Goal: Task Accomplishment & Management: Manage account settings

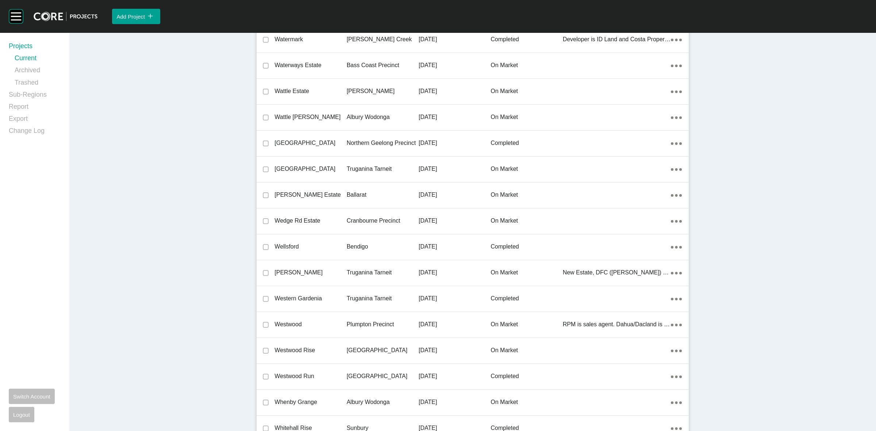
scroll to position [15966, 0]
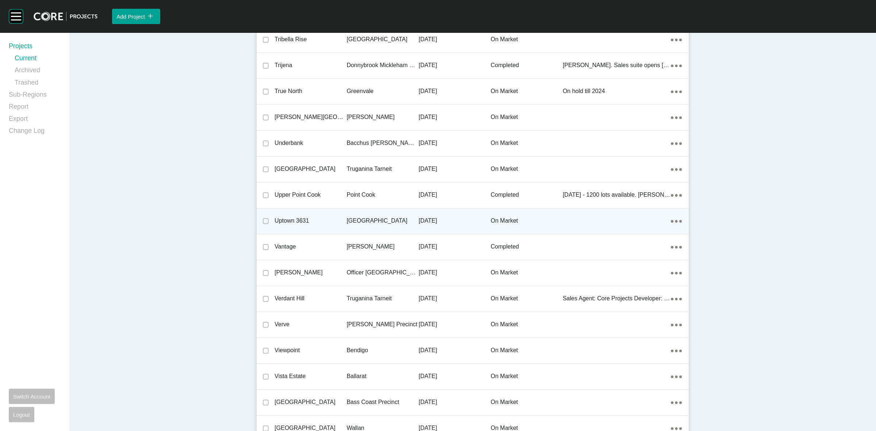
click at [351, 217] on p "[GEOGRAPHIC_DATA]" at bounding box center [383, 221] width 72 height 8
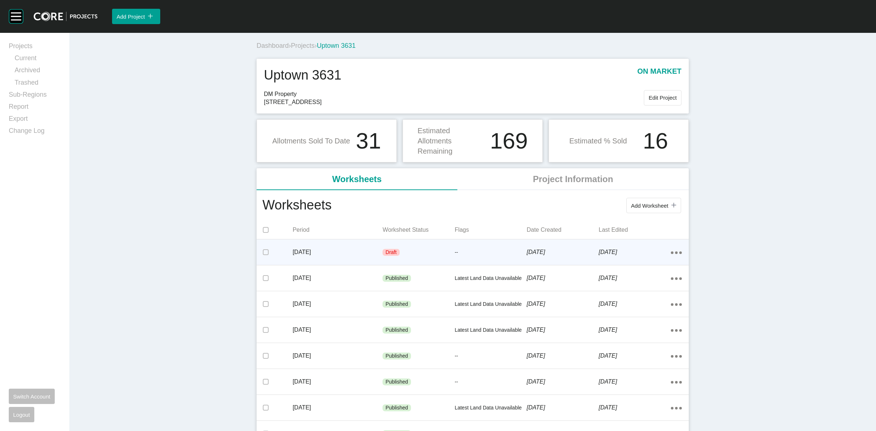
click at [492, 252] on p "--" at bounding box center [491, 252] width 72 height 7
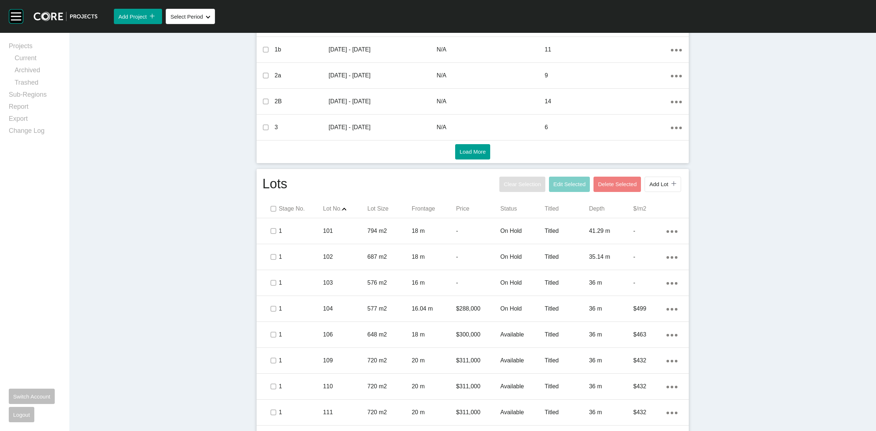
scroll to position [332, 0]
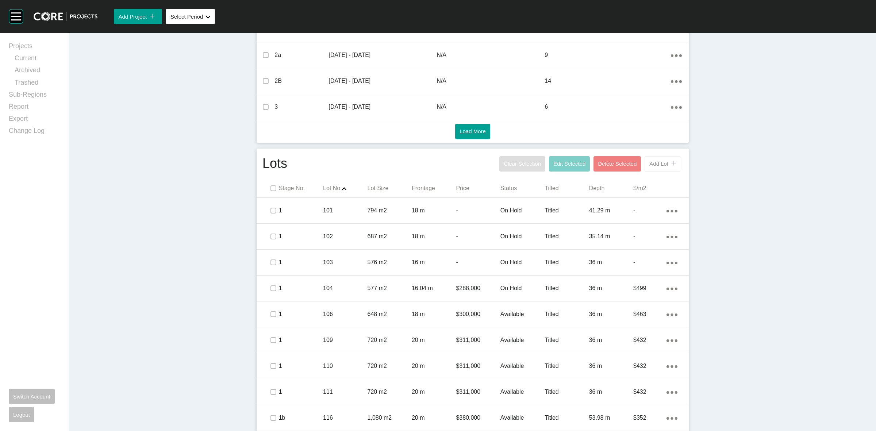
click at [658, 161] on span "Add Lot" at bounding box center [658, 164] width 19 height 6
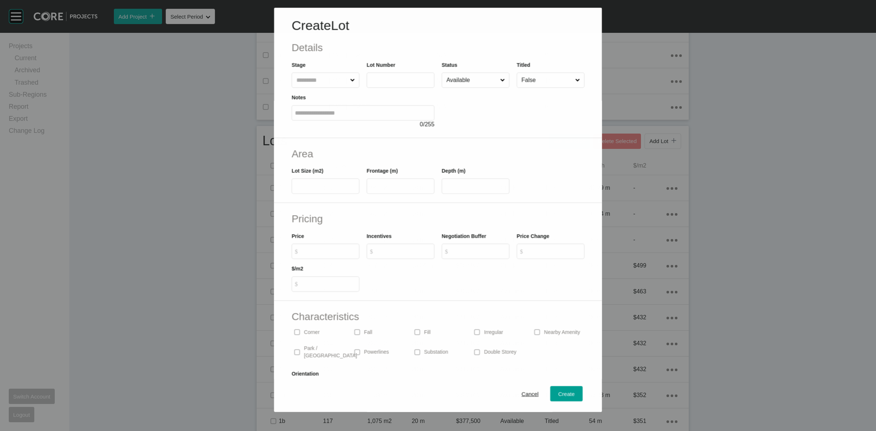
click at [331, 81] on input "text" at bounding box center [322, 80] width 54 height 15
type input "*"
type input "***"
click at [311, 186] on input "text" at bounding box center [324, 186] width 61 height 6
type input "***"
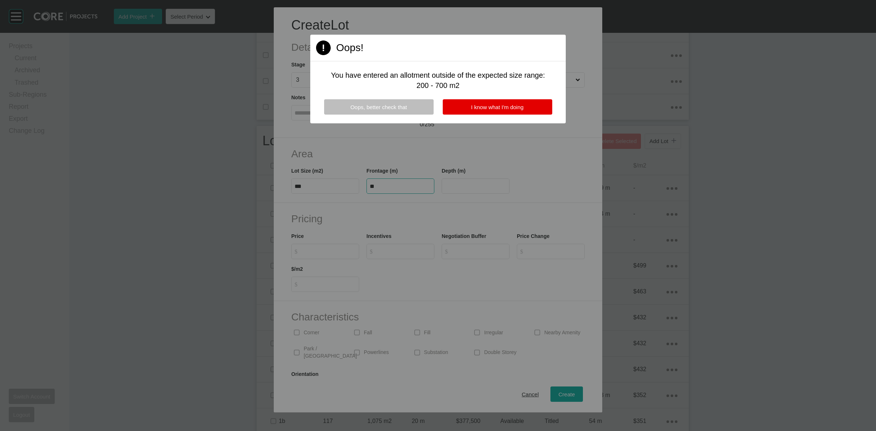
type input "**"
type input "*******"
type input "***"
type input "*"
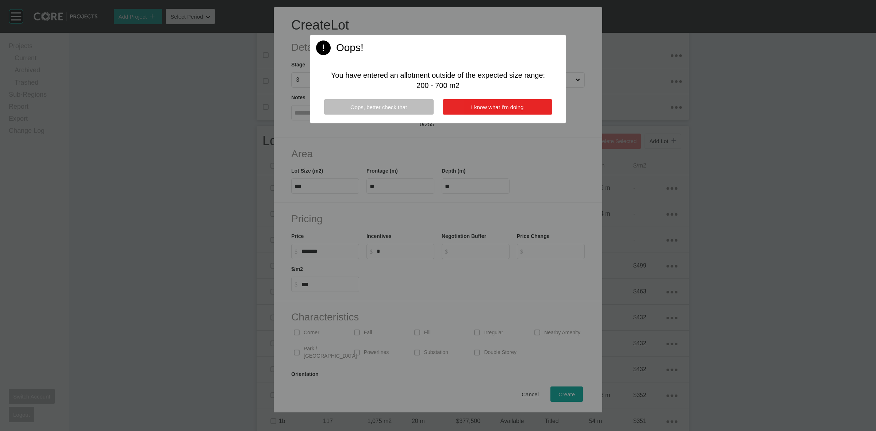
drag, startPoint x: 494, startPoint y: 110, endPoint x: 486, endPoint y: 103, distance: 10.7
click at [493, 109] on span "I know what I'm doing" at bounding box center [497, 107] width 53 height 6
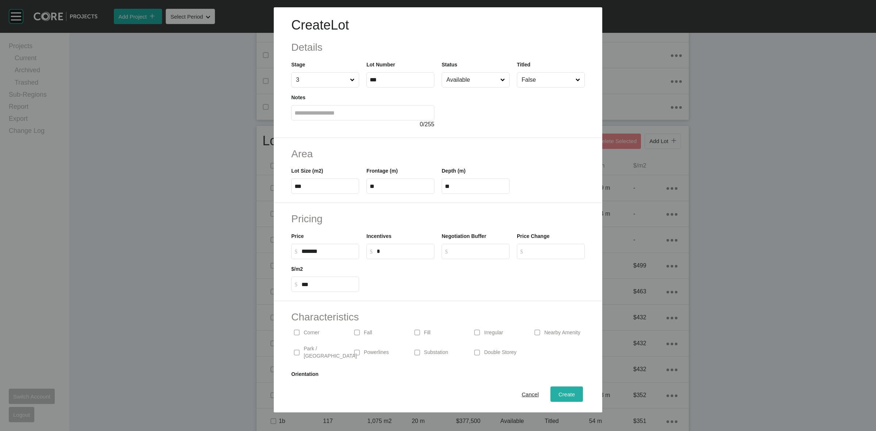
click at [557, 387] on button "Create" at bounding box center [566, 393] width 32 height 15
type input "*"
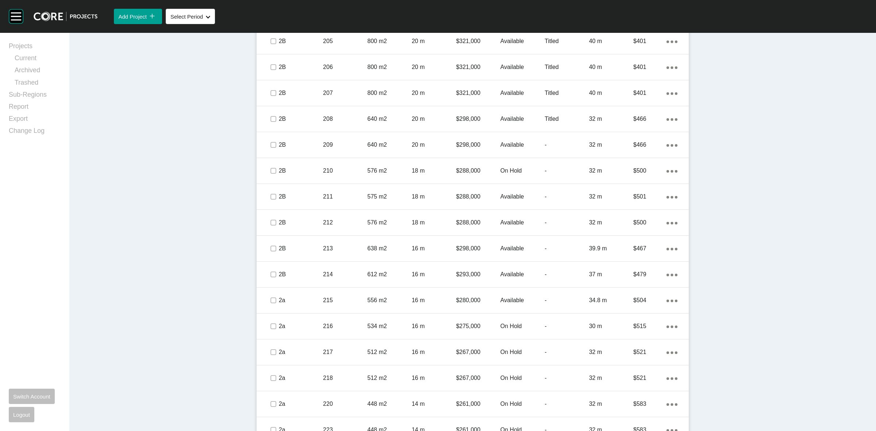
scroll to position [1863, 0]
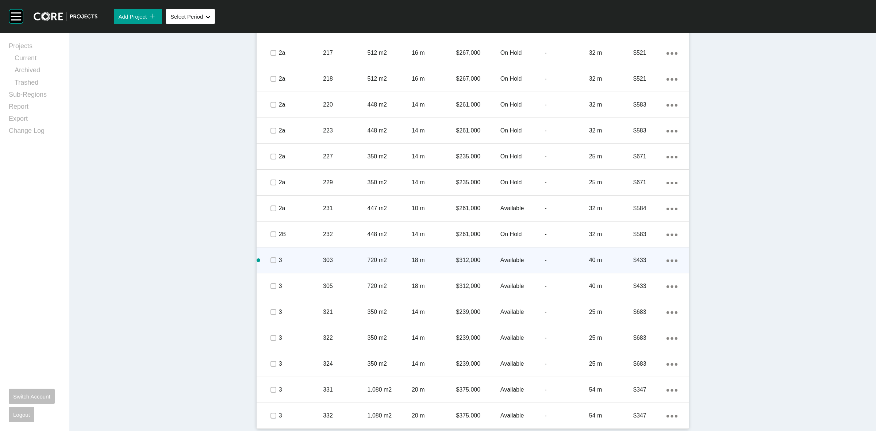
click at [669, 257] on div "Action Menu Dots Copy 6 Created with Sketch." at bounding box center [671, 260] width 11 height 8
click at [639, 259] on link "Duplicate" at bounding box center [638, 260] width 27 height 11
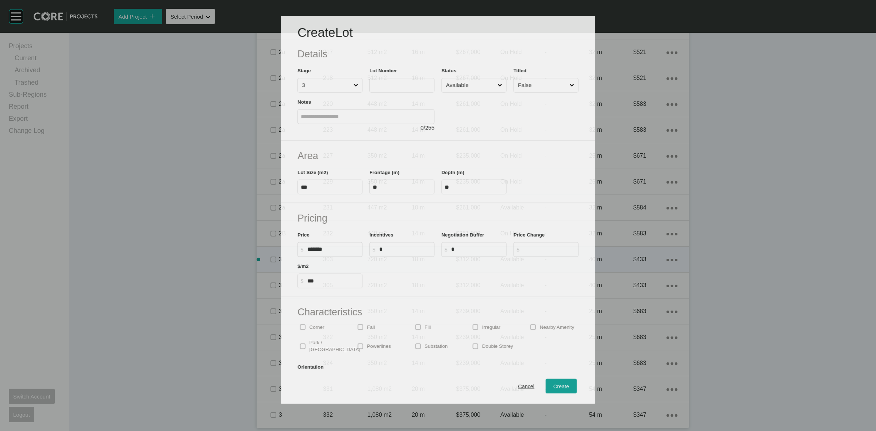
scroll to position [1841, 0]
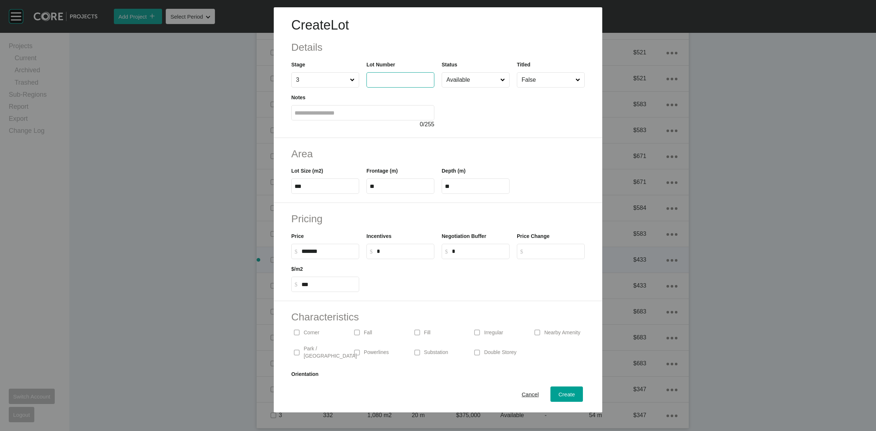
click at [408, 83] on input "text" at bounding box center [400, 80] width 61 height 6
type input "***"
click at [557, 398] on div "Create" at bounding box center [567, 394] width 20 height 10
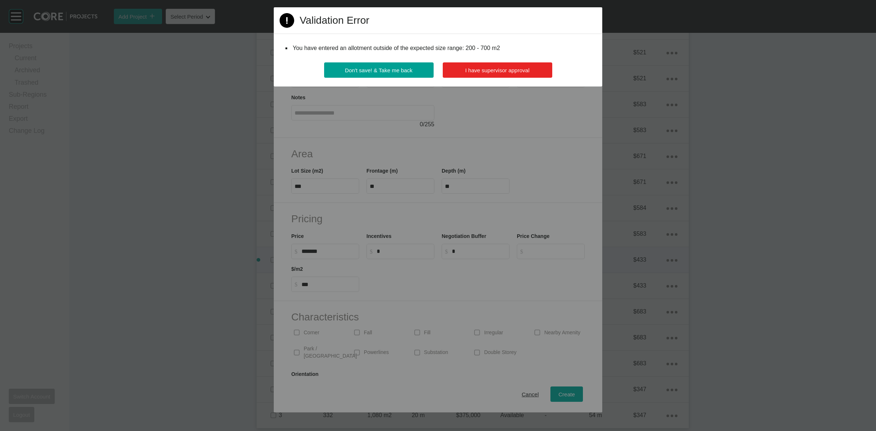
click at [508, 69] on span "I have supervisor approval" at bounding box center [497, 70] width 64 height 6
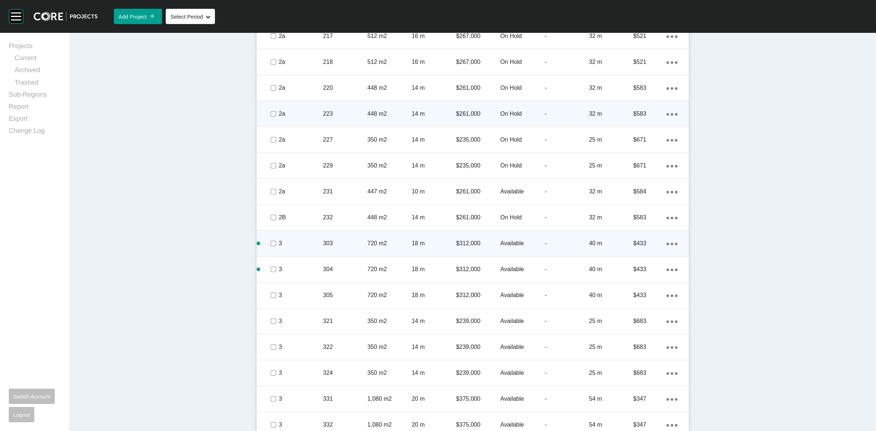
scroll to position [1889, 0]
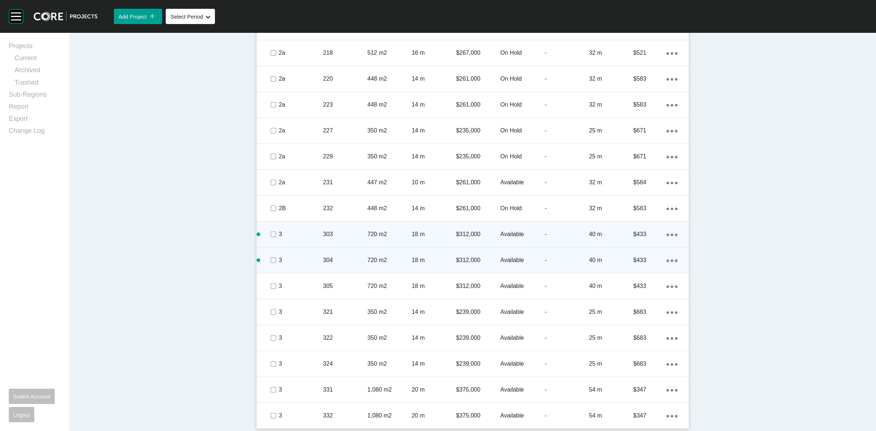
click at [637, 260] on link "Duplicate" at bounding box center [638, 260] width 27 height 11
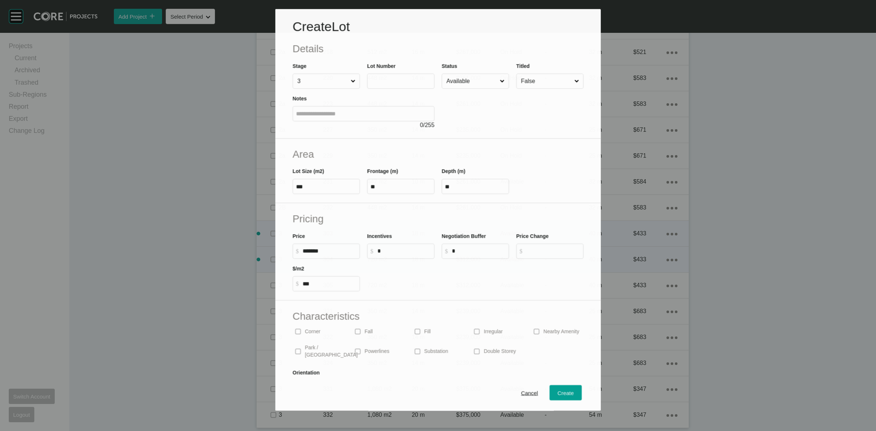
scroll to position [1867, 0]
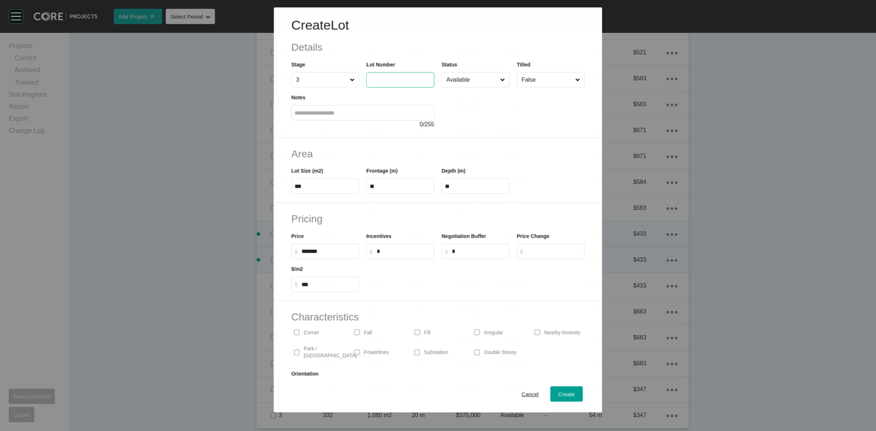
click at [386, 78] on input "text" at bounding box center [400, 80] width 61 height 6
type input "***"
click at [558, 394] on span "Create" at bounding box center [566, 394] width 16 height 6
type input "*"
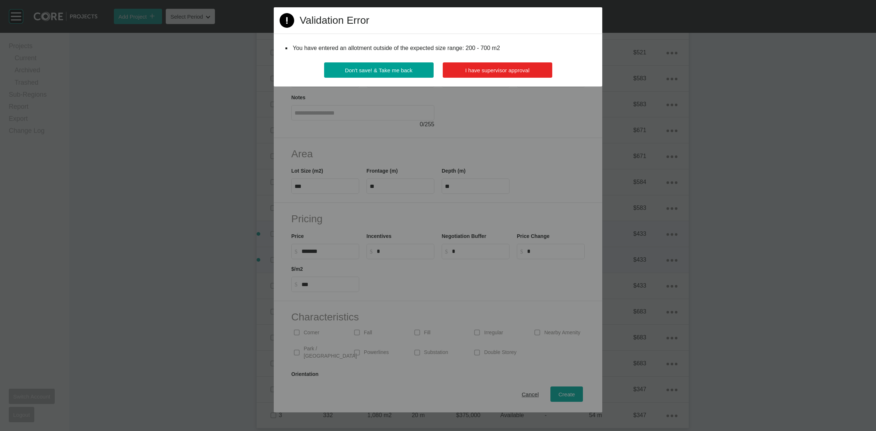
click at [527, 68] on span "I have supervisor approval" at bounding box center [497, 70] width 64 height 6
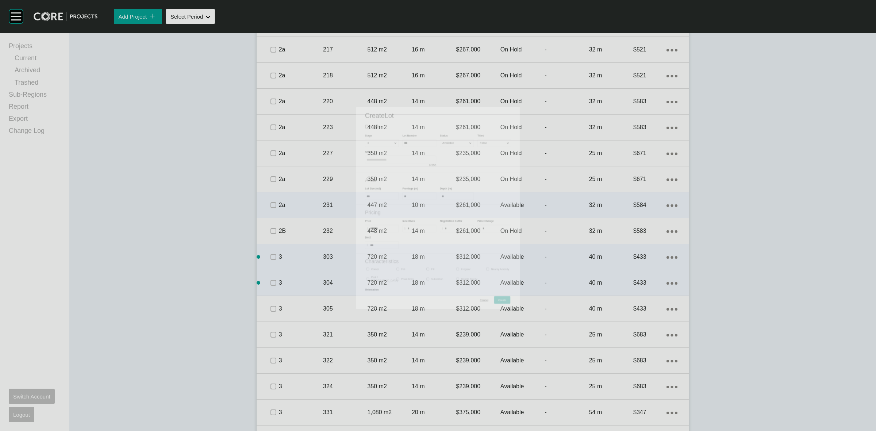
scroll to position [1889, 0]
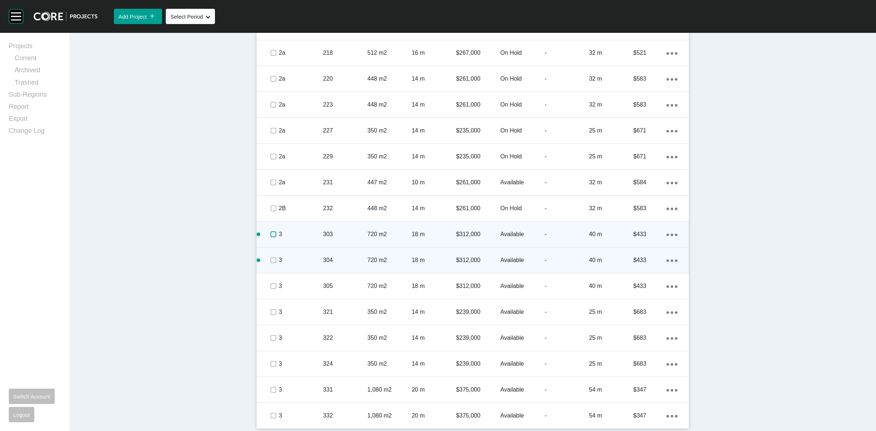
click at [271, 234] on label at bounding box center [273, 234] width 6 height 6
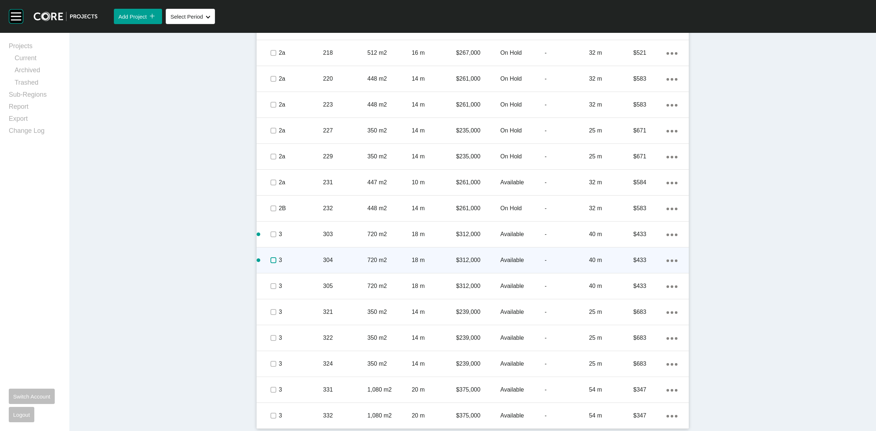
click at [271, 260] on label at bounding box center [273, 260] width 6 height 6
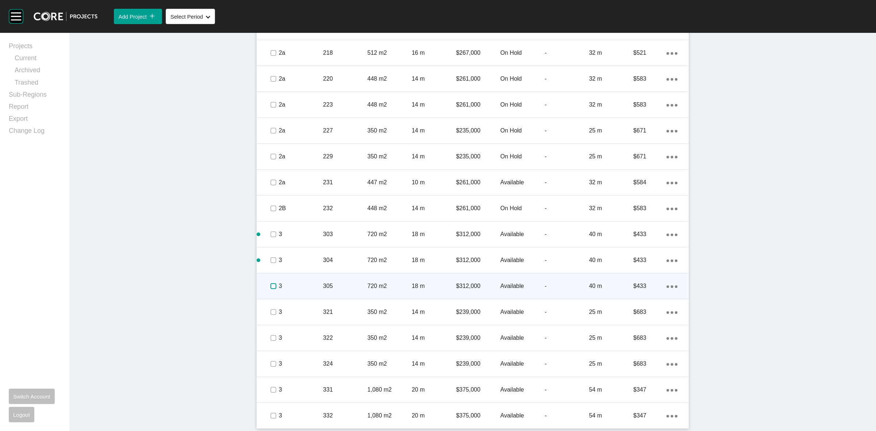
click at [271, 286] on label at bounding box center [273, 286] width 6 height 6
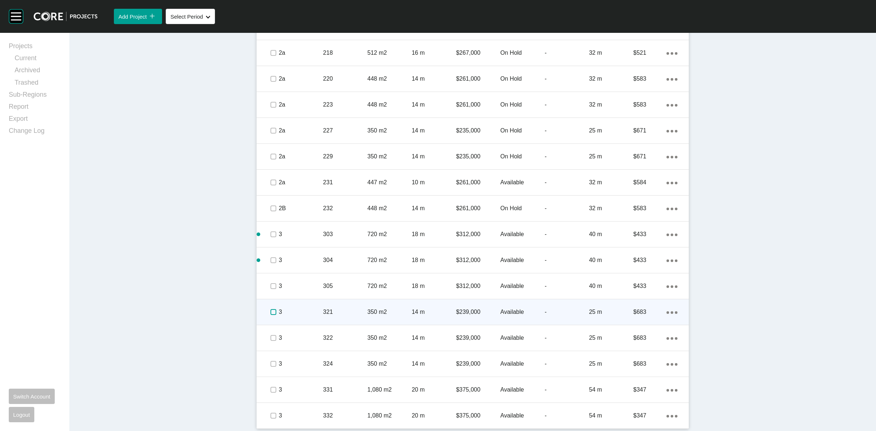
click at [270, 311] on label at bounding box center [273, 312] width 6 height 6
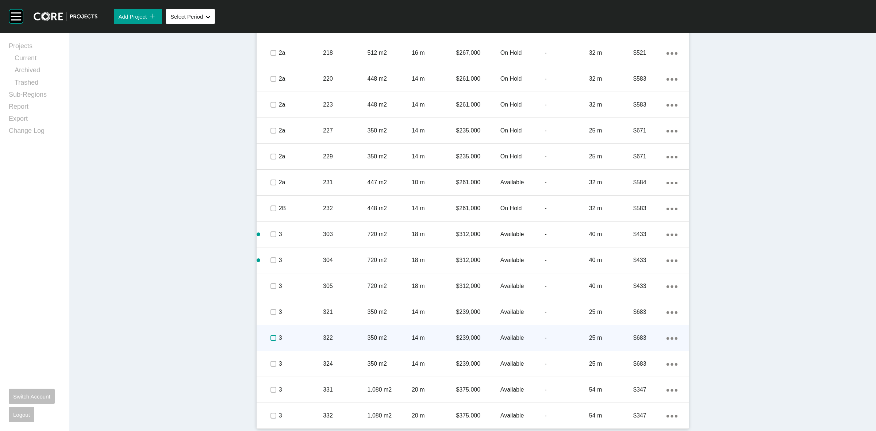
drag, startPoint x: 267, startPoint y: 336, endPoint x: 264, endPoint y: 344, distance: 8.8
click at [270, 337] on label at bounding box center [273, 338] width 6 height 6
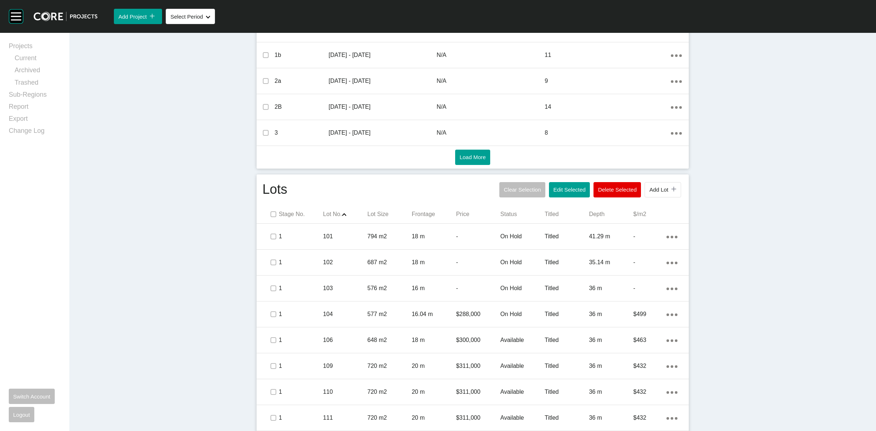
scroll to position [293, 0]
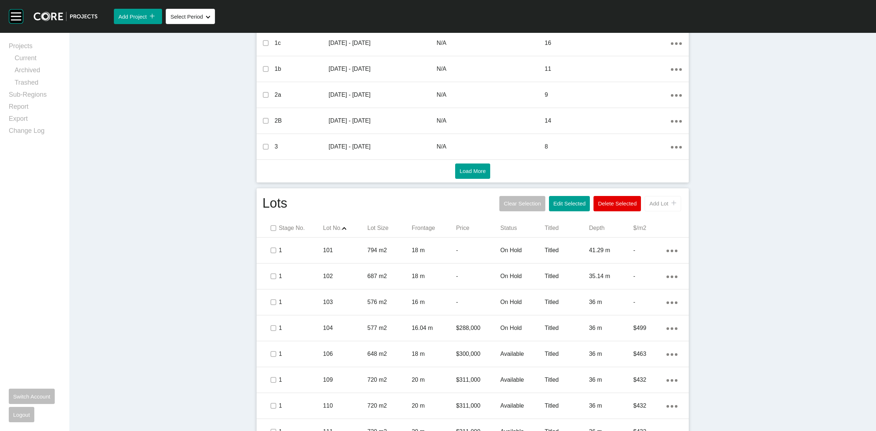
click at [661, 202] on span "Add Lot" at bounding box center [658, 203] width 19 height 6
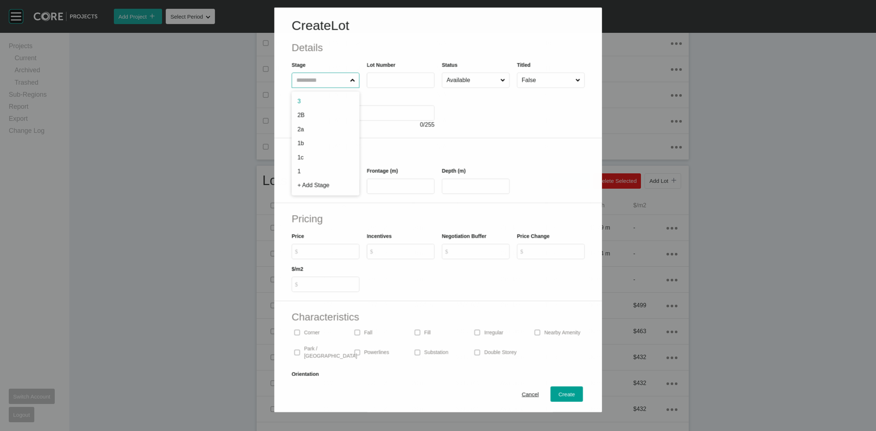
click at [313, 80] on input "text" at bounding box center [321, 80] width 54 height 15
type input "*"
type input "***"
type input "**"
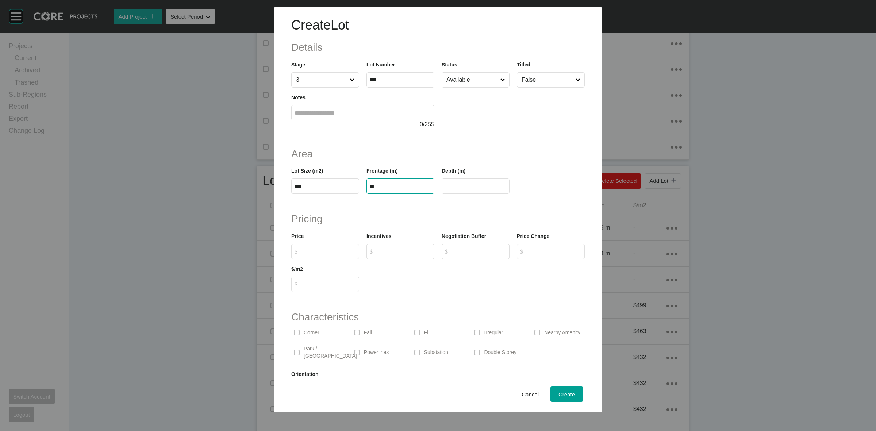
type input "**"
type input "*******"
type input "***"
type input "*"
click at [558, 394] on span "Create" at bounding box center [566, 394] width 16 height 6
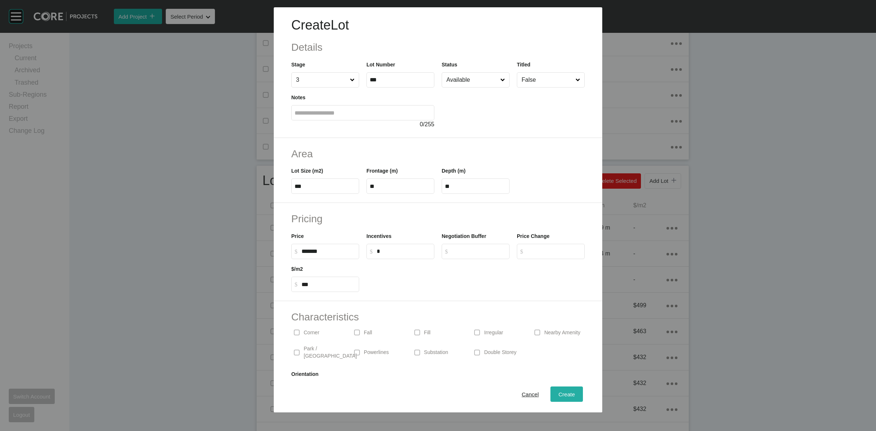
type input "*"
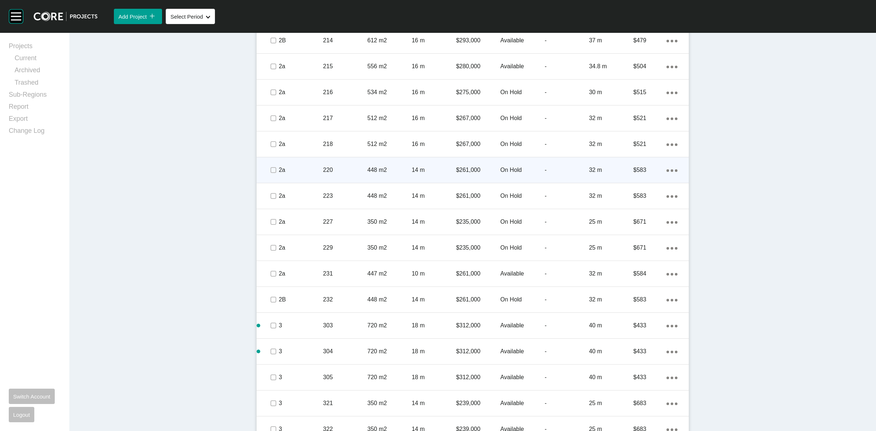
scroll to position [1915, 0]
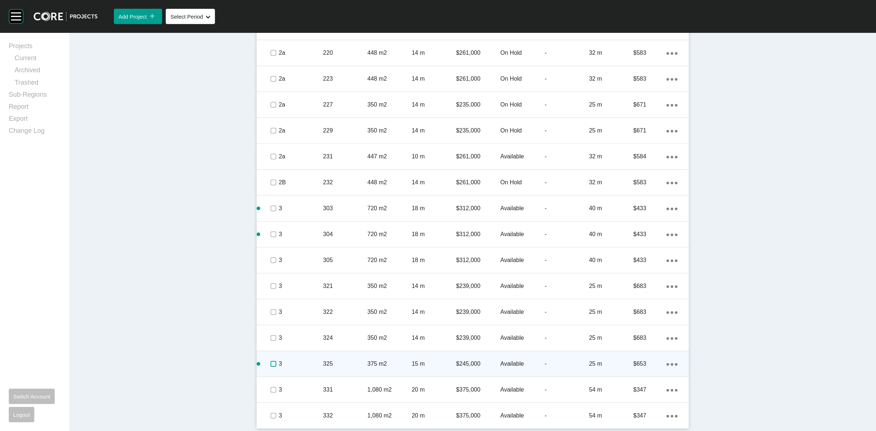
click at [270, 363] on label at bounding box center [273, 364] width 6 height 6
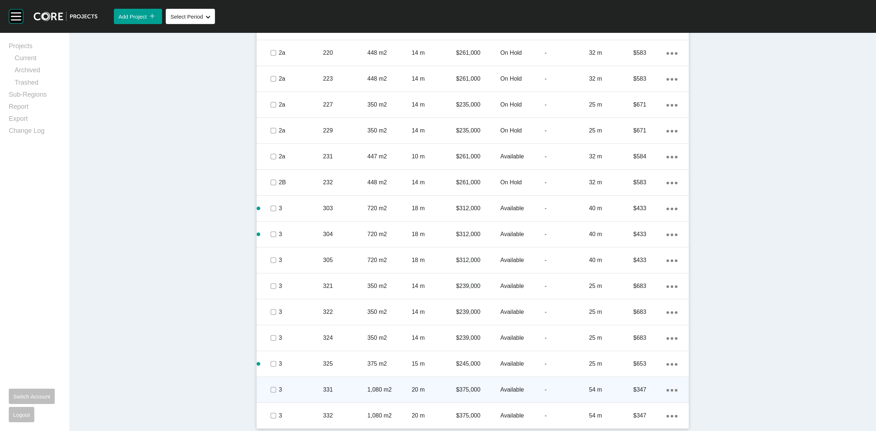
click at [263, 387] on div at bounding box center [262, 389] width 11 height 15
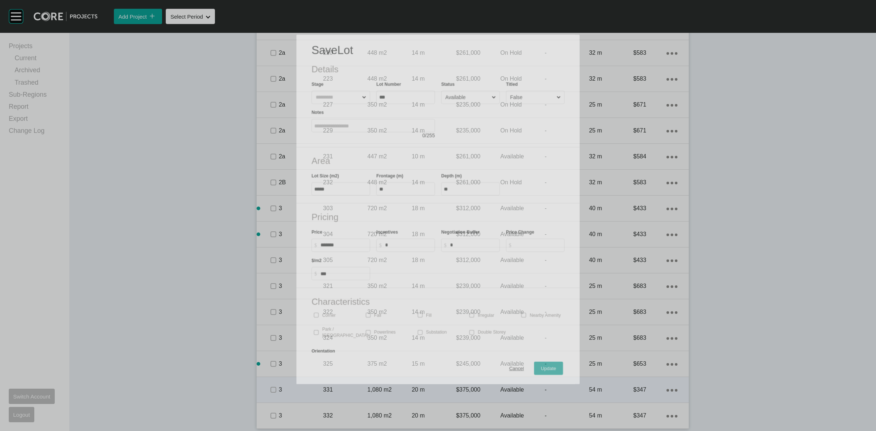
scroll to position [1893, 0]
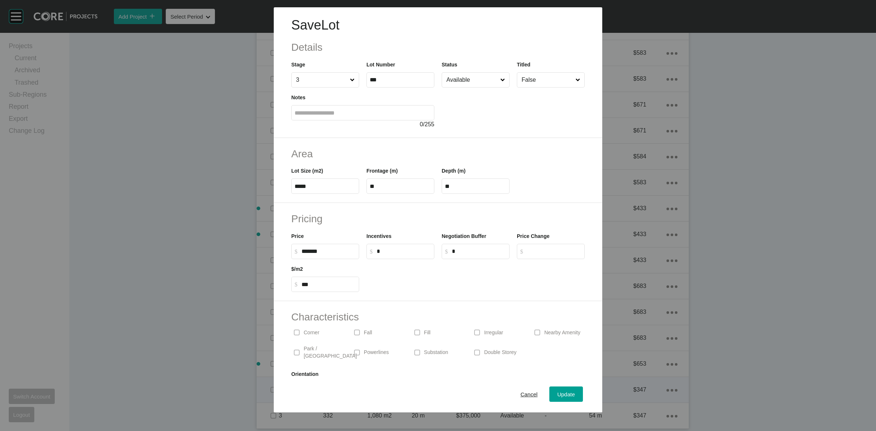
drag, startPoint x: 523, startPoint y: 399, endPoint x: 513, endPoint y: 396, distance: 9.5
click at [523, 398] on div "Cancel" at bounding box center [529, 394] width 21 height 10
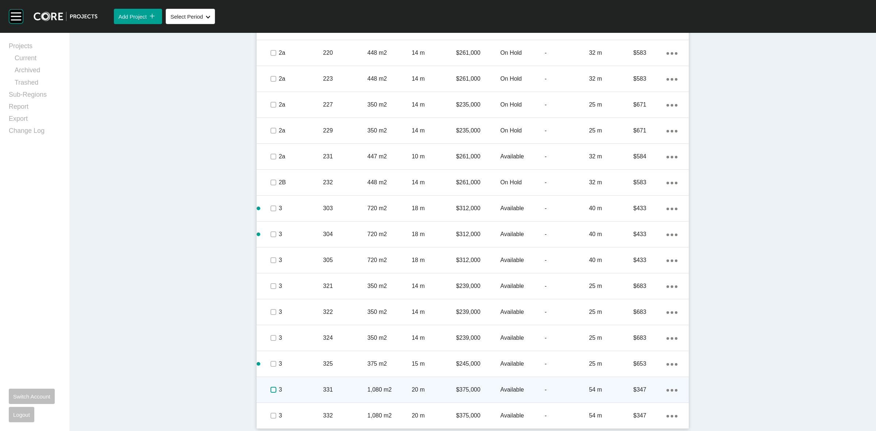
click at [270, 389] on label at bounding box center [273, 390] width 6 height 6
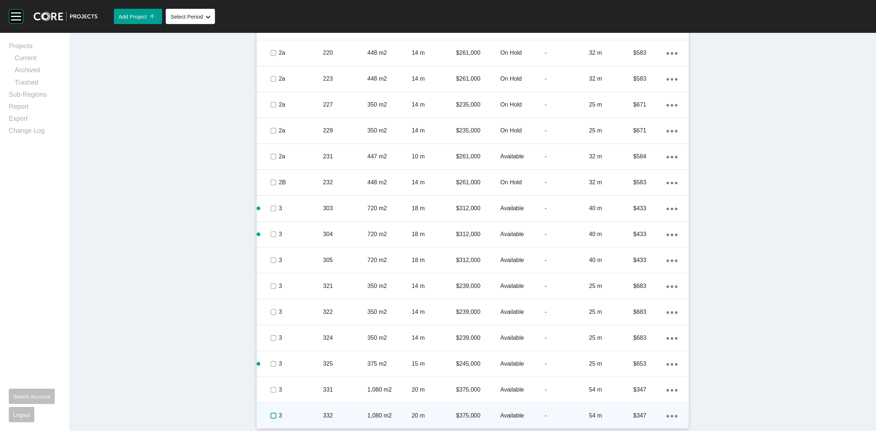
click at [270, 415] on label at bounding box center [273, 416] width 6 height 6
click at [638, 408] on link "Duplicate" at bounding box center [638, 408] width 27 height 11
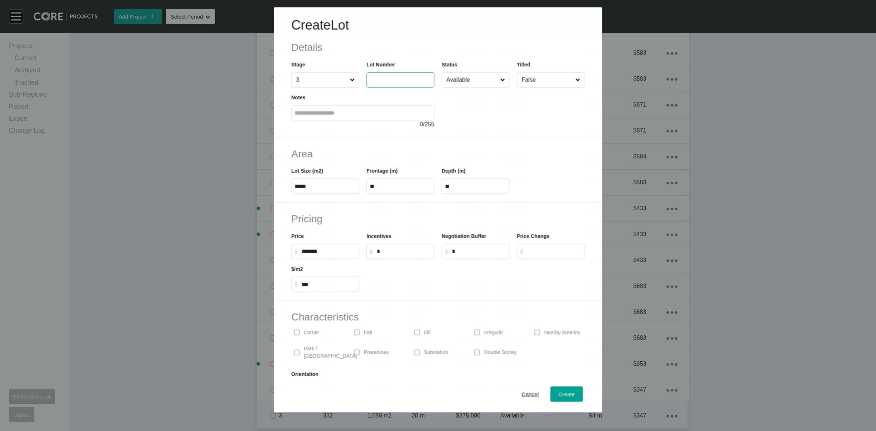
click at [379, 83] on input "text" at bounding box center [400, 80] width 61 height 6
type input "***"
click at [558, 391] on span "Create" at bounding box center [566, 394] width 16 height 6
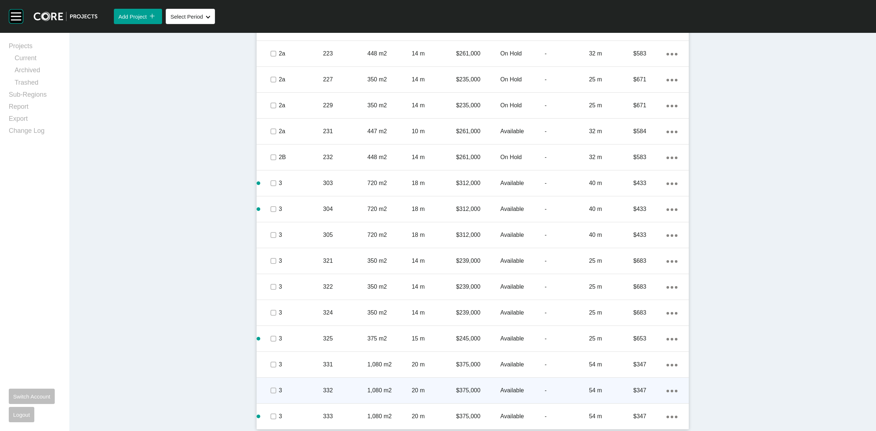
scroll to position [1941, 0]
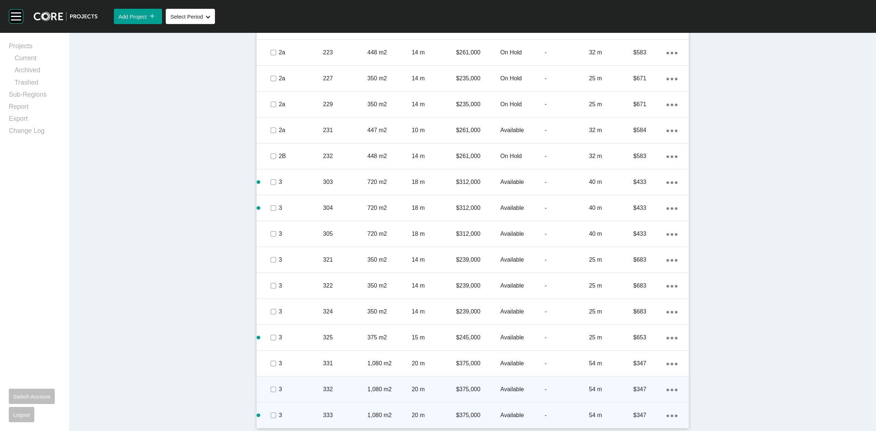
click at [668, 413] on div "Action Menu Dots Copy 6 Created with Sketch." at bounding box center [671, 415] width 11 height 8
click at [643, 405] on link "Duplicate" at bounding box center [638, 408] width 27 height 11
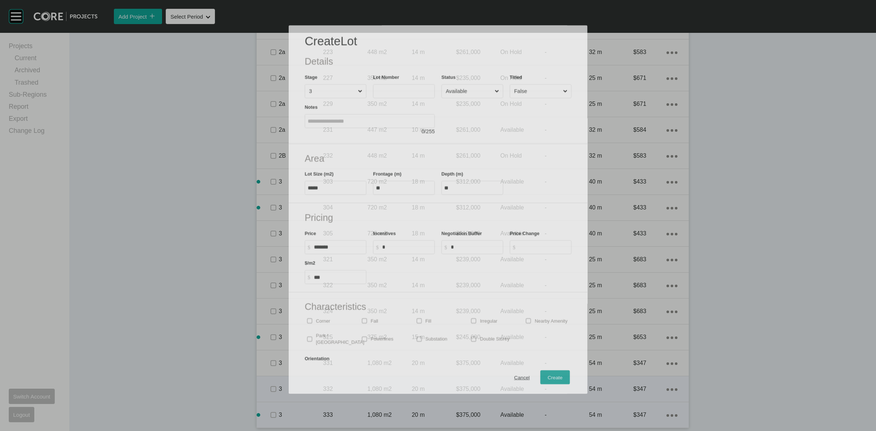
scroll to position [1918, 0]
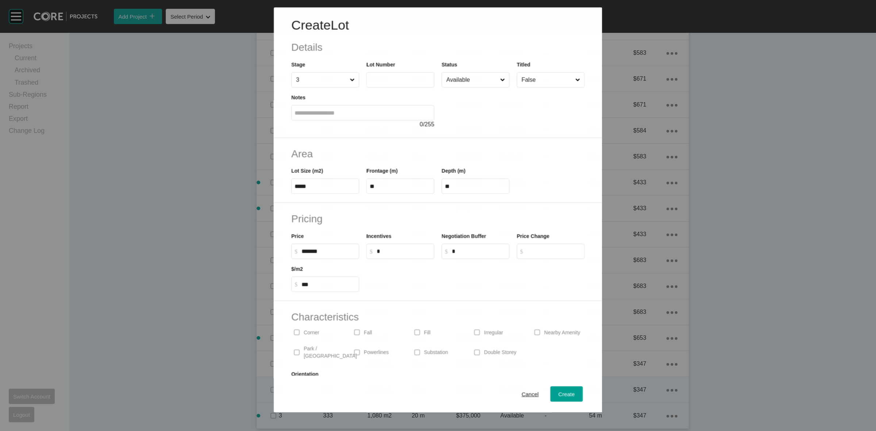
click at [380, 80] on input "text" at bounding box center [400, 80] width 61 height 6
type input "***"
click at [562, 395] on span "Create" at bounding box center [566, 394] width 16 height 6
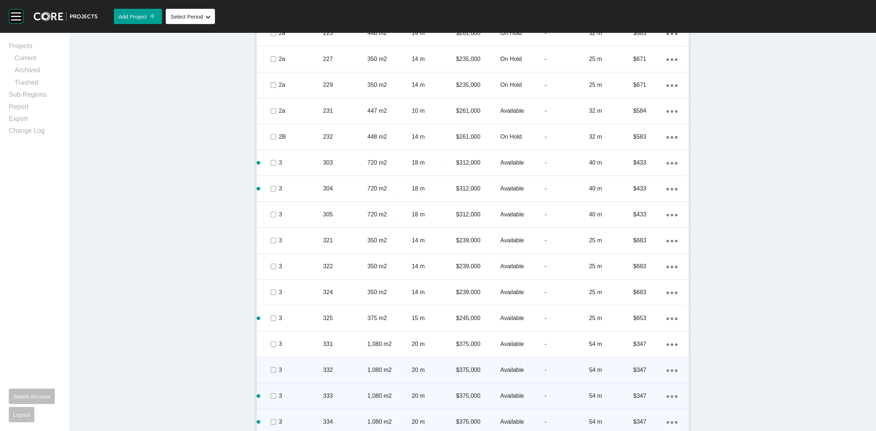
scroll to position [1967, 0]
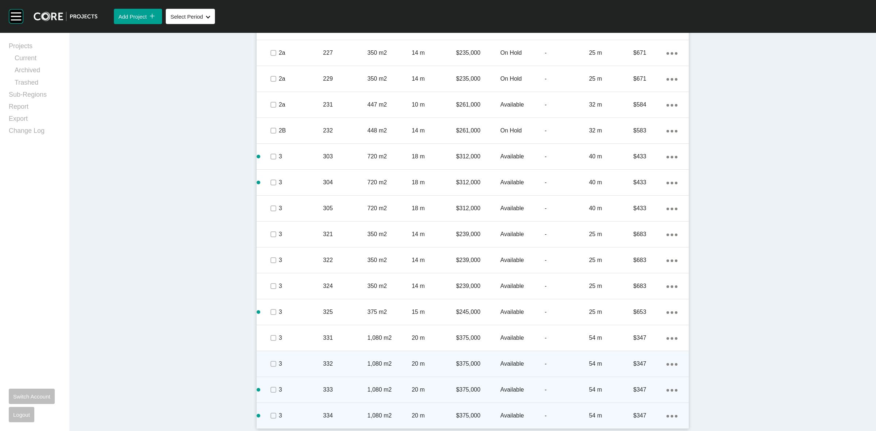
click at [667, 415] on icon "Action Menu Dots Copy 6 Created with Sketch." at bounding box center [671, 416] width 11 height 3
drag, startPoint x: 632, startPoint y: 409, endPoint x: 616, endPoint y: 397, distance: 20.3
click at [632, 409] on link "Duplicate" at bounding box center [638, 408] width 27 height 11
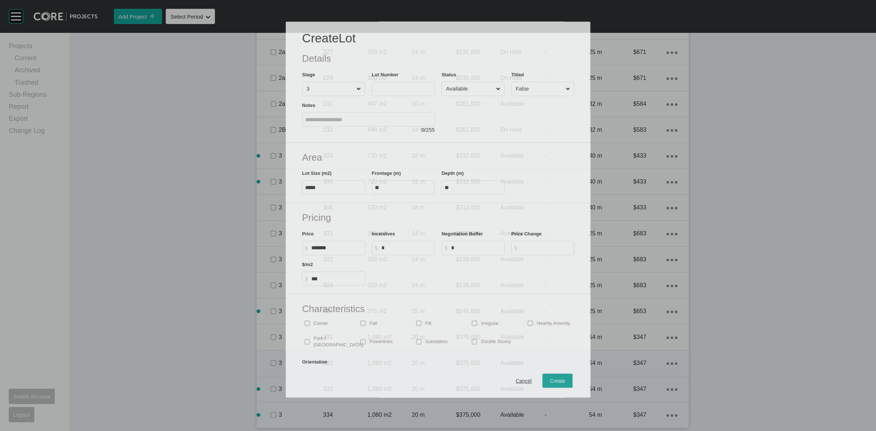
scroll to position [1944, 0]
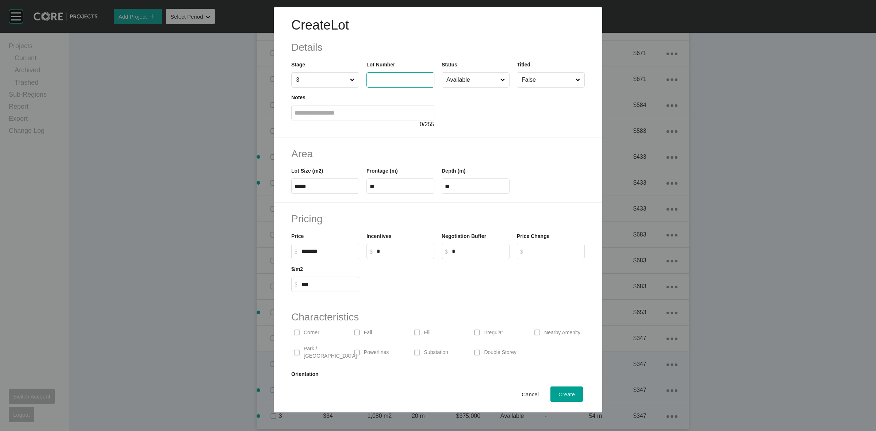
click at [394, 81] on input "text" at bounding box center [400, 80] width 61 height 6
type input "***"
click at [561, 388] on button "Create" at bounding box center [566, 393] width 32 height 15
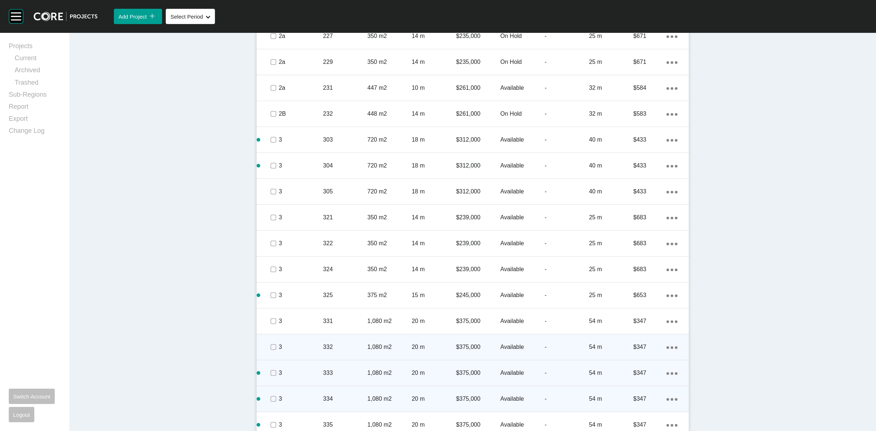
scroll to position [1993, 0]
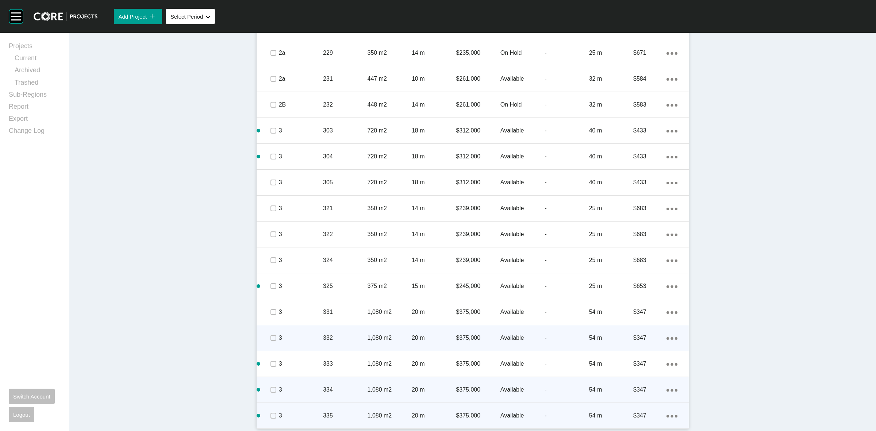
click at [662, 415] on p "$347" at bounding box center [649, 416] width 33 height 8
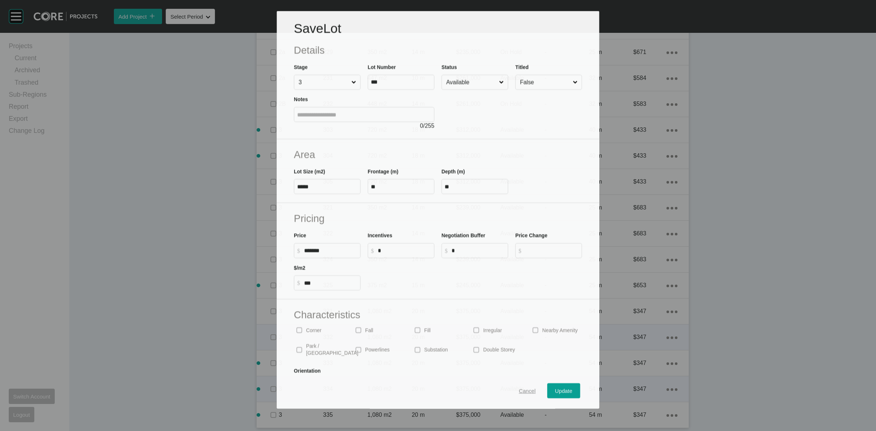
scroll to position [1971, 0]
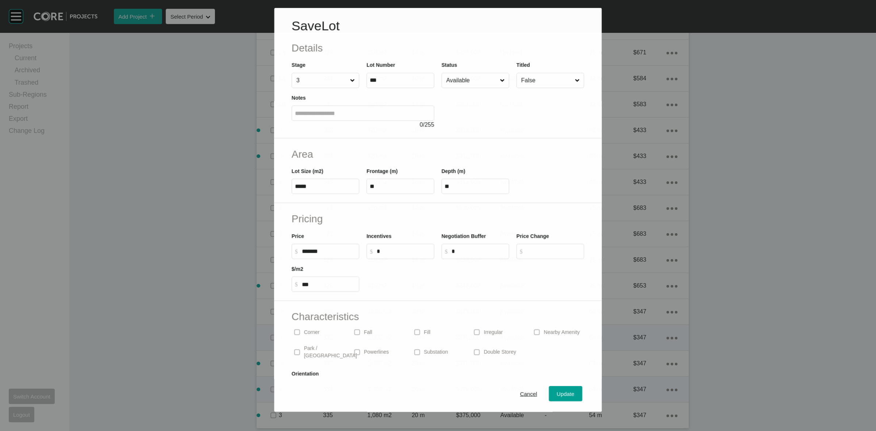
click at [504, 392] on div "Cancel Update" at bounding box center [437, 394] width 327 height 36
drag, startPoint x: 513, startPoint y: 394, endPoint x: 538, endPoint y: 392, distance: 24.9
click at [520, 394] on span "Cancel" at bounding box center [528, 394] width 17 height 6
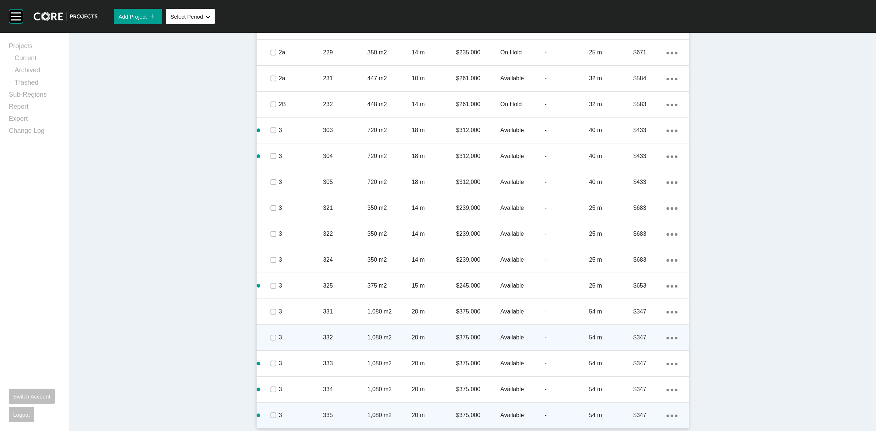
drag, startPoint x: 638, startPoint y: 407, endPoint x: 637, endPoint y: 394, distance: 12.8
click at [637, 394] on ul "Edit Duplicate Delete" at bounding box center [638, 408] width 27 height 33
click at [644, 409] on link "Duplicate" at bounding box center [638, 408] width 27 height 11
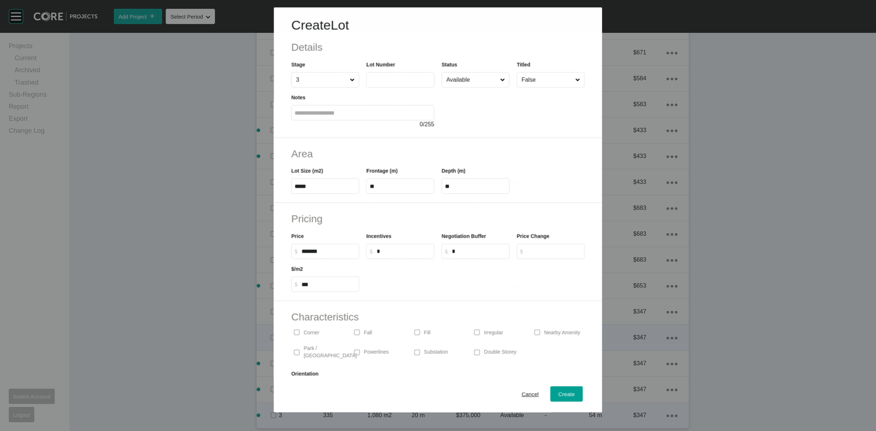
click at [400, 86] on label at bounding box center [400, 79] width 68 height 15
click at [400, 83] on input "text" at bounding box center [400, 80] width 61 height 6
type input "***"
click at [558, 395] on span "Create" at bounding box center [566, 394] width 16 height 6
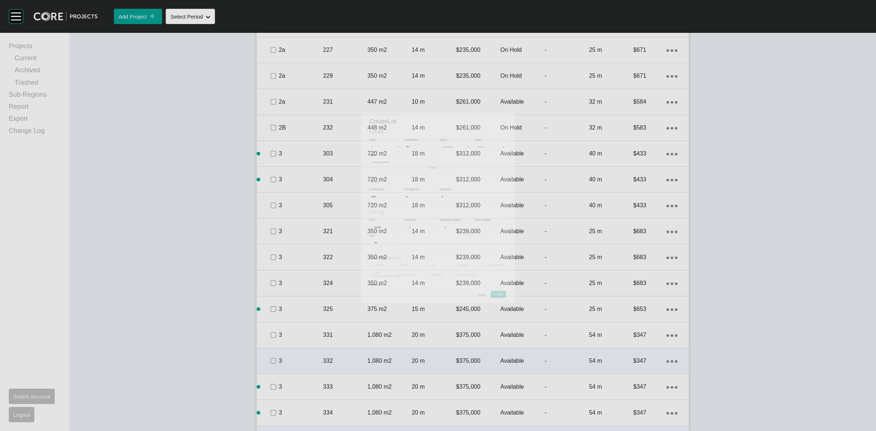
scroll to position [1993, 0]
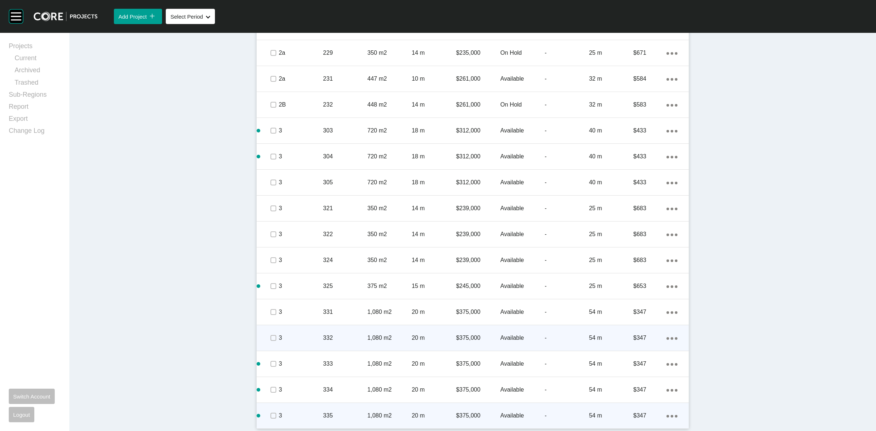
click at [670, 415] on icon "Action Menu Dots Copy 6 Created with Sketch." at bounding box center [671, 416] width 11 height 3
click at [636, 409] on link "Duplicate" at bounding box center [638, 408] width 27 height 11
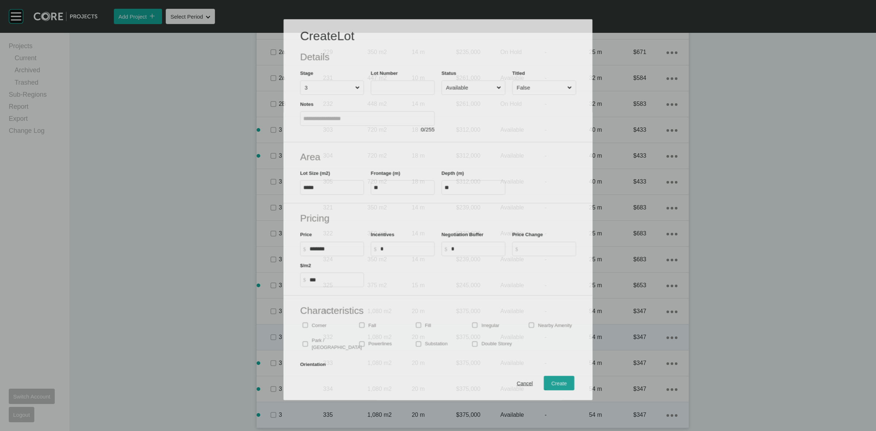
scroll to position [1971, 0]
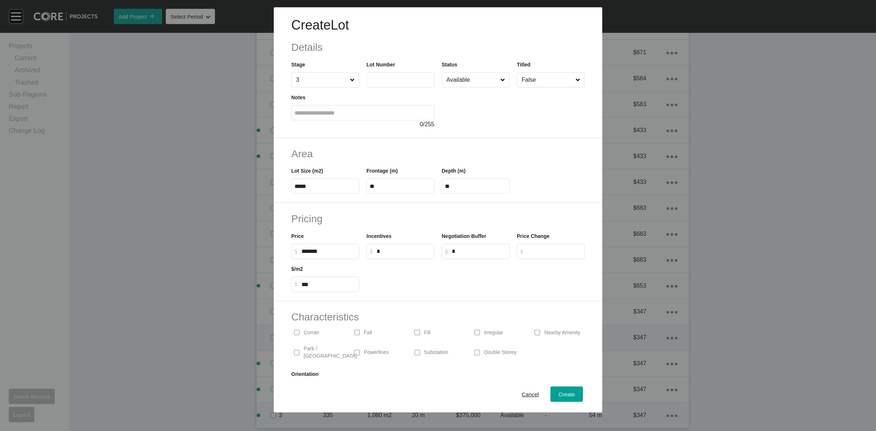
click at [386, 81] on input "text" at bounding box center [400, 80] width 61 height 6
type input "***"
drag, startPoint x: 562, startPoint y: 388, endPoint x: 559, endPoint y: 389, distance: 3.8
click at [559, 389] on button "Create" at bounding box center [566, 393] width 32 height 15
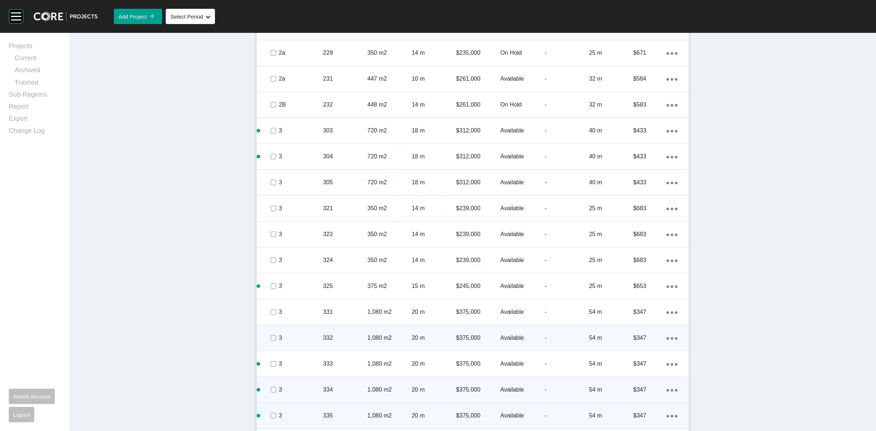
scroll to position [2019, 0]
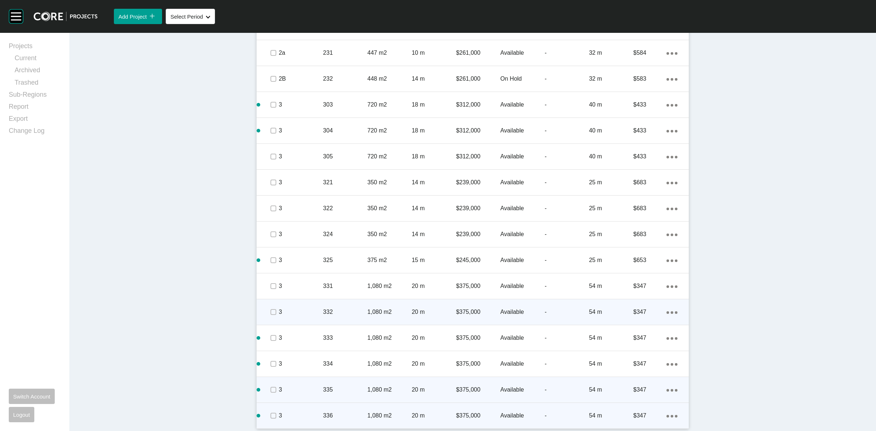
click at [668, 413] on div "Action Menu Dots Copy 6 Created with Sketch." at bounding box center [671, 416] width 11 height 8
click at [641, 408] on link "Duplicate" at bounding box center [638, 408] width 27 height 11
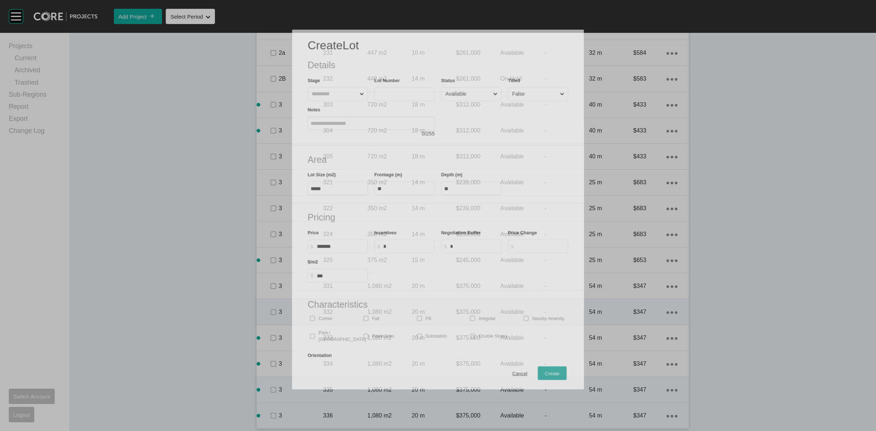
scroll to position [1996, 0]
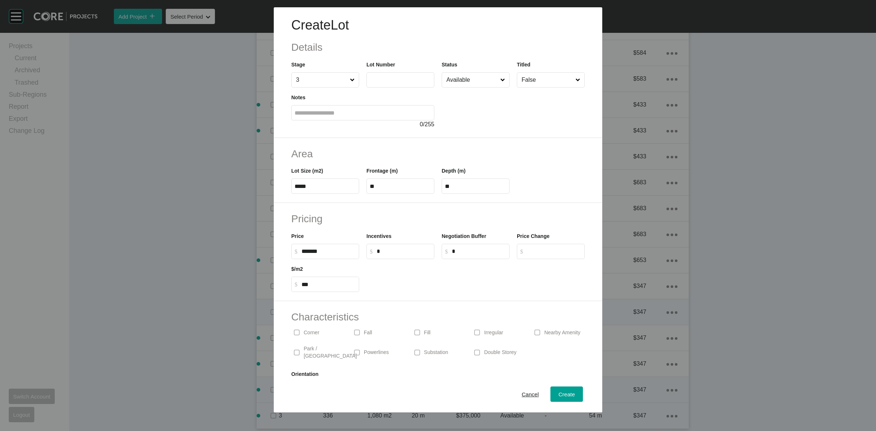
click at [402, 81] on input "text" at bounding box center [400, 80] width 61 height 6
type input "***"
click at [557, 398] on div "Create" at bounding box center [567, 394] width 20 height 10
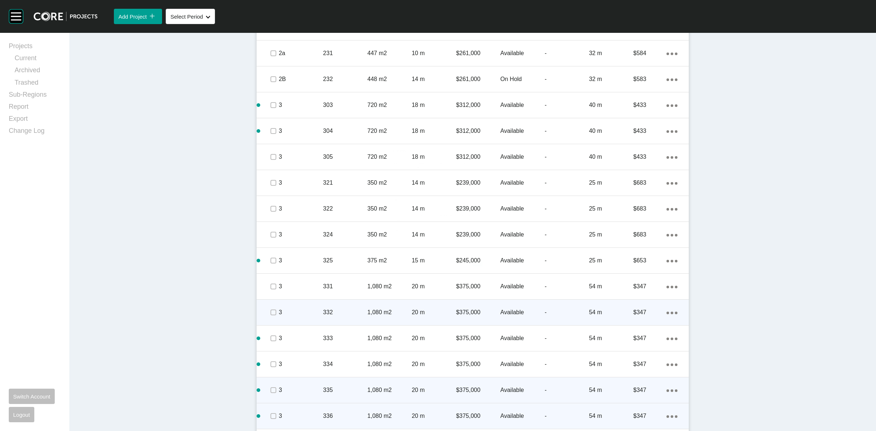
scroll to position [2045, 0]
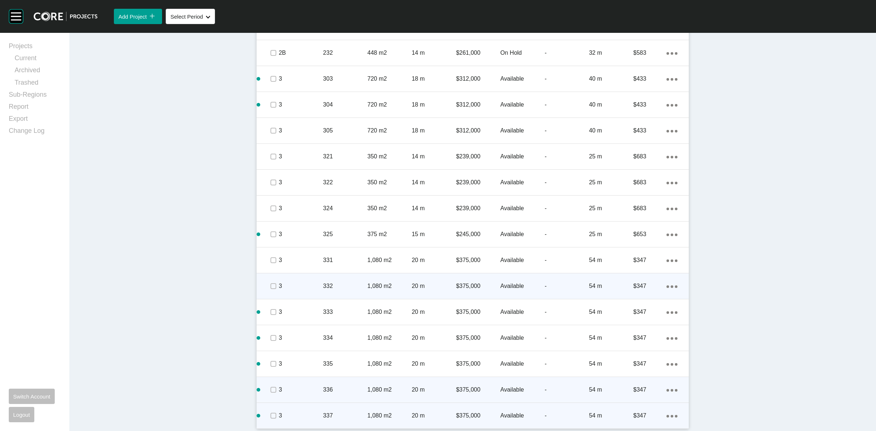
click at [670, 415] on icon "Action Menu Dots Copy 6 Created with Sketch." at bounding box center [671, 416] width 11 height 3
click at [643, 406] on link "Duplicate" at bounding box center [638, 408] width 27 height 11
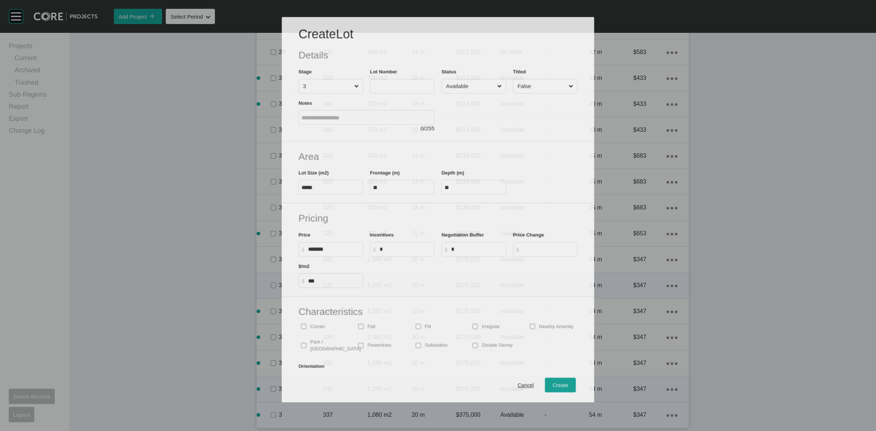
scroll to position [2022, 0]
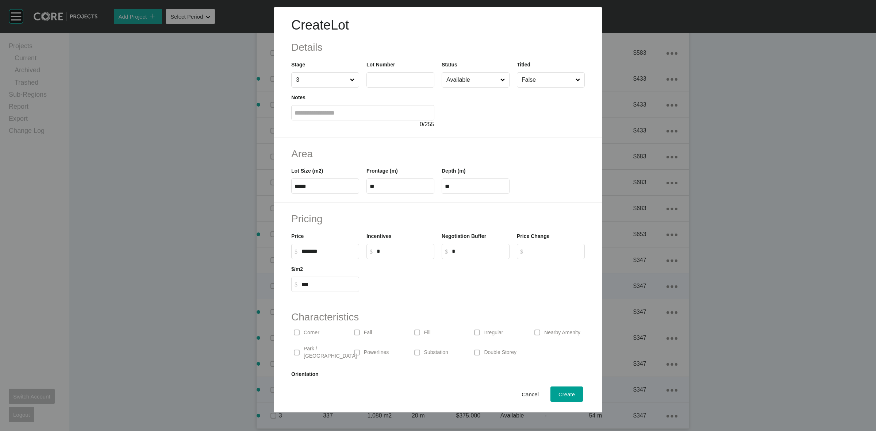
click at [384, 81] on input "text" at bounding box center [400, 80] width 61 height 6
type input "***"
click at [557, 398] on div "Create" at bounding box center [567, 394] width 20 height 10
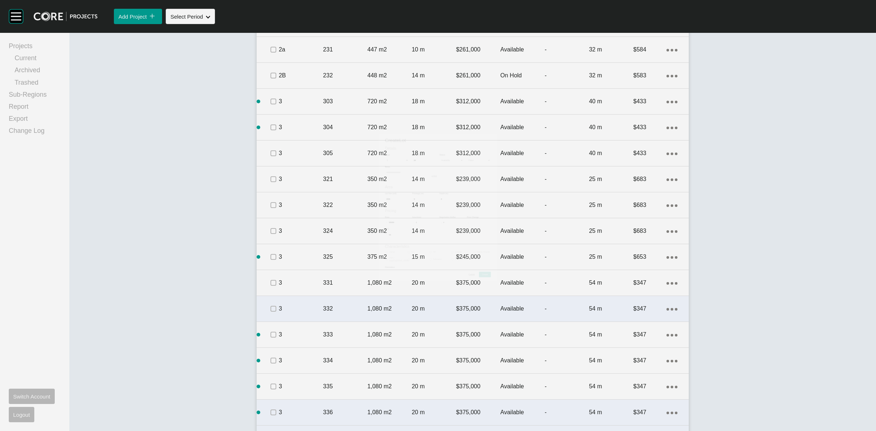
scroll to position [2045, 0]
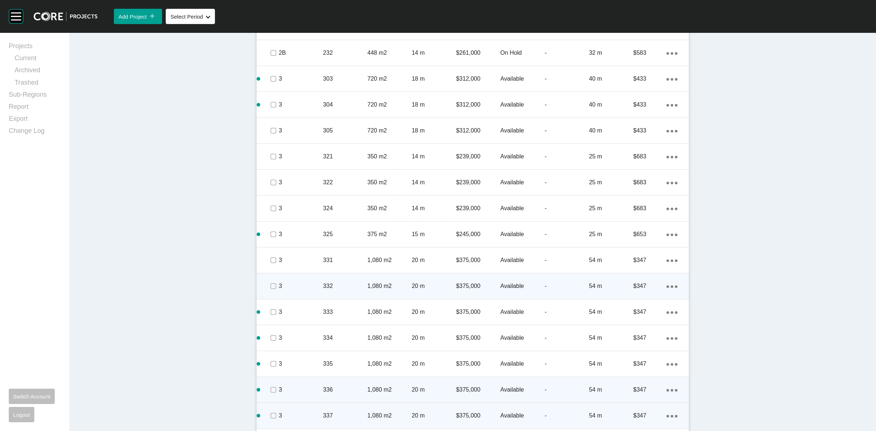
click at [636, 408] on link "Duplicate" at bounding box center [638, 408] width 27 height 11
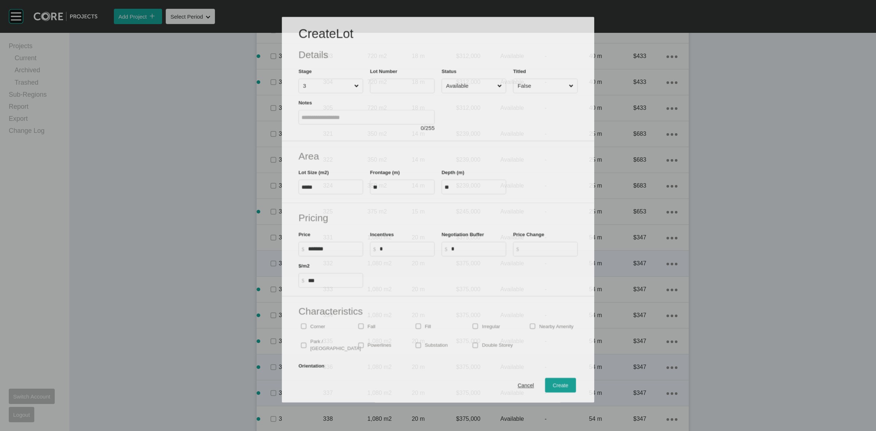
scroll to position [2022, 0]
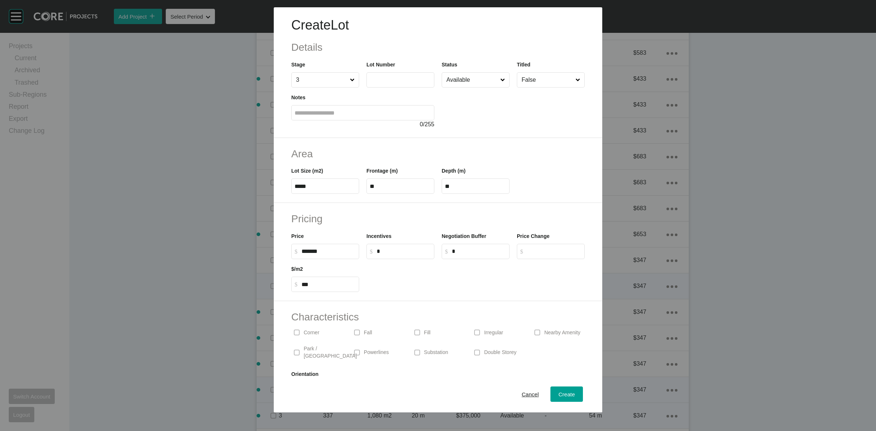
click at [400, 78] on input "text" at bounding box center [400, 80] width 61 height 6
type input "***"
click at [561, 392] on span "Create" at bounding box center [566, 394] width 16 height 6
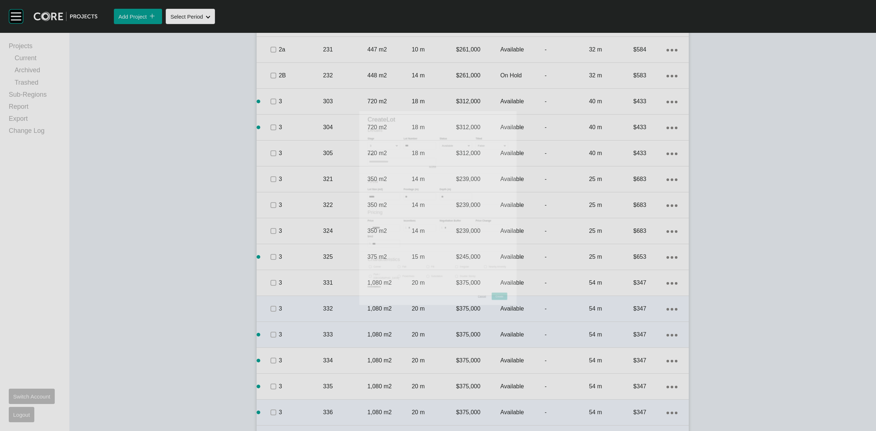
scroll to position [2045, 0]
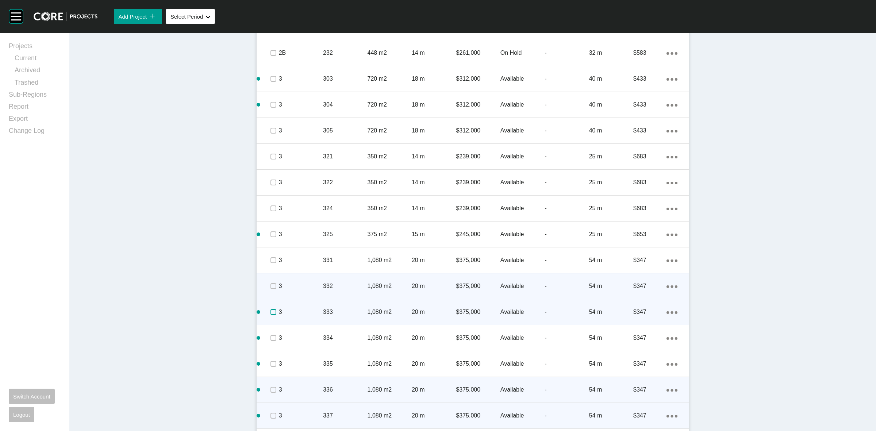
click at [270, 311] on label at bounding box center [273, 312] width 6 height 6
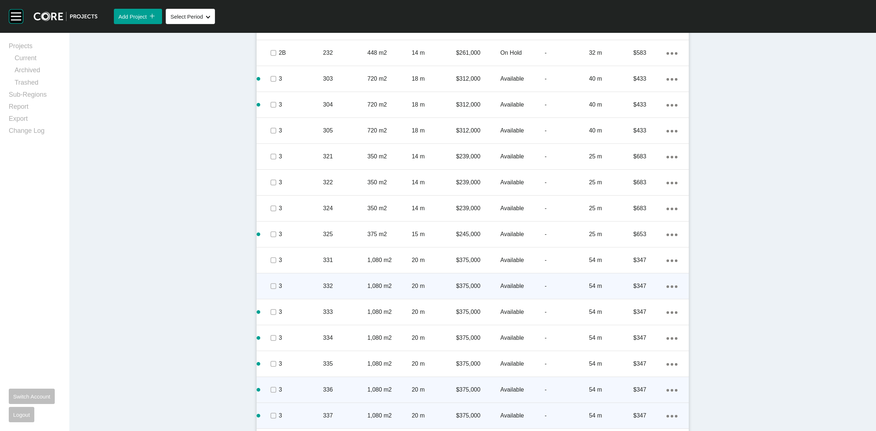
drag, startPoint x: 275, startPoint y: 332, endPoint x: 276, endPoint y: 356, distance: 23.4
click at [279, 334] on div "3" at bounding box center [301, 338] width 44 height 23
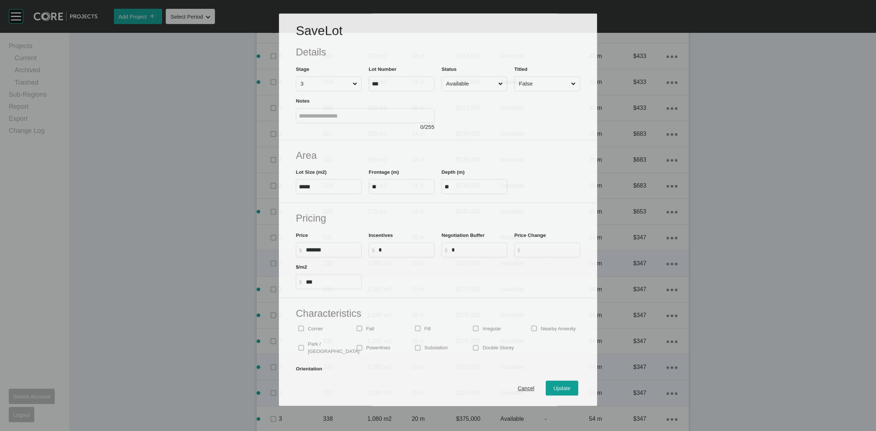
scroll to position [2022, 0]
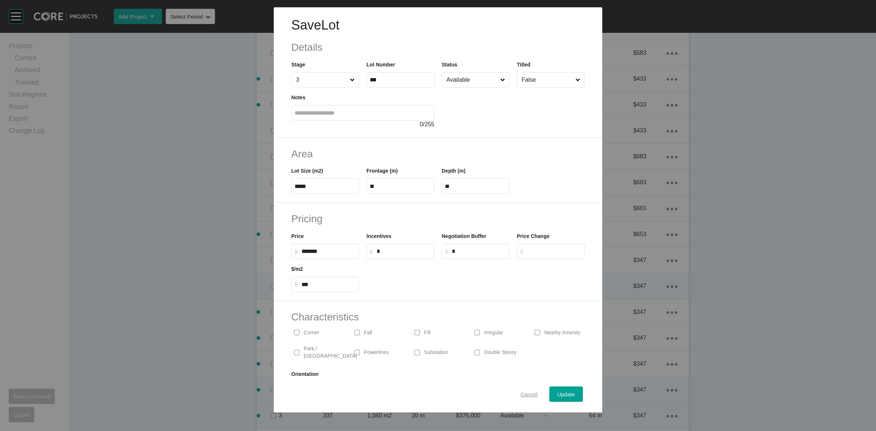
click at [524, 395] on span "Cancel" at bounding box center [528, 394] width 17 height 6
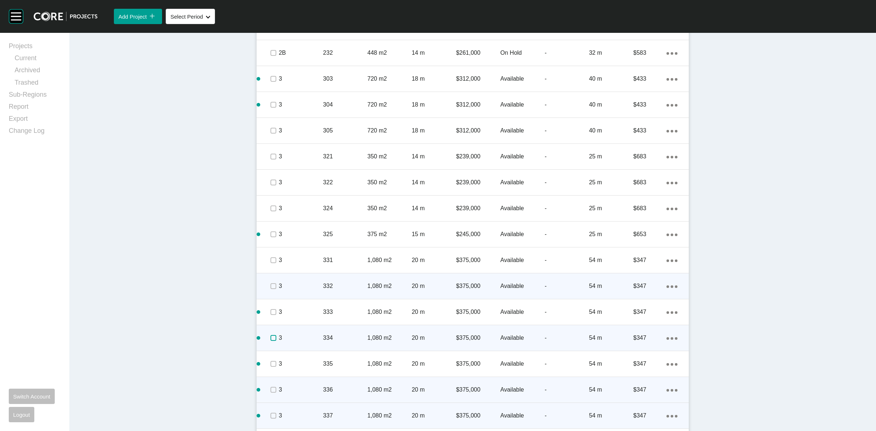
click at [270, 338] on label at bounding box center [273, 338] width 6 height 6
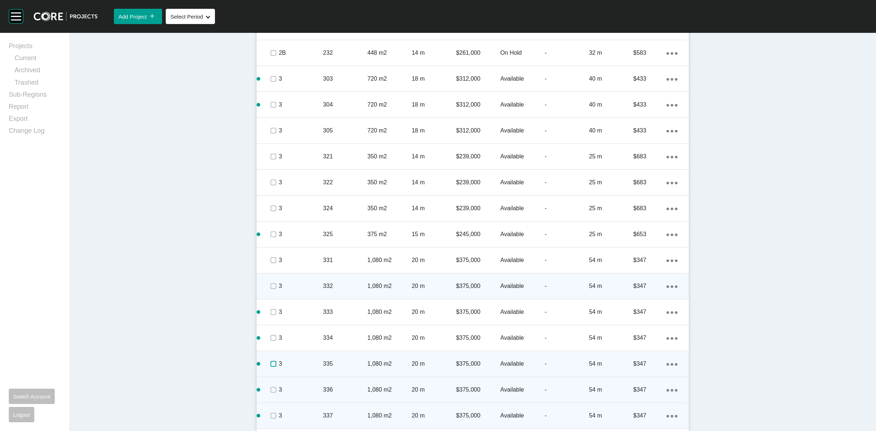
click at [272, 365] on label at bounding box center [273, 364] width 6 height 6
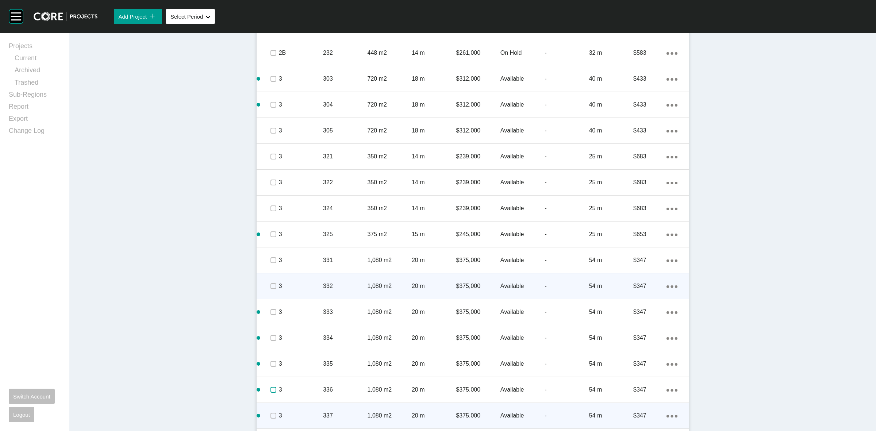
drag, startPoint x: 270, startPoint y: 389, endPoint x: 270, endPoint y: 410, distance: 20.8
click at [270, 393] on span at bounding box center [272, 389] width 11 height 11
click at [270, 419] on span at bounding box center [272, 415] width 11 height 11
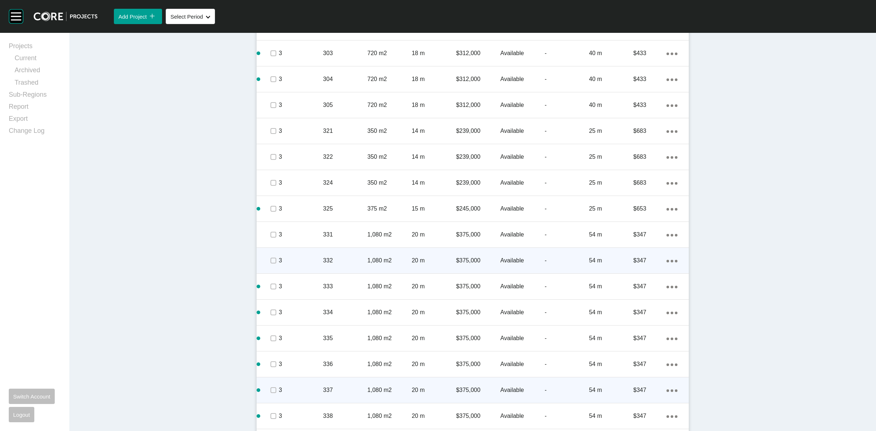
scroll to position [2074, 0]
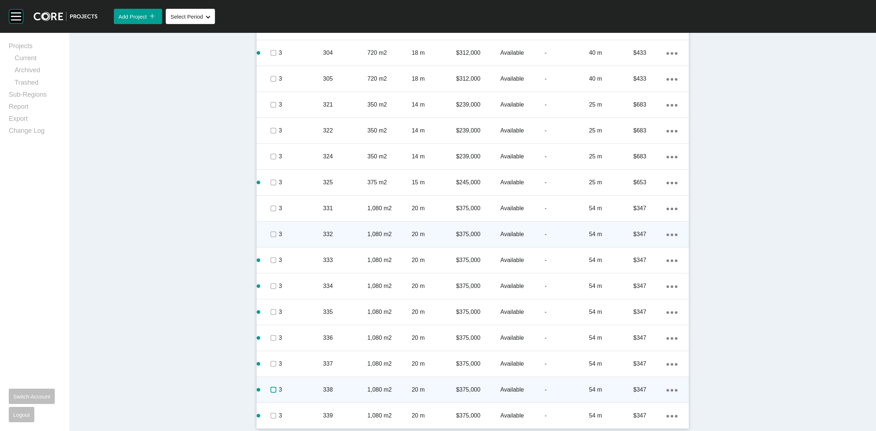
click at [270, 387] on label at bounding box center [273, 390] width 6 height 6
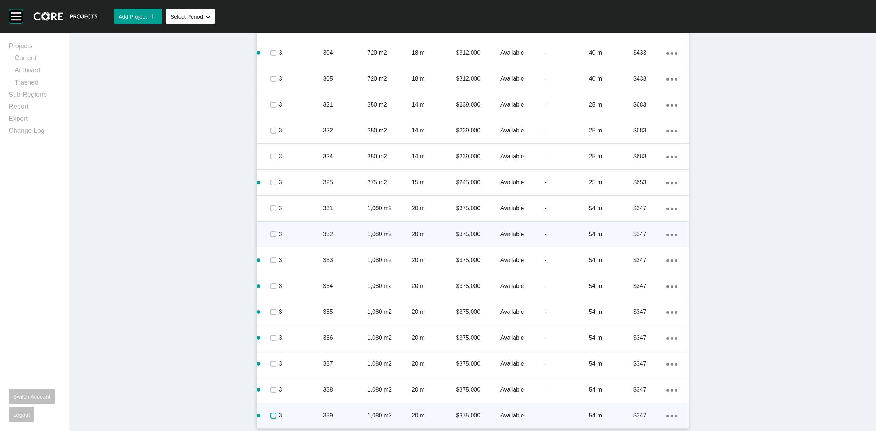
click at [270, 415] on label at bounding box center [273, 416] width 6 height 6
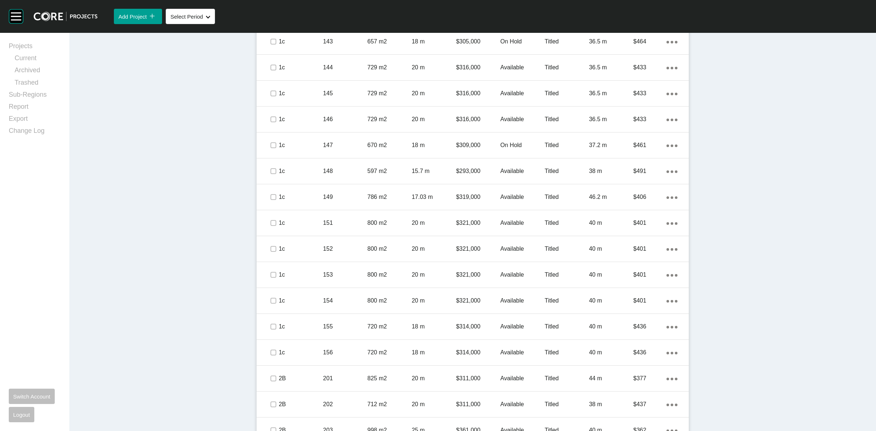
scroll to position [1116, 0]
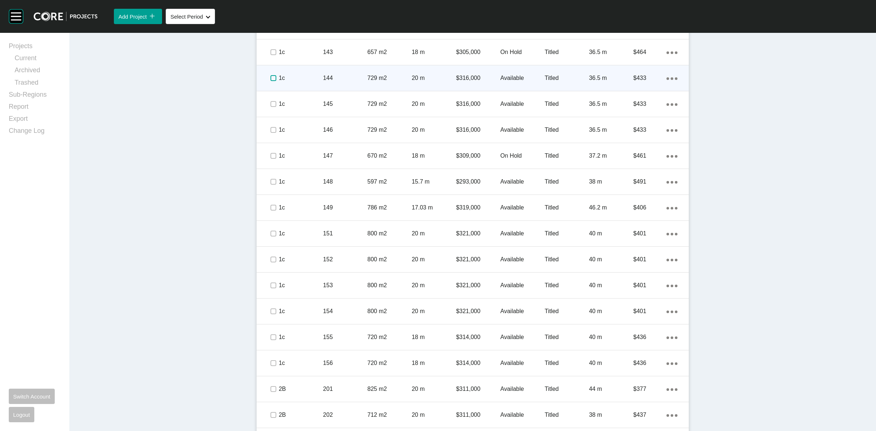
click at [270, 78] on label at bounding box center [273, 78] width 6 height 6
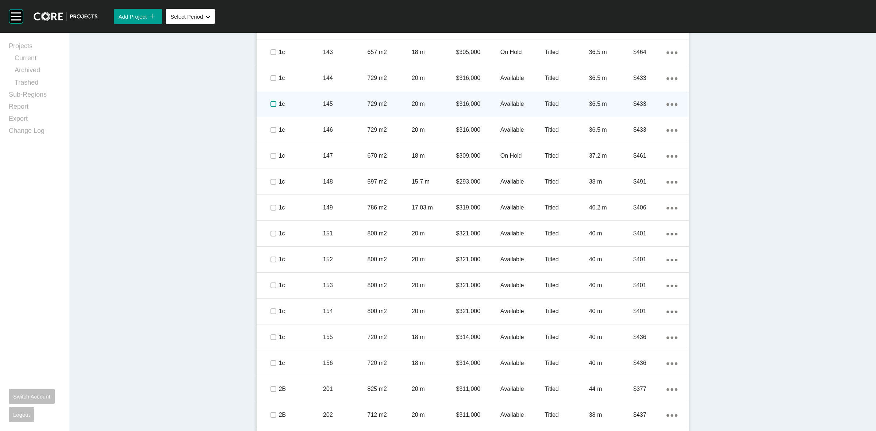
click at [270, 102] on label at bounding box center [273, 104] width 6 height 6
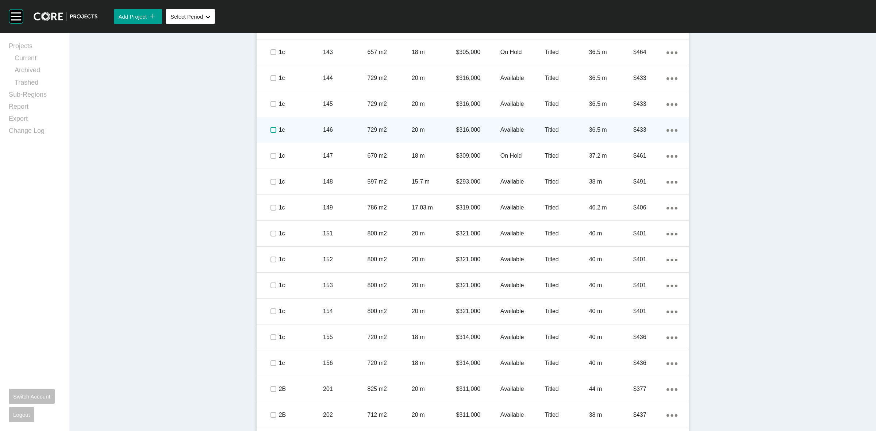
click at [272, 128] on label at bounding box center [273, 130] width 6 height 6
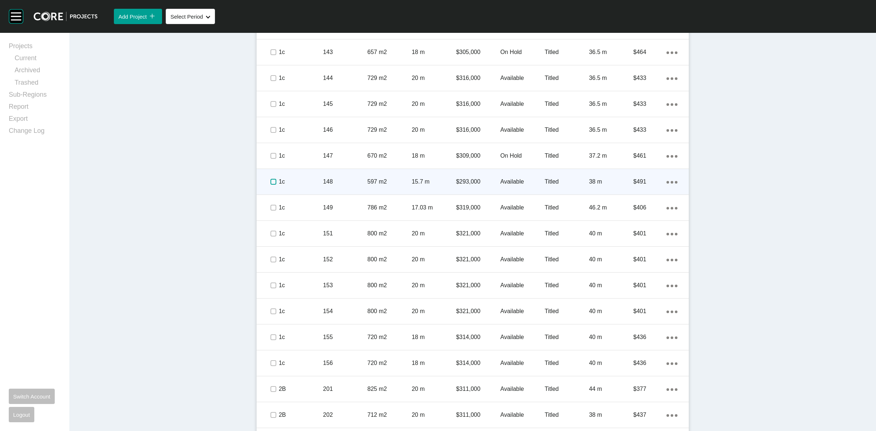
click at [270, 184] on label at bounding box center [273, 182] width 6 height 6
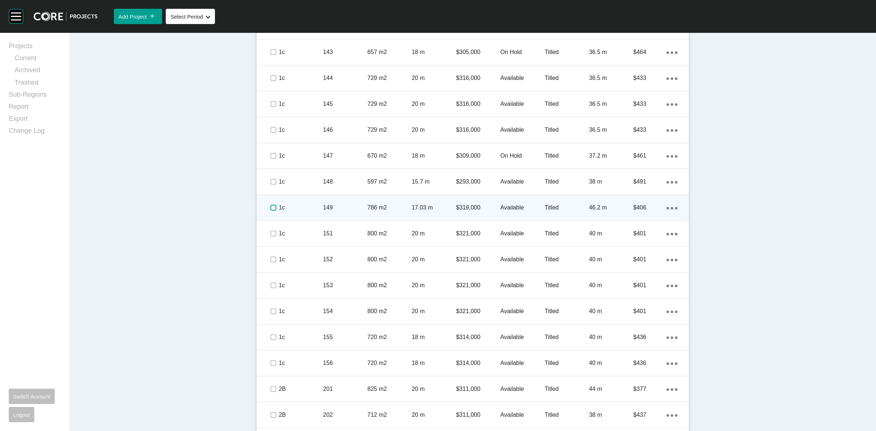
click at [270, 207] on label at bounding box center [273, 208] width 6 height 6
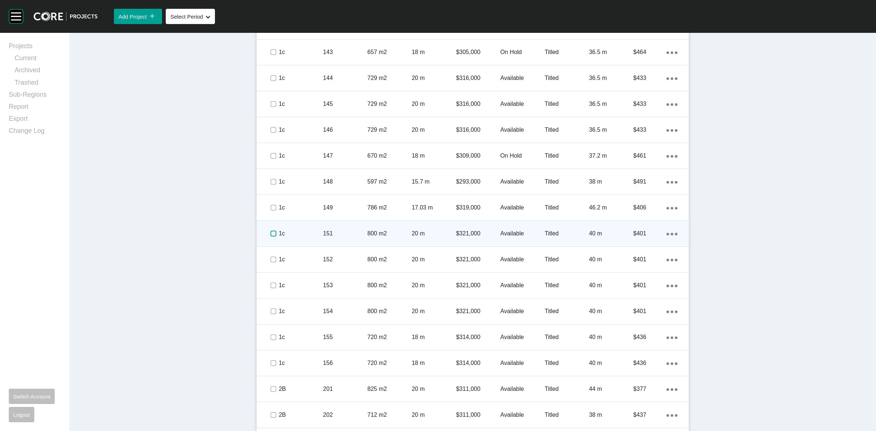
click at [270, 236] on label at bounding box center [273, 234] width 6 height 6
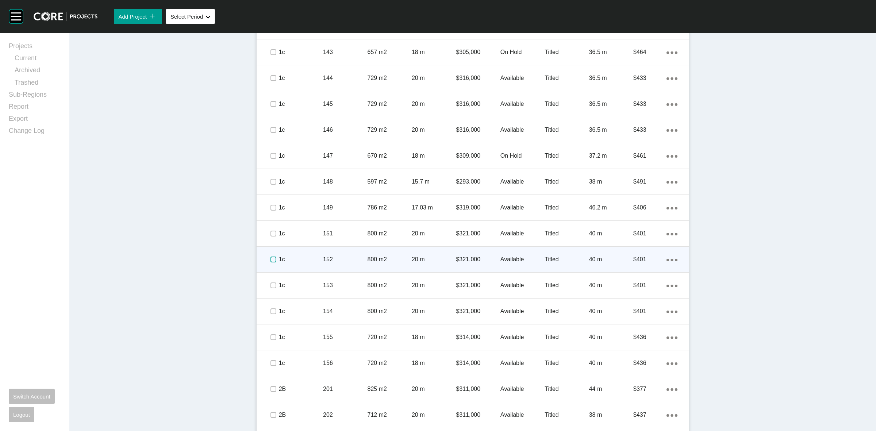
click at [270, 260] on label at bounding box center [273, 260] width 6 height 6
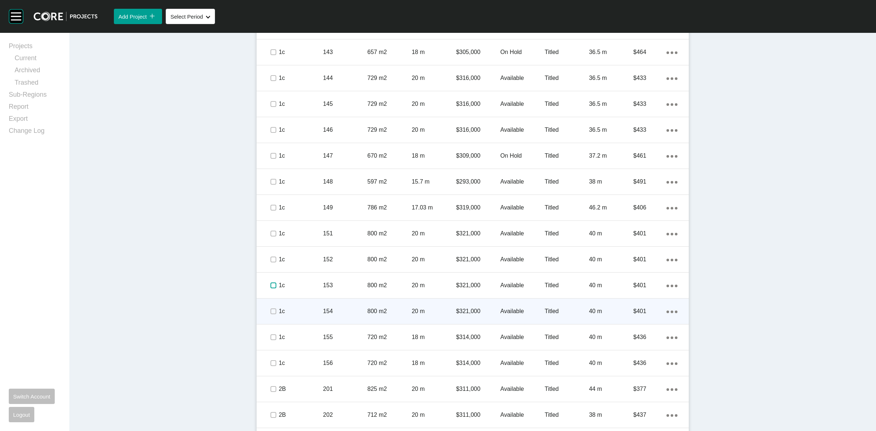
drag, startPoint x: 270, startPoint y: 285, endPoint x: 271, endPoint y: 305, distance: 20.5
click at [271, 288] on label at bounding box center [273, 285] width 6 height 6
click at [271, 312] on label at bounding box center [273, 311] width 6 height 6
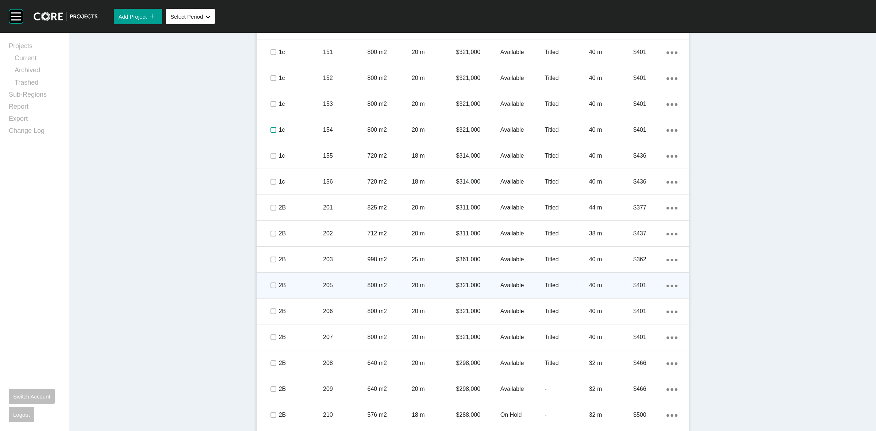
scroll to position [1298, 0]
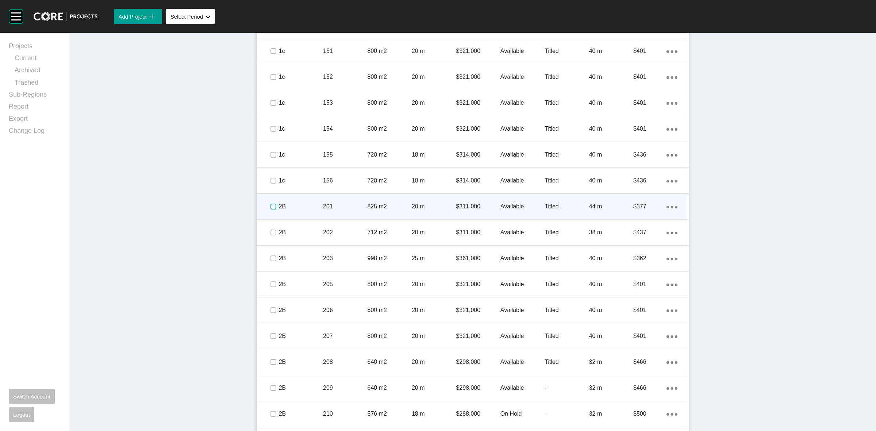
click at [270, 207] on label at bounding box center [273, 207] width 6 height 6
click at [305, 205] on p "2B" at bounding box center [301, 207] width 44 height 8
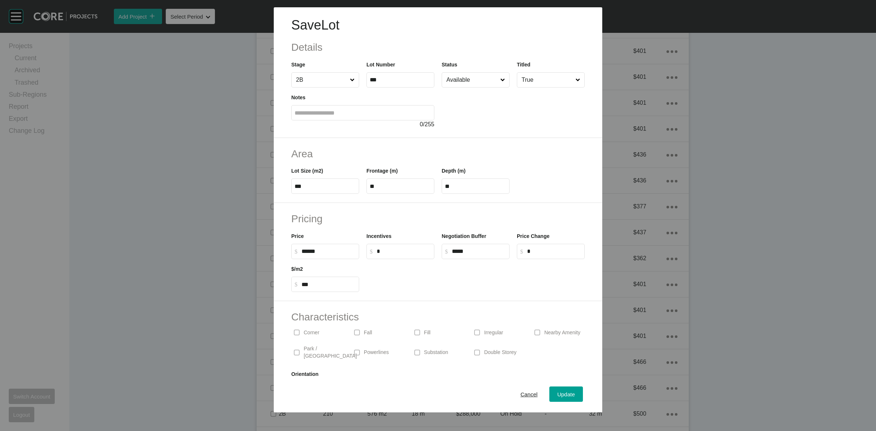
click at [311, 252] on input "******" at bounding box center [328, 251] width 54 height 6
type input "*******"
type input "******"
type input "***"
click at [450, 276] on div at bounding box center [476, 275] width 226 height 33
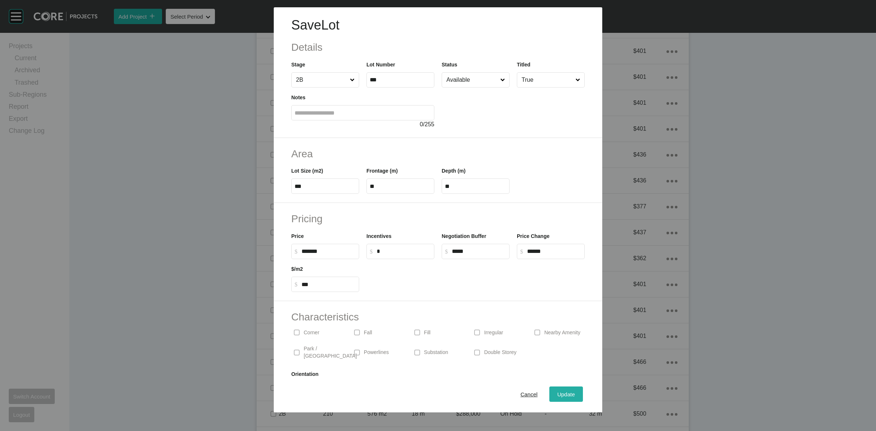
click at [569, 399] on div "Update" at bounding box center [565, 394] width 21 height 10
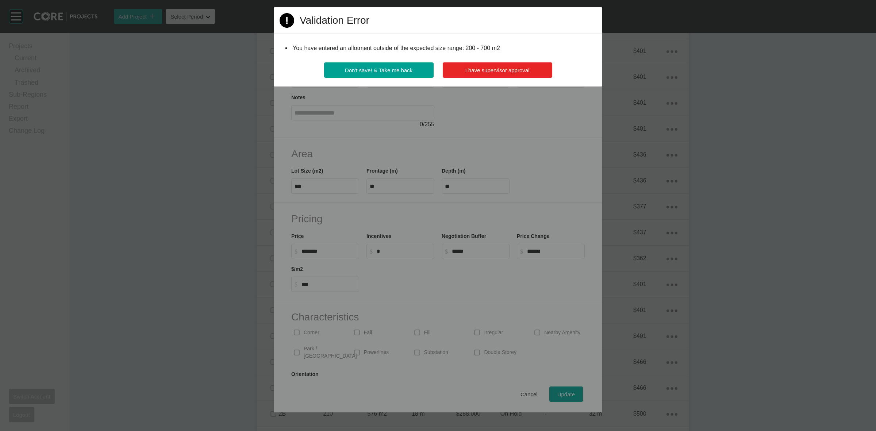
click at [491, 71] on span "I have supervisor approval" at bounding box center [497, 70] width 64 height 6
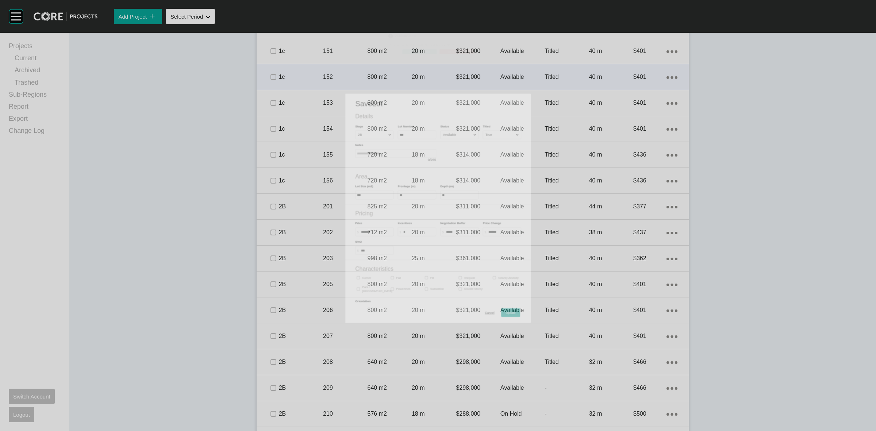
scroll to position [1321, 0]
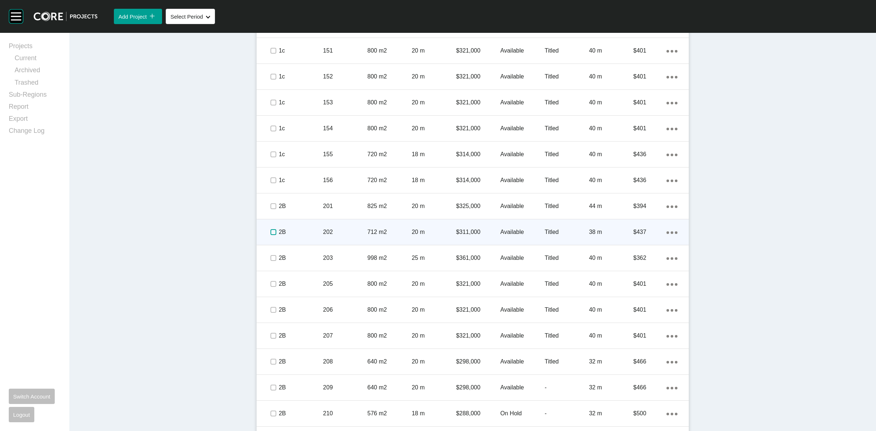
click at [270, 232] on label at bounding box center [273, 232] width 6 height 6
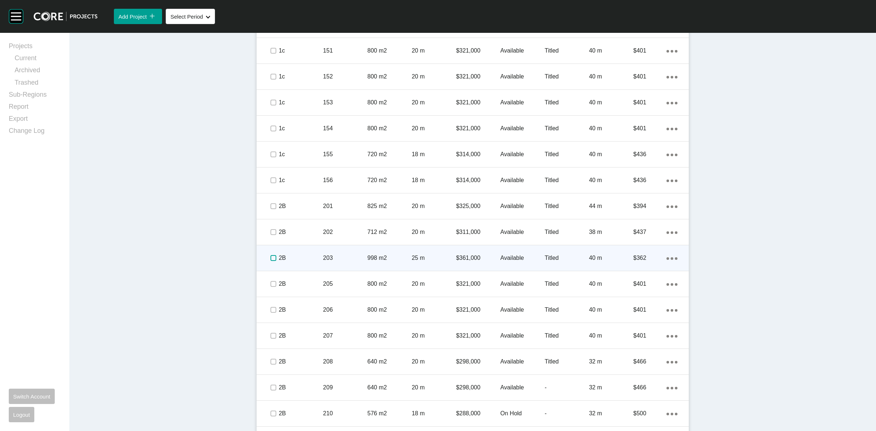
click at [271, 255] on label at bounding box center [273, 258] width 6 height 6
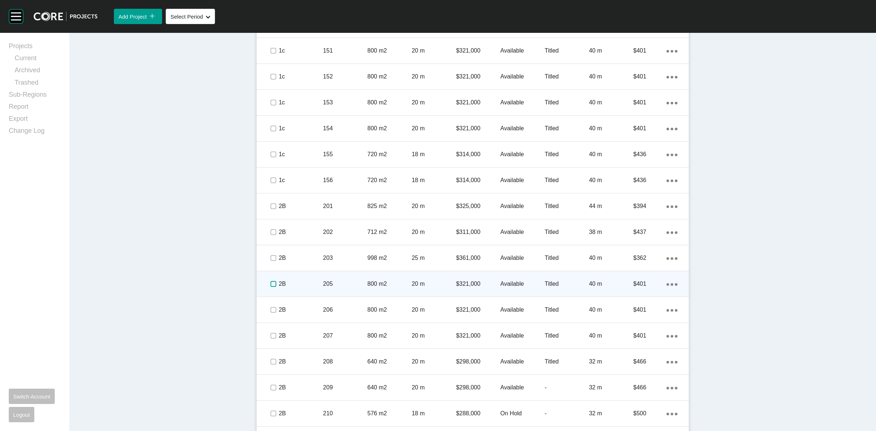
click at [273, 284] on label at bounding box center [273, 284] width 6 height 6
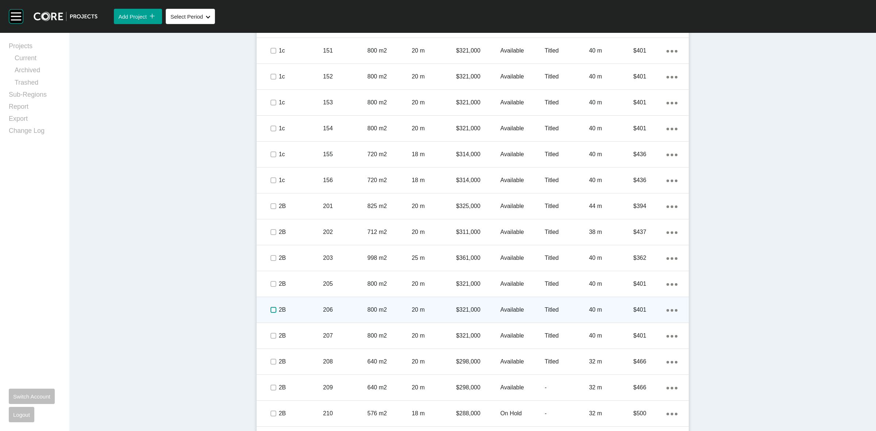
drag, startPoint x: 271, startPoint y: 309, endPoint x: 271, endPoint y: 330, distance: 20.8
click at [271, 310] on label at bounding box center [273, 310] width 6 height 6
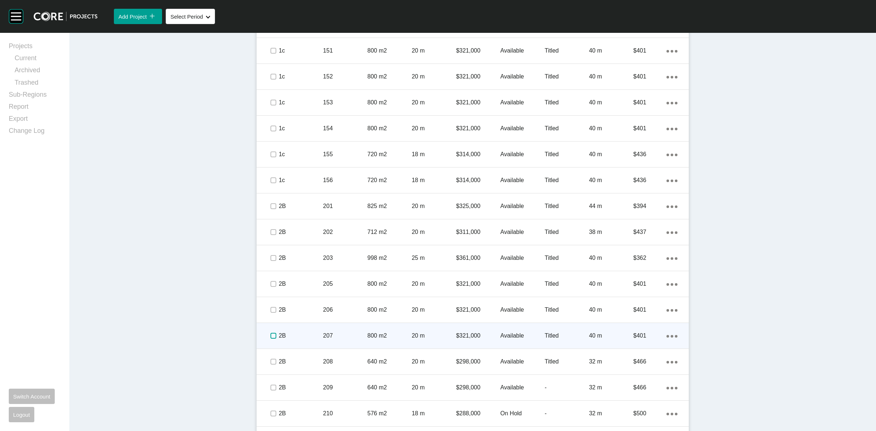
click at [271, 333] on label at bounding box center [273, 336] width 6 height 6
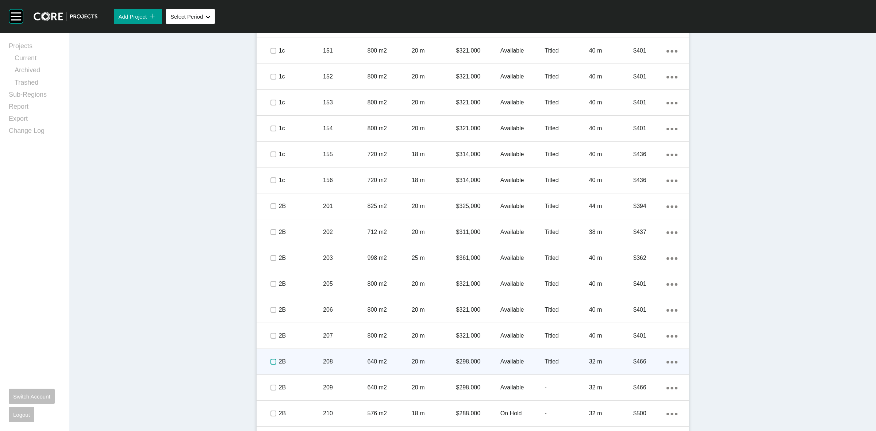
click at [271, 359] on label at bounding box center [273, 362] width 6 height 6
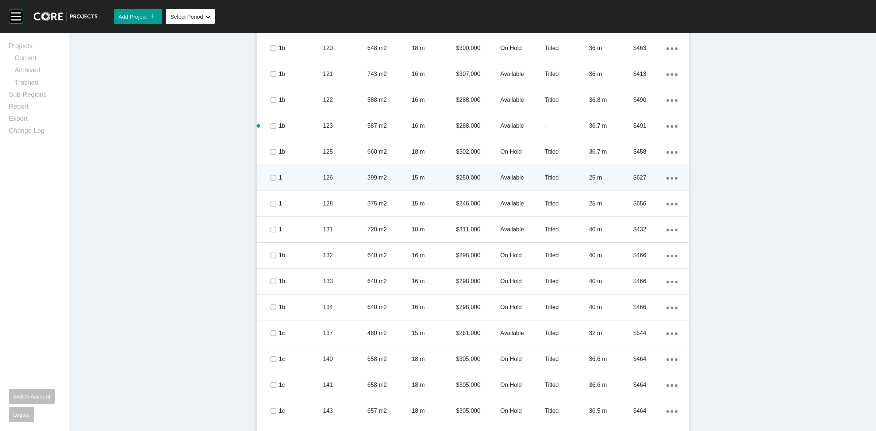
scroll to position [728, 0]
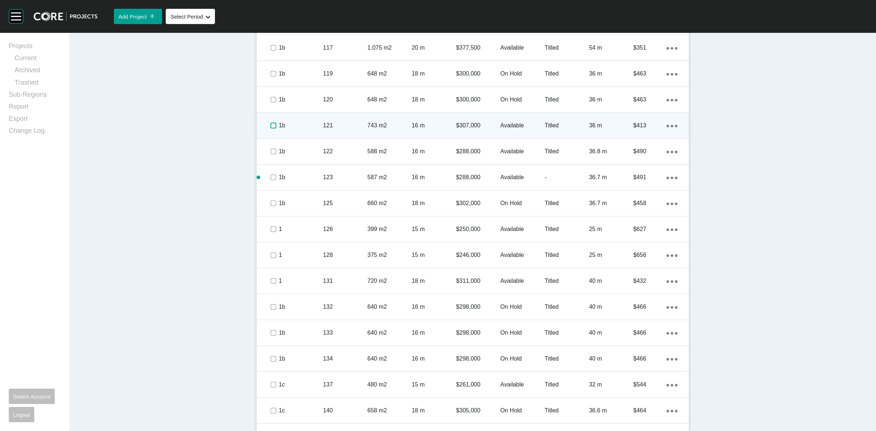
click at [270, 125] on label at bounding box center [273, 126] width 6 height 6
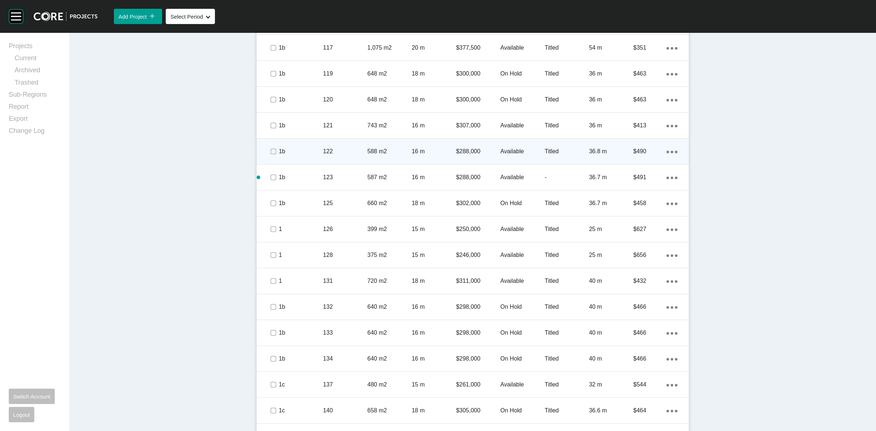
click at [270, 145] on div at bounding box center [272, 152] width 11 height 26
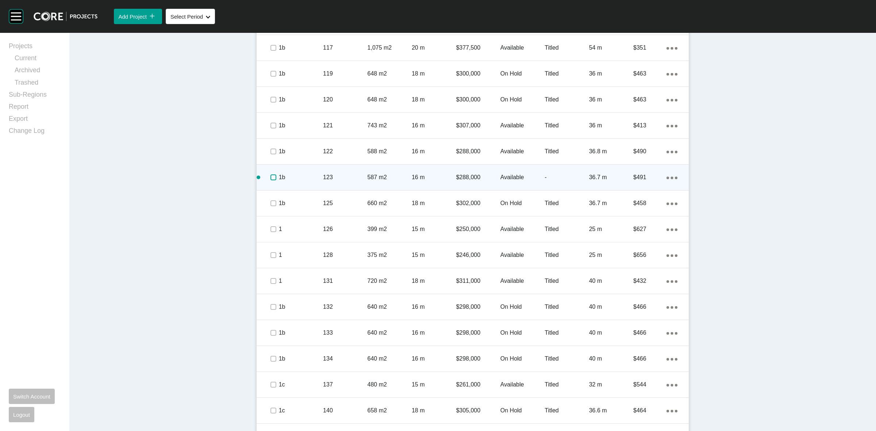
click at [271, 176] on label at bounding box center [273, 177] width 6 height 6
click at [328, 178] on p "123" at bounding box center [345, 177] width 44 height 8
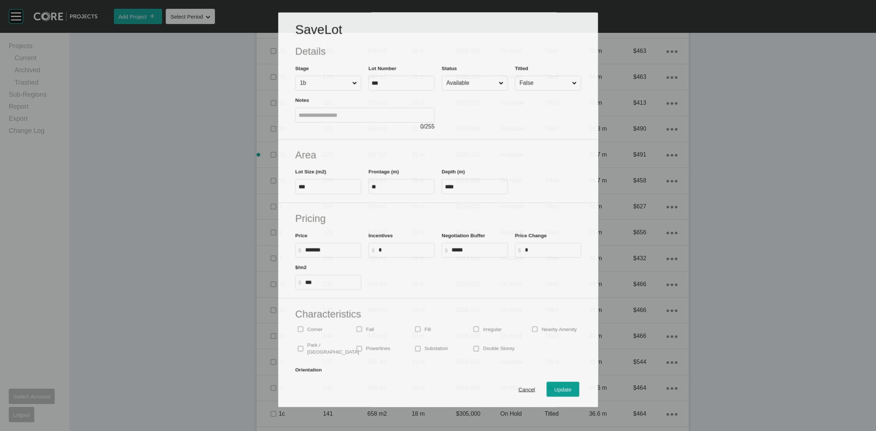
scroll to position [705, 0]
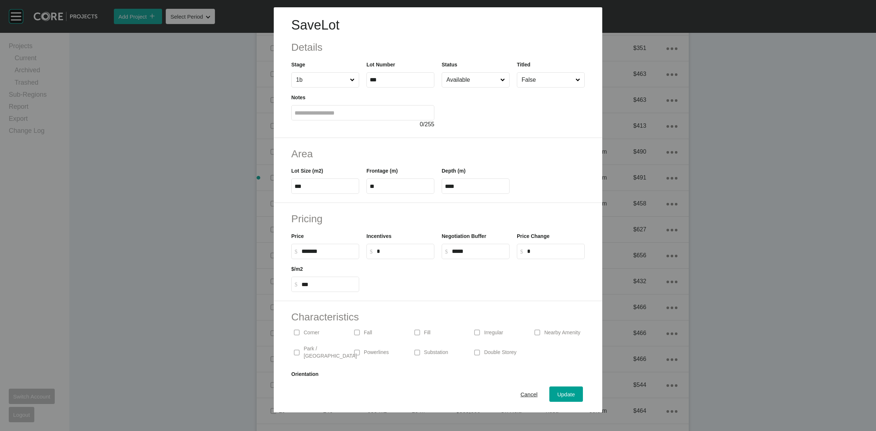
click at [533, 84] on input "False" at bounding box center [547, 80] width 54 height 15
click at [561, 392] on span "Update" at bounding box center [566, 394] width 18 height 6
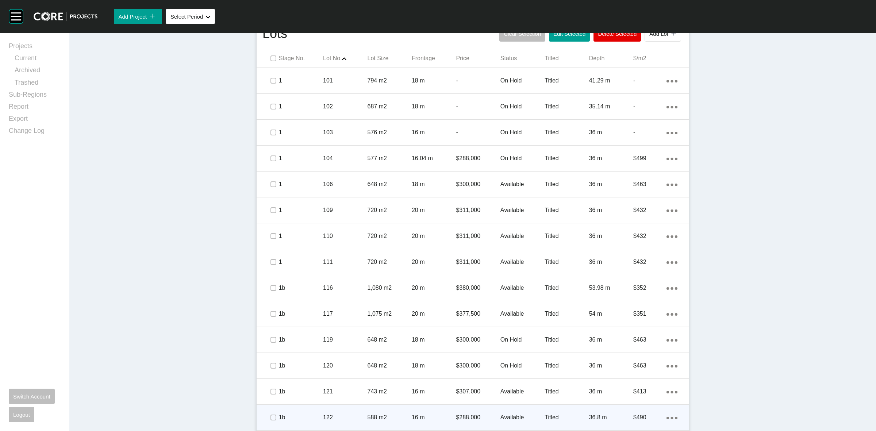
scroll to position [455, 0]
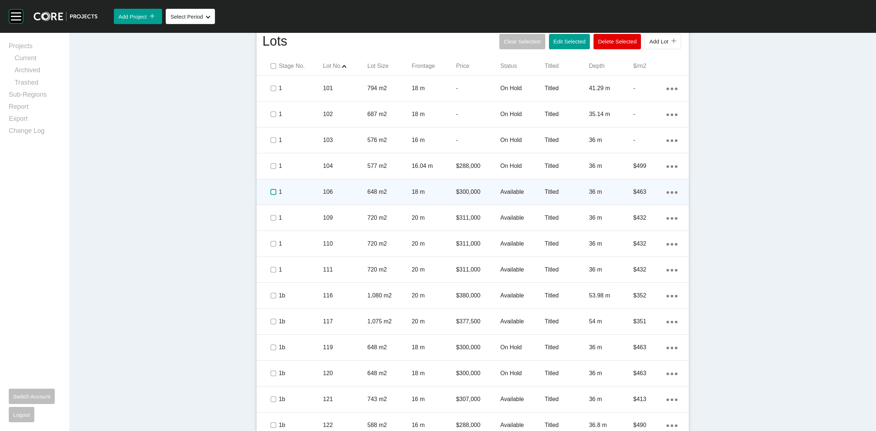
click at [270, 191] on label at bounding box center [273, 192] width 6 height 6
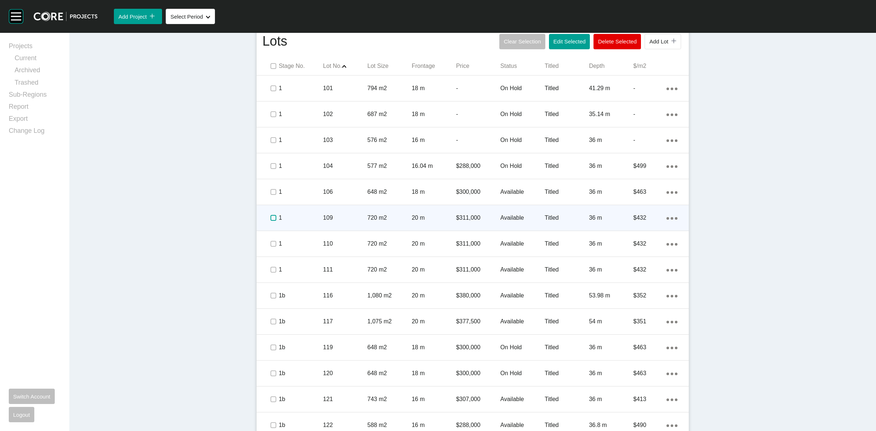
click at [270, 219] on label at bounding box center [273, 218] width 6 height 6
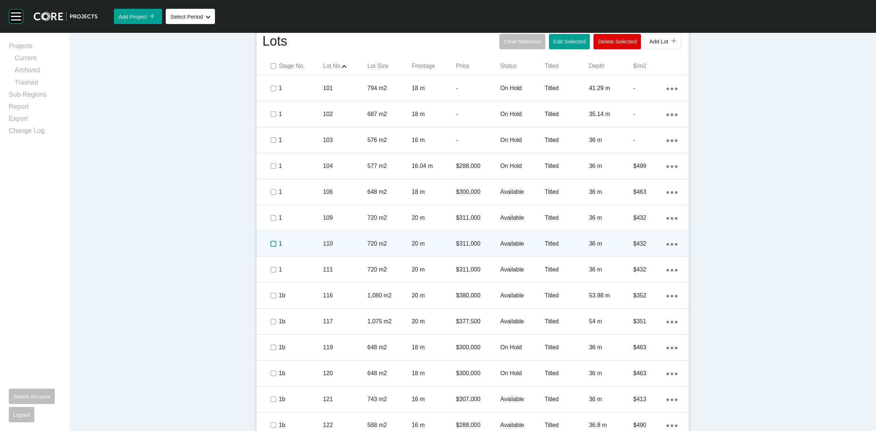
click at [271, 243] on label at bounding box center [273, 244] width 6 height 6
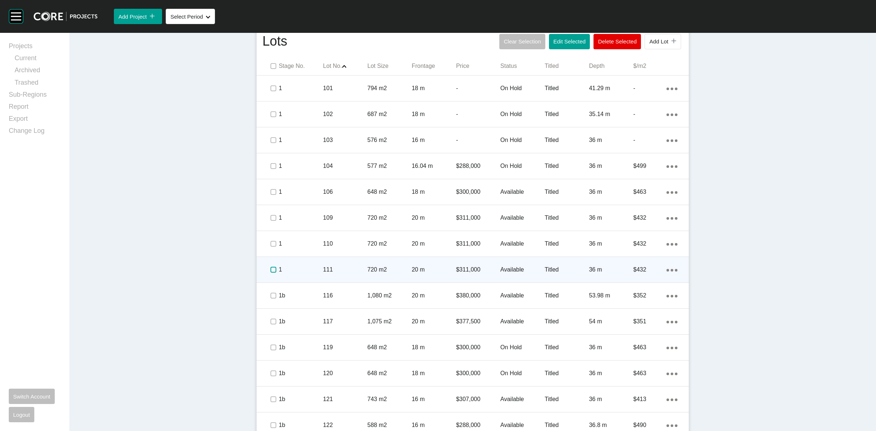
click at [271, 272] on label at bounding box center [273, 270] width 6 height 6
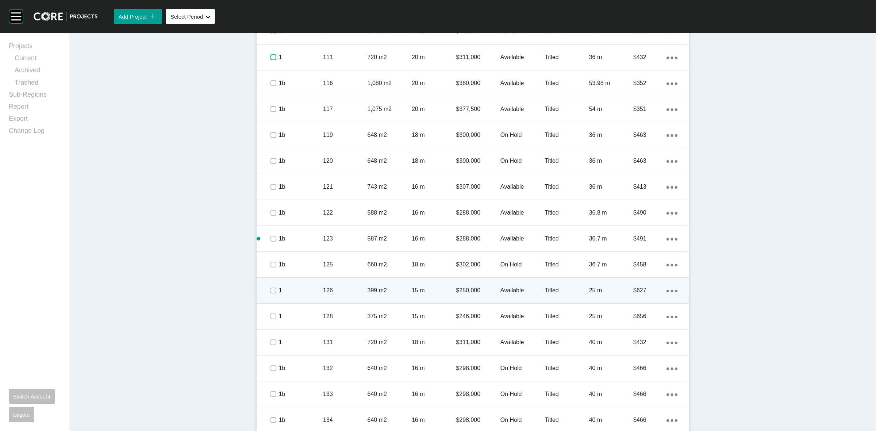
scroll to position [774, 0]
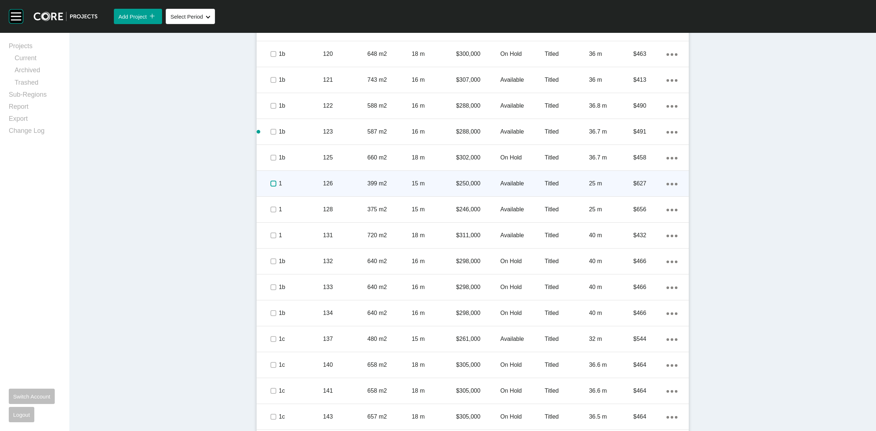
click at [270, 184] on label at bounding box center [273, 184] width 6 height 6
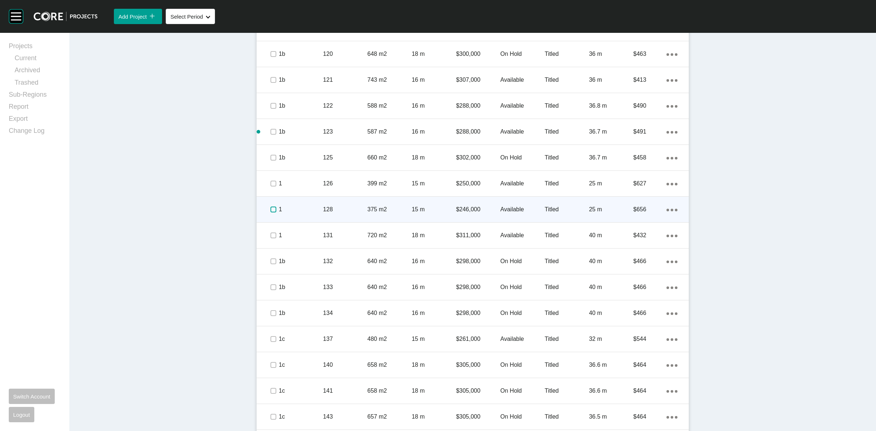
click at [270, 207] on label at bounding box center [273, 210] width 6 height 6
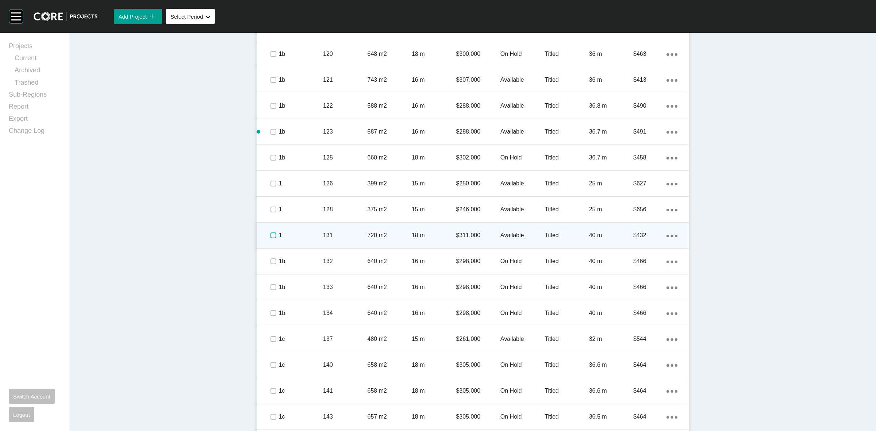
click at [272, 238] on label at bounding box center [273, 235] width 6 height 6
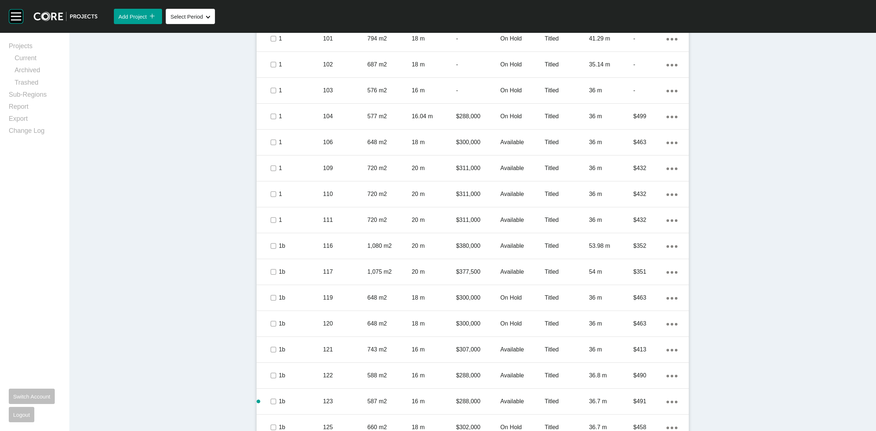
scroll to position [500, 0]
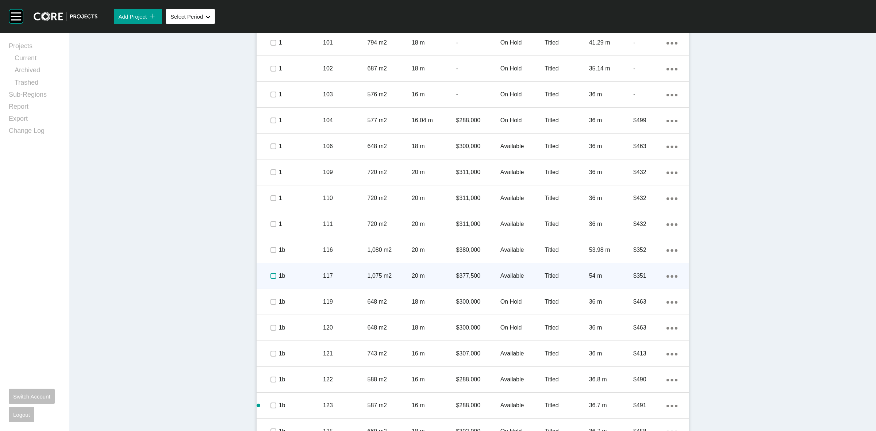
click at [270, 277] on label at bounding box center [273, 276] width 6 height 6
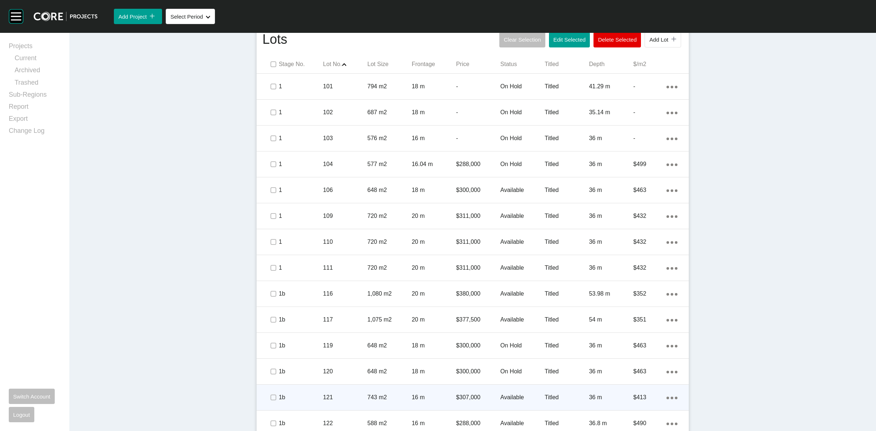
scroll to position [455, 0]
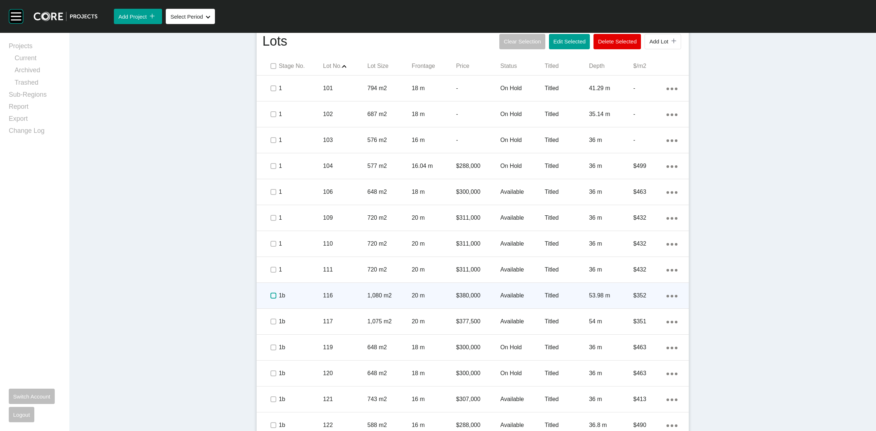
click at [270, 297] on label at bounding box center [273, 296] width 6 height 6
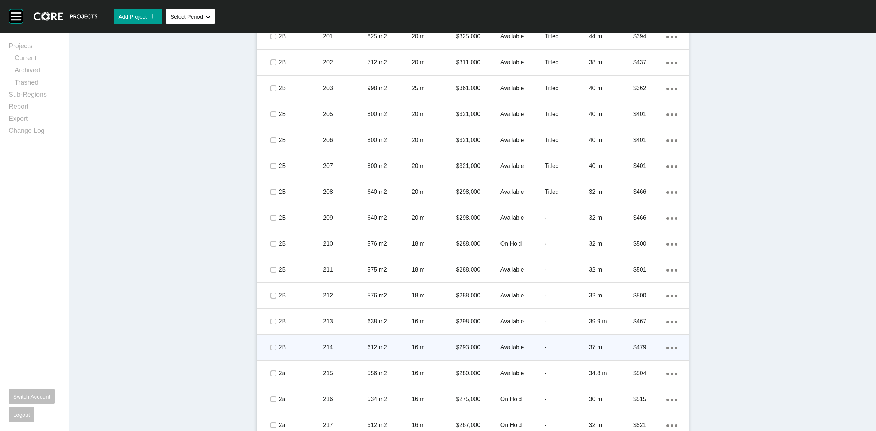
scroll to position [1504, 0]
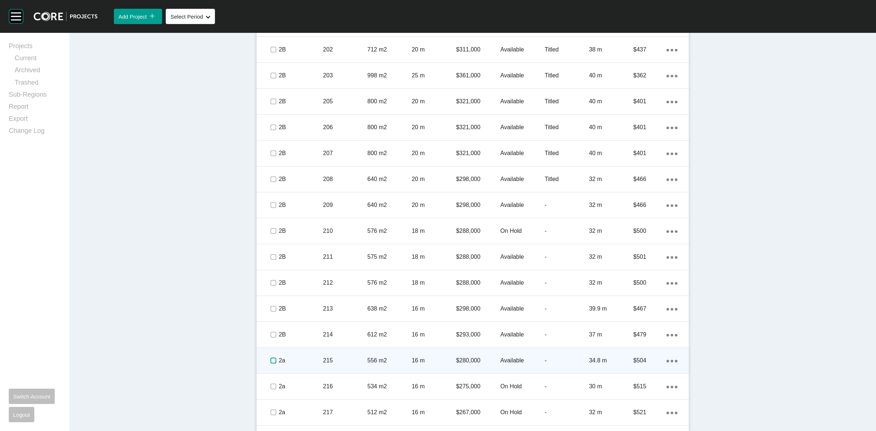
click at [270, 360] on label at bounding box center [273, 361] width 6 height 6
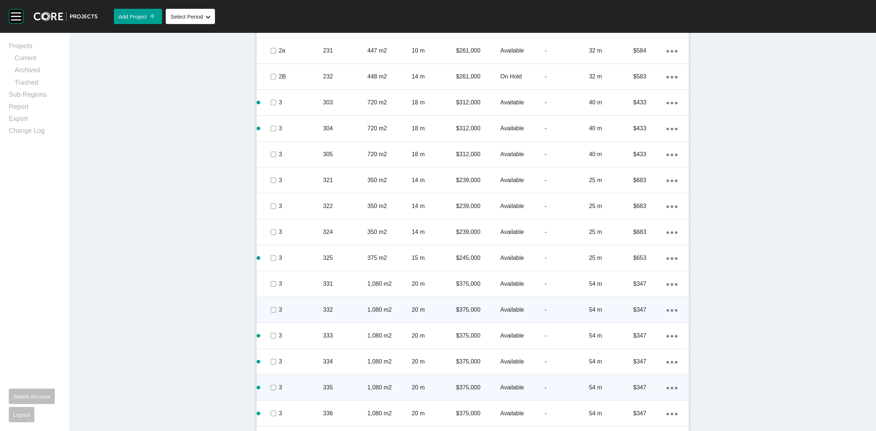
scroll to position [2006, 0]
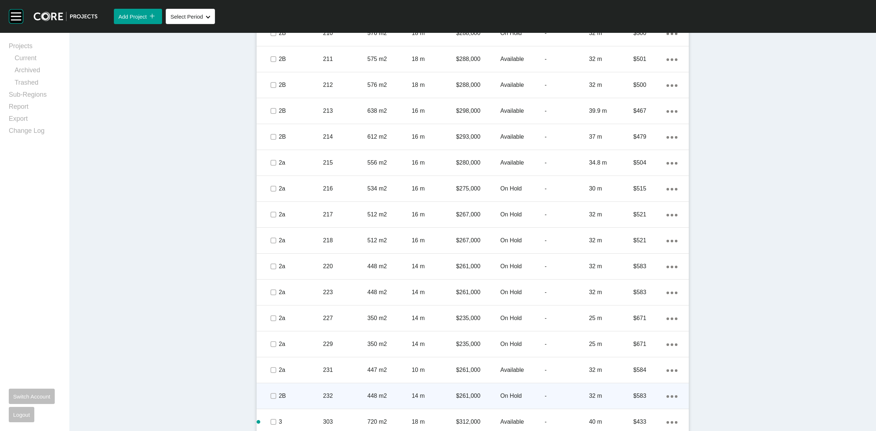
scroll to position [1732, 0]
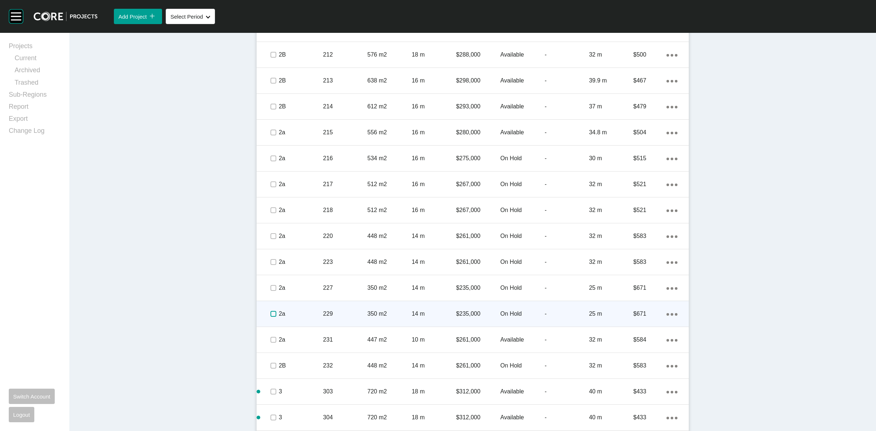
click at [270, 312] on label at bounding box center [273, 314] width 6 height 6
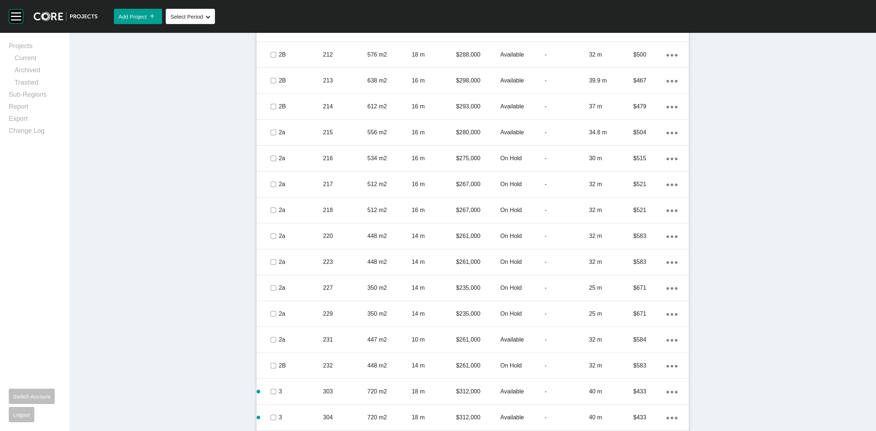
drag, startPoint x: 752, startPoint y: 257, endPoint x: 758, endPoint y: 259, distance: 6.0
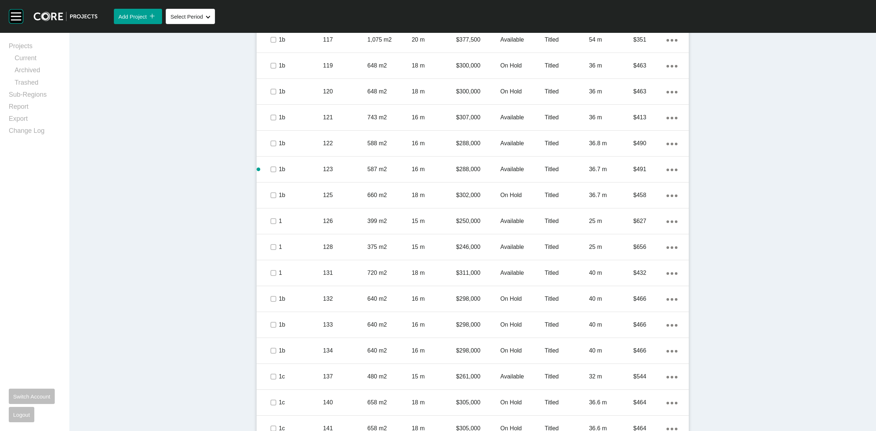
scroll to position [728, 0]
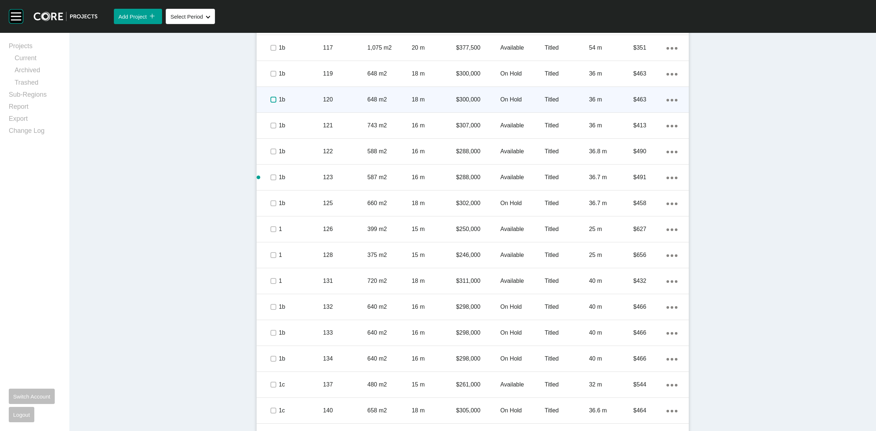
click at [272, 101] on label at bounding box center [273, 100] width 6 height 6
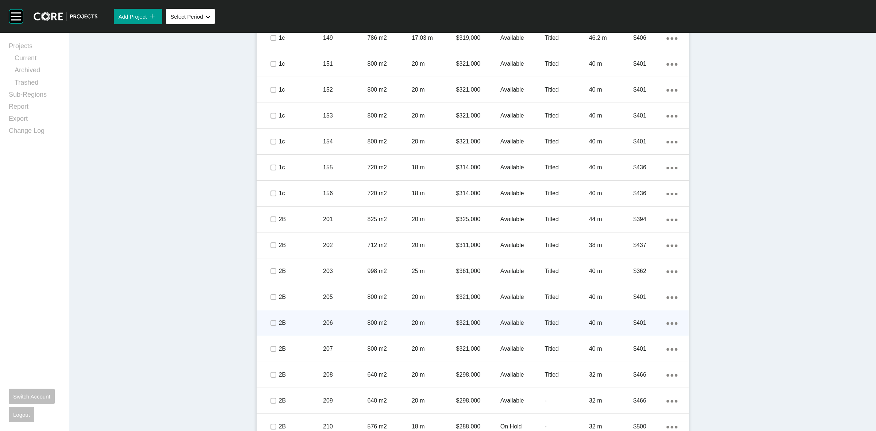
scroll to position [1230, 0]
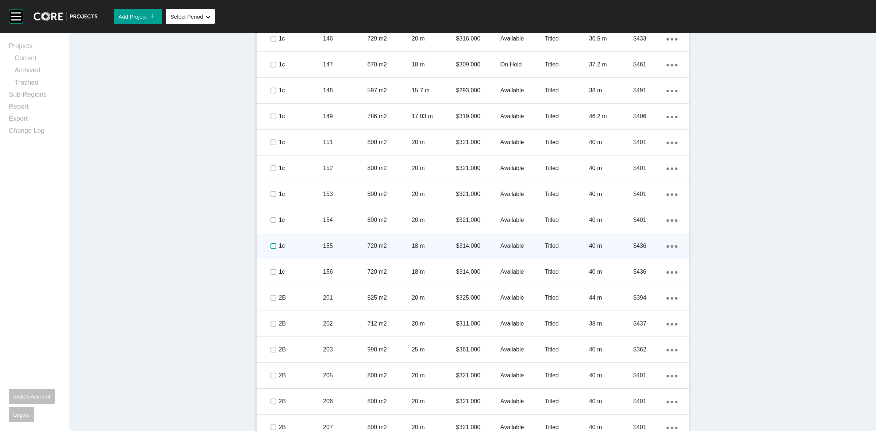
click at [270, 246] on label at bounding box center [273, 246] width 6 height 6
click at [297, 242] on p "1c" at bounding box center [301, 246] width 44 height 8
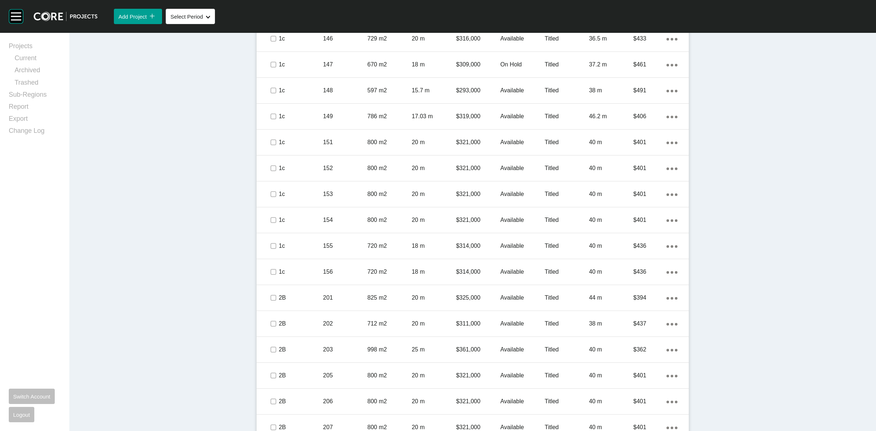
scroll to position [1229, 0]
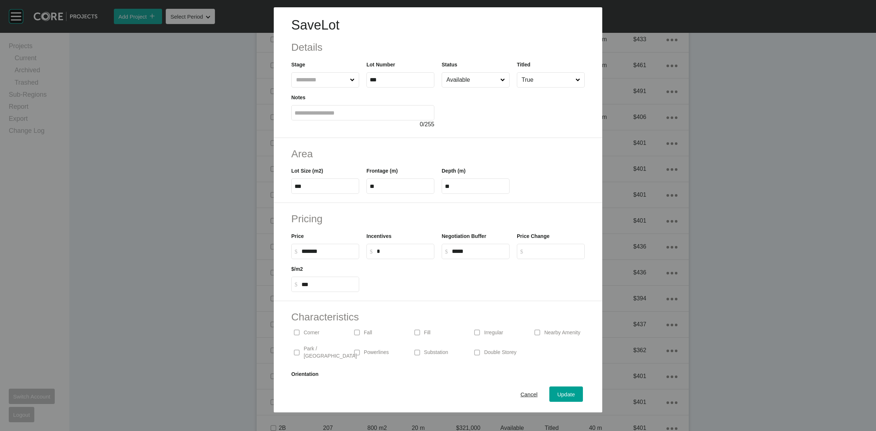
click at [452, 78] on input "Available" at bounding box center [472, 80] width 54 height 15
click at [555, 391] on div "Update" at bounding box center [565, 394] width 21 height 10
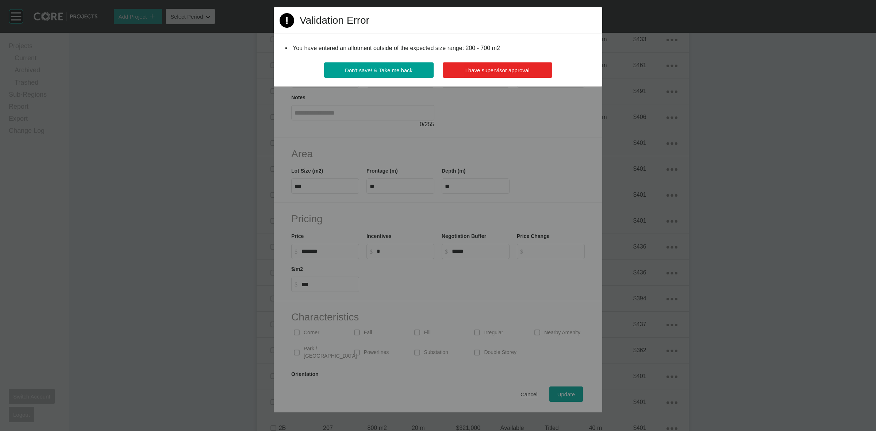
click at [497, 73] on span "I have supervisor approval" at bounding box center [497, 70] width 64 height 6
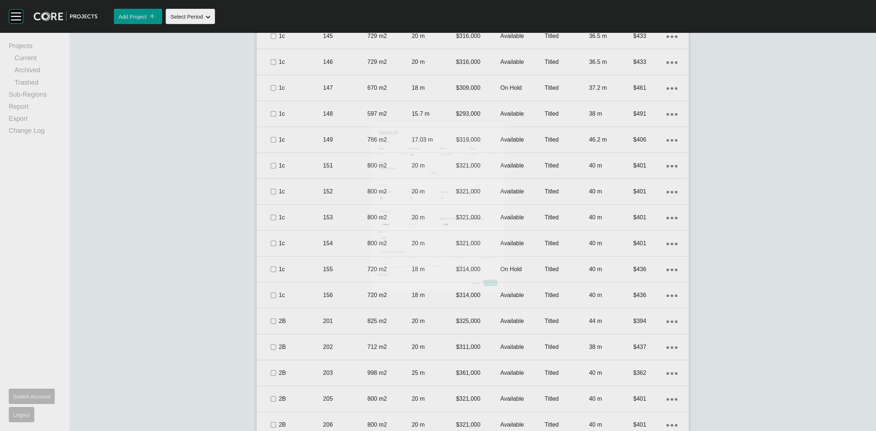
scroll to position [1229, 0]
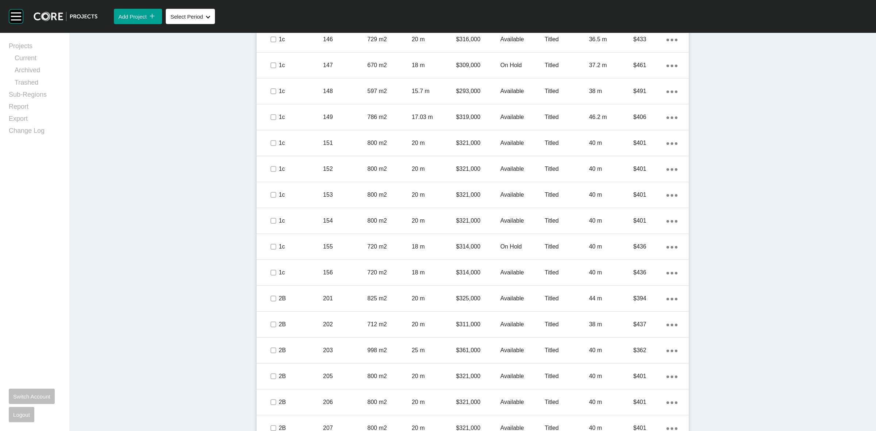
click at [744, 152] on div "Dashboard › Projects › Uptown 3631 › Worksheet Uptown 3631 Worksheet - [DATE] E…" at bounding box center [472, 51] width 806 height 2495
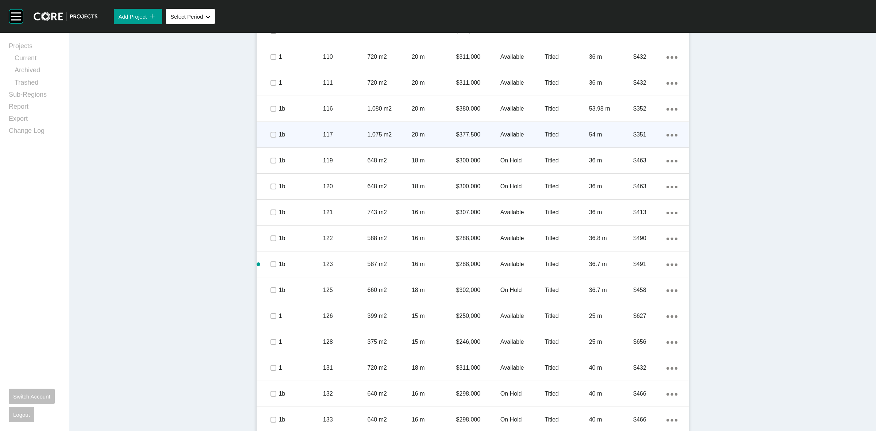
scroll to position [682, 0]
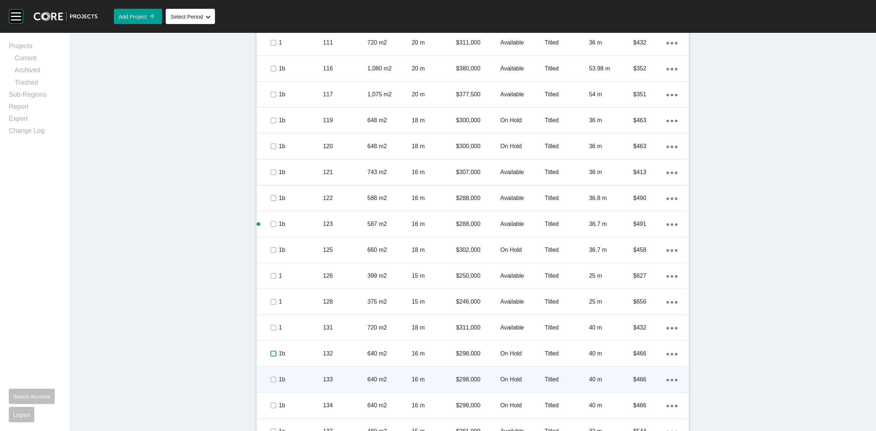
drag, startPoint x: 270, startPoint y: 353, endPoint x: 304, endPoint y: 370, distance: 37.7
click at [270, 353] on label at bounding box center [273, 354] width 6 height 6
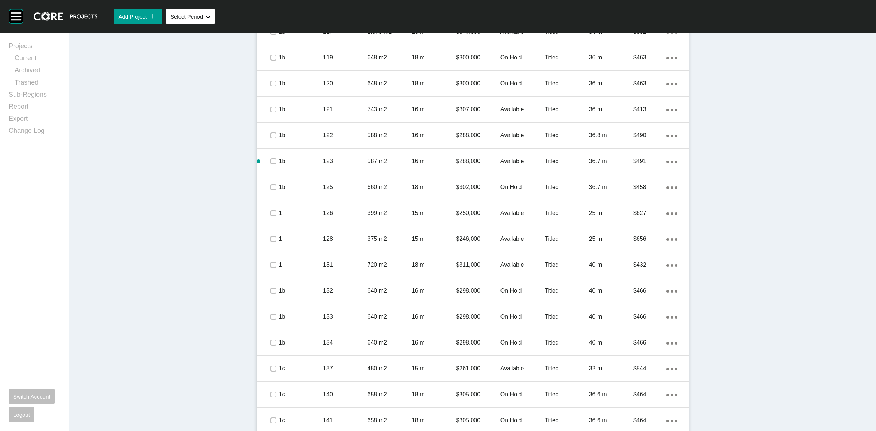
scroll to position [590, 0]
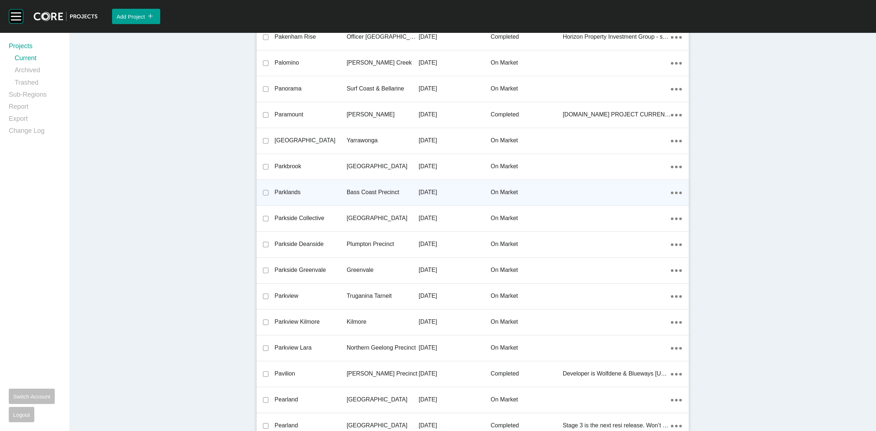
scroll to position [11246, 0]
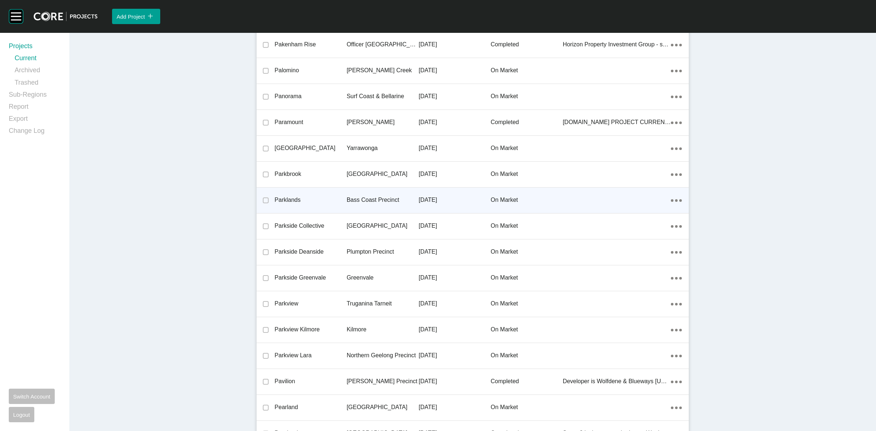
click at [372, 196] on p "Bass Coast Precinct" at bounding box center [383, 200] width 72 height 8
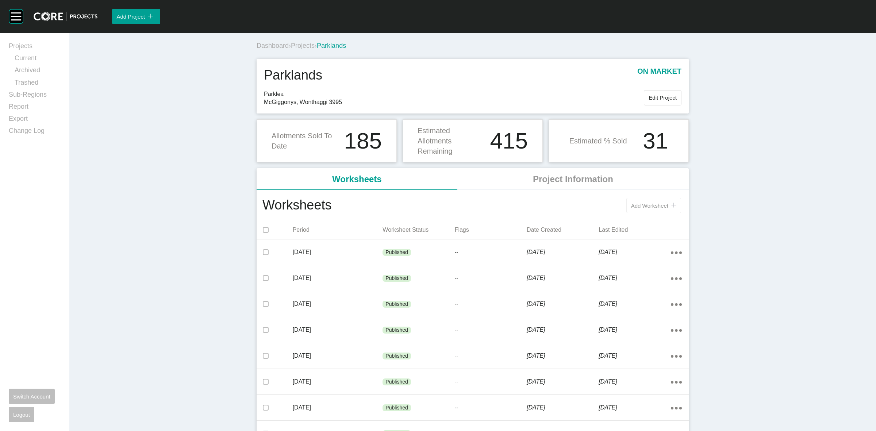
click at [642, 203] on span "Add Worksheet" at bounding box center [649, 206] width 37 height 6
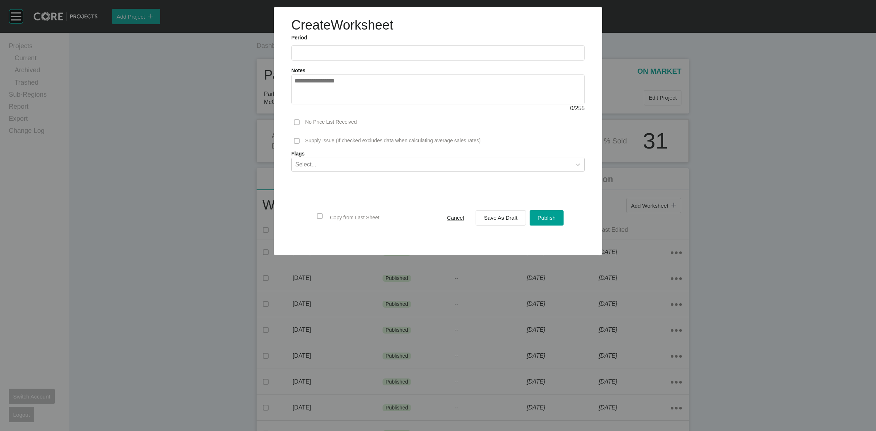
click at [353, 59] on label at bounding box center [437, 52] width 293 height 15
click at [353, 56] on input "text" at bounding box center [437, 53] width 287 height 6
click at [307, 101] on li "[DATE]" at bounding box center [305, 106] width 24 height 12
type input "*********"
click at [491, 215] on span "Save As Draft" at bounding box center [501, 218] width 34 height 6
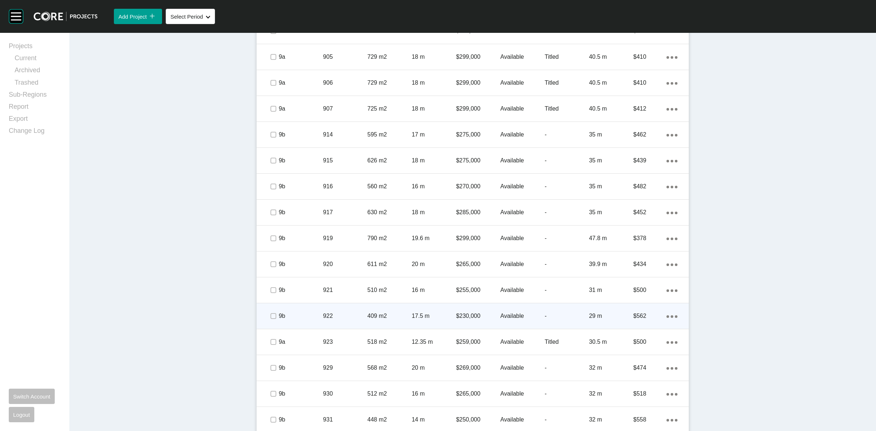
scroll to position [623, 0]
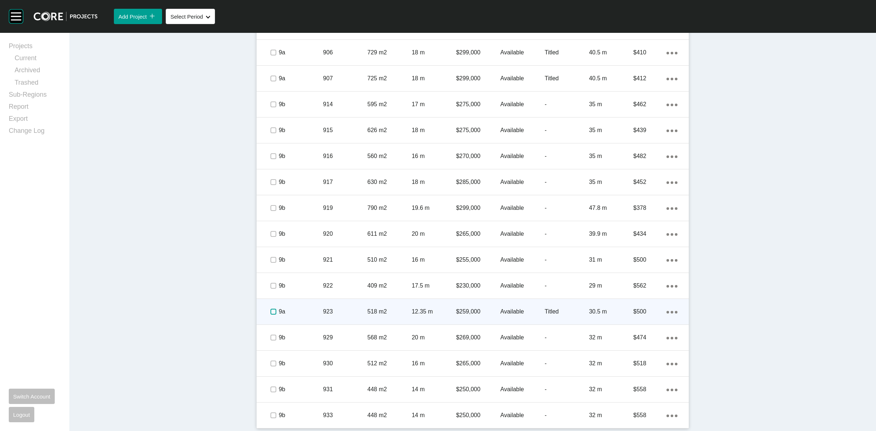
click at [270, 311] on label at bounding box center [273, 312] width 6 height 6
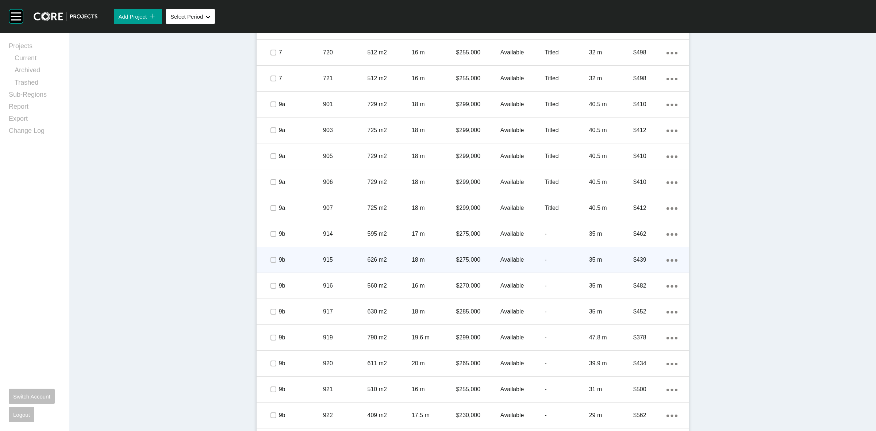
scroll to position [486, 0]
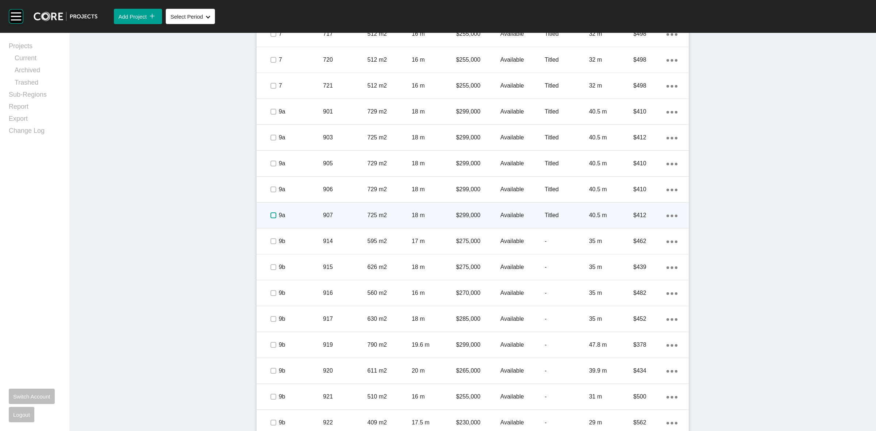
click at [272, 215] on label at bounding box center [273, 215] width 6 height 6
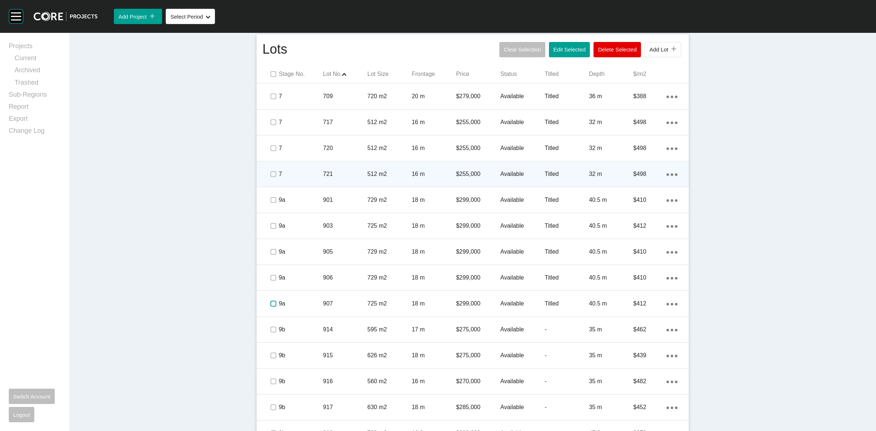
scroll to position [395, 0]
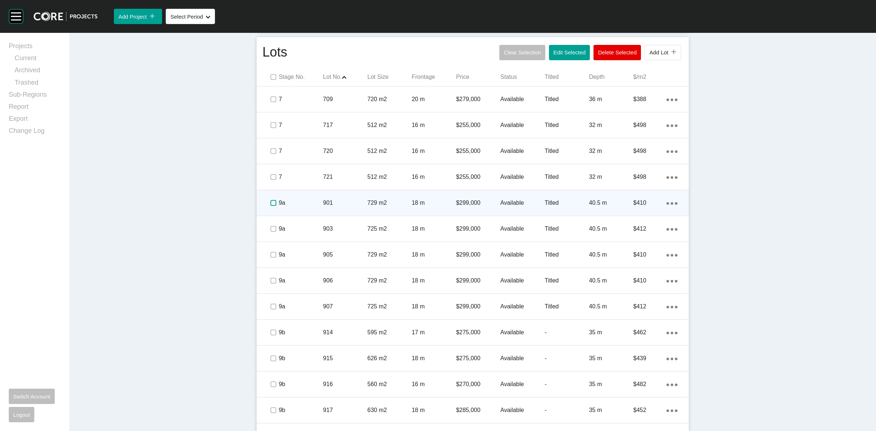
click at [270, 202] on label at bounding box center [273, 203] width 6 height 6
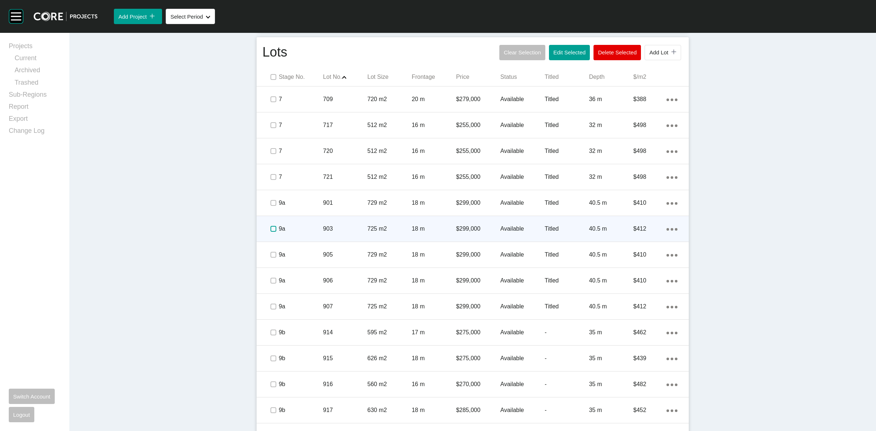
click at [270, 229] on label at bounding box center [273, 229] width 6 height 6
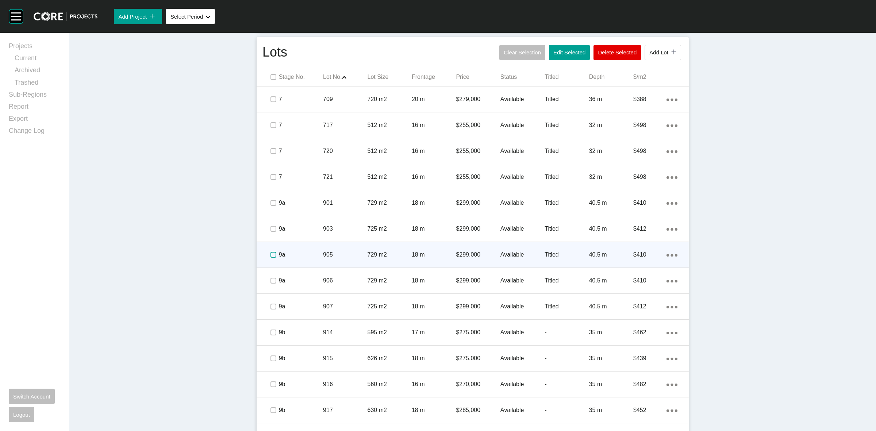
click at [270, 252] on label at bounding box center [273, 255] width 6 height 6
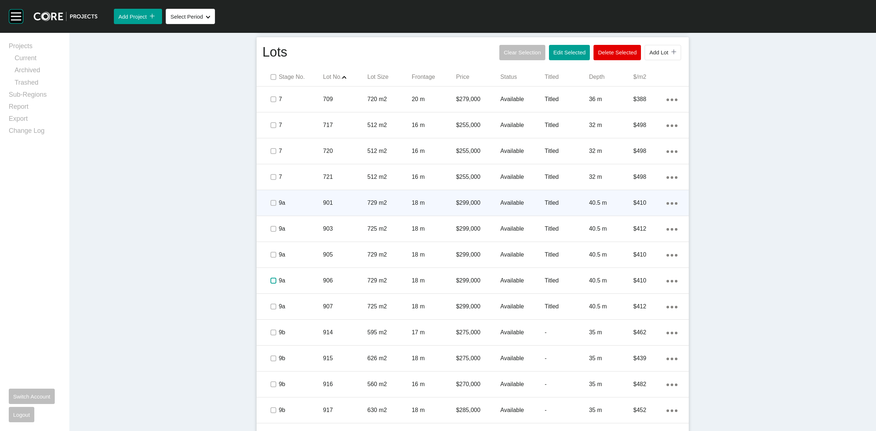
drag, startPoint x: 269, startPoint y: 278, endPoint x: 265, endPoint y: 196, distance: 81.9
click at [270, 269] on div at bounding box center [272, 281] width 11 height 26
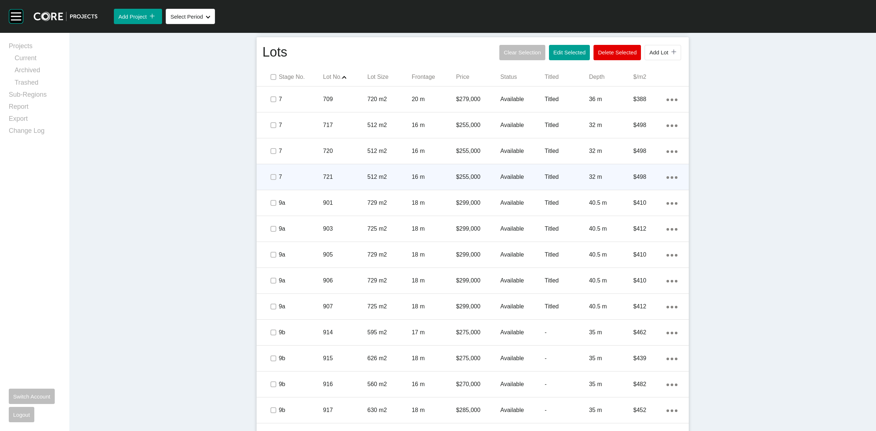
click at [271, 165] on div at bounding box center [272, 177] width 11 height 26
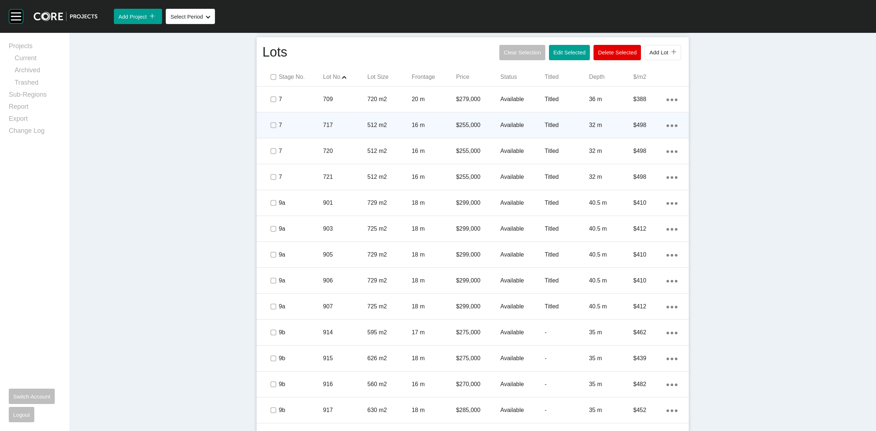
drag, startPoint x: 269, startPoint y: 143, endPoint x: 269, endPoint y: 123, distance: 19.7
click at [269, 140] on div at bounding box center [272, 151] width 11 height 26
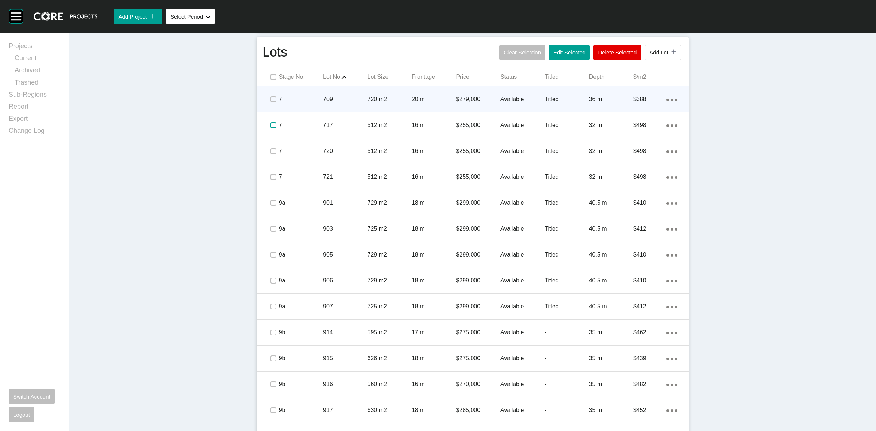
drag, startPoint x: 268, startPoint y: 119, endPoint x: 269, endPoint y: 102, distance: 16.4
click at [268, 115] on div at bounding box center [272, 125] width 11 height 26
click at [270, 100] on label at bounding box center [273, 99] width 6 height 6
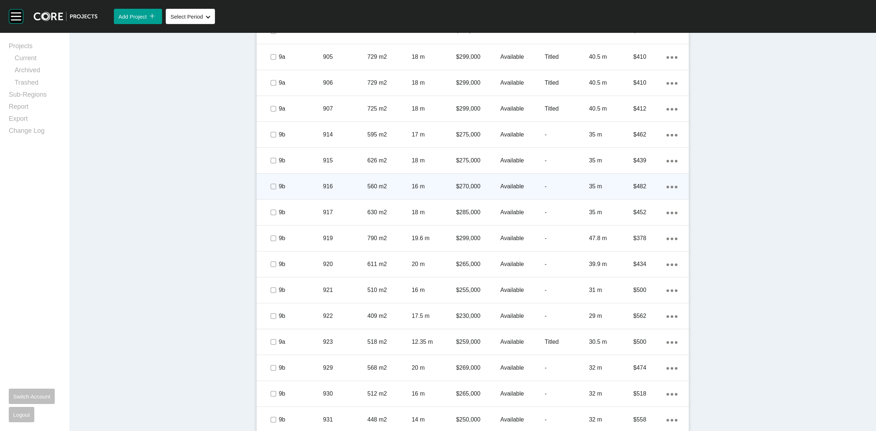
scroll to position [623, 0]
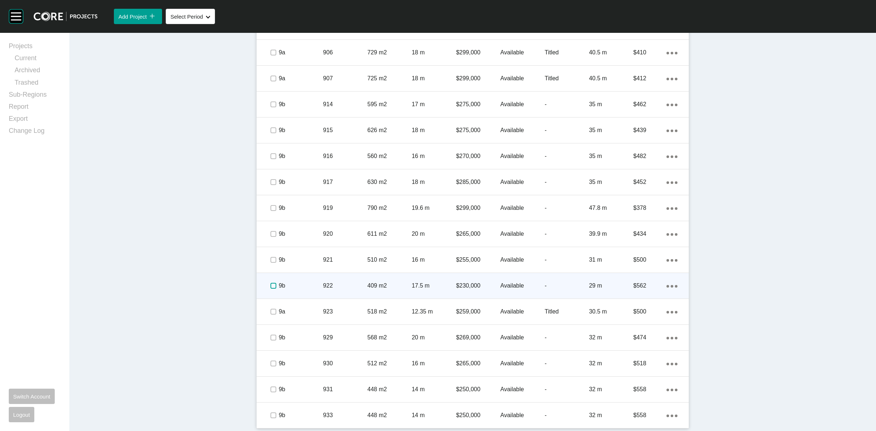
click at [273, 287] on label at bounding box center [273, 286] width 6 height 6
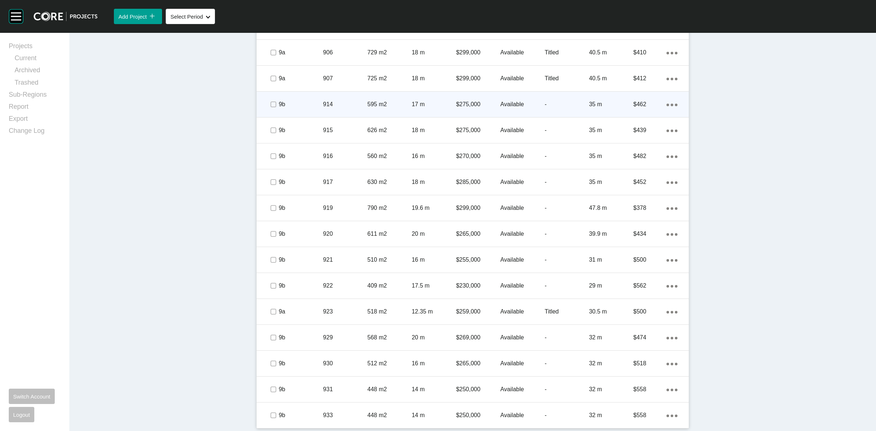
click at [270, 111] on div at bounding box center [272, 105] width 11 height 26
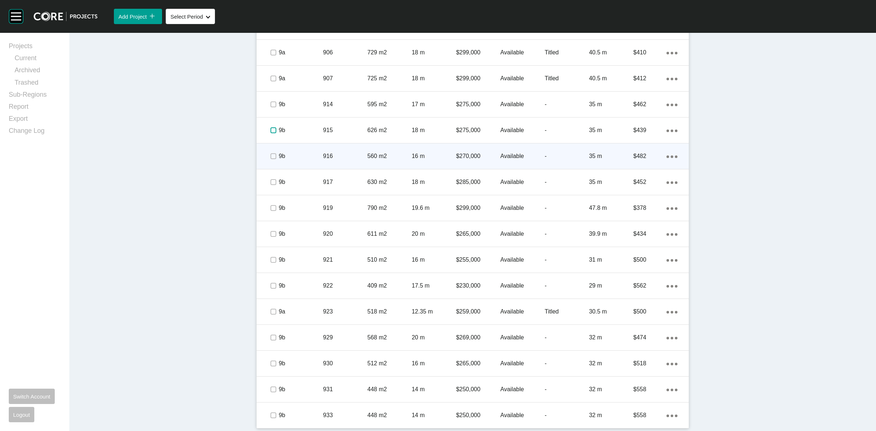
drag, startPoint x: 266, startPoint y: 129, endPoint x: 269, endPoint y: 153, distance: 23.9
click at [270, 132] on label at bounding box center [273, 130] width 6 height 6
click at [270, 156] on label at bounding box center [273, 156] width 6 height 6
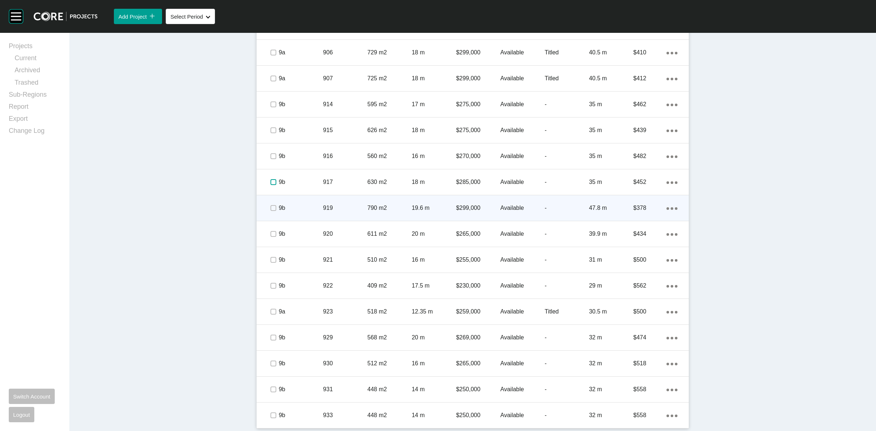
drag, startPoint x: 269, startPoint y: 180, endPoint x: 276, endPoint y: 197, distance: 19.3
click at [270, 180] on label at bounding box center [273, 182] width 6 height 6
click at [274, 208] on span at bounding box center [272, 208] width 11 height 11
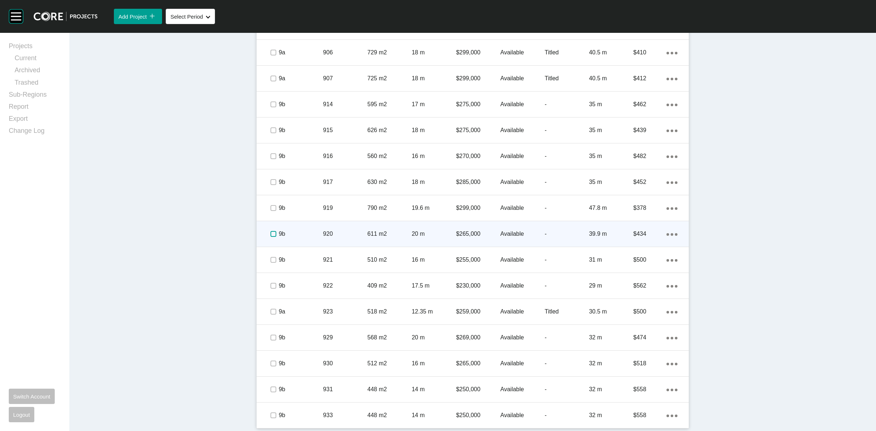
drag, startPoint x: 267, startPoint y: 231, endPoint x: 273, endPoint y: 244, distance: 14.4
click at [270, 231] on label at bounding box center [273, 234] width 6 height 6
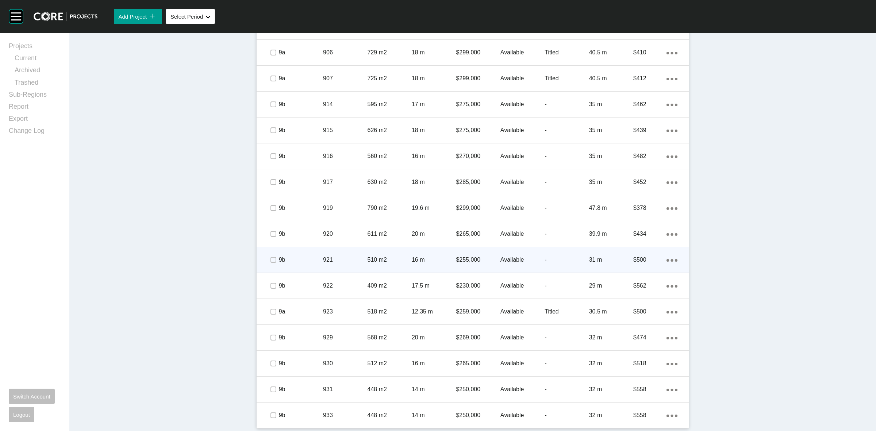
click at [274, 258] on span at bounding box center [272, 259] width 11 height 11
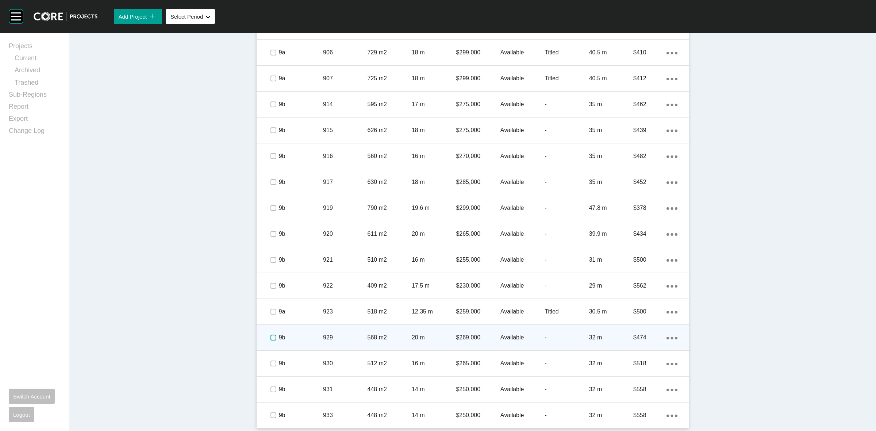
click at [270, 336] on label at bounding box center [273, 338] width 6 height 6
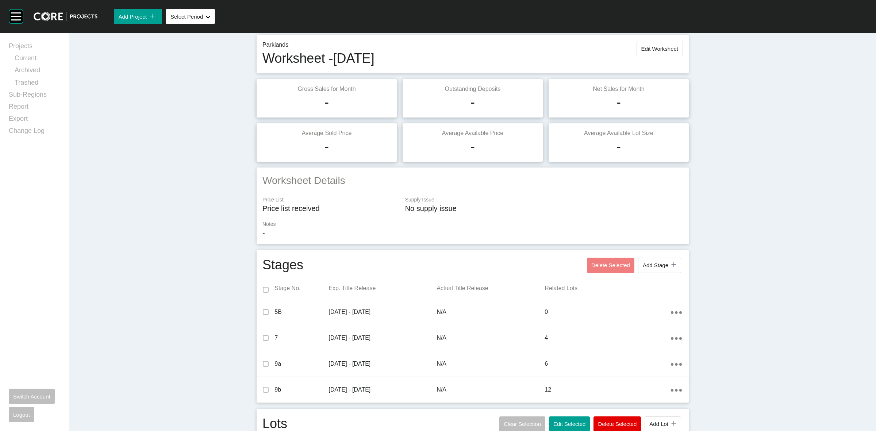
scroll to position [0, 0]
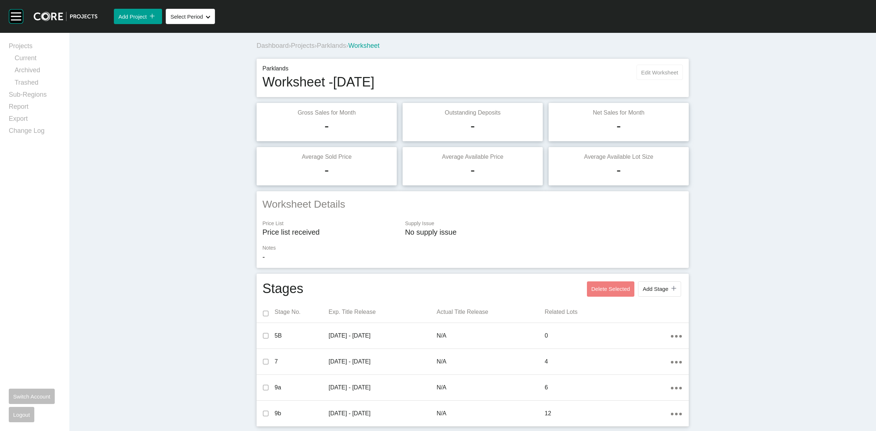
click at [670, 77] on button "Edit Worksheet" at bounding box center [659, 72] width 46 height 15
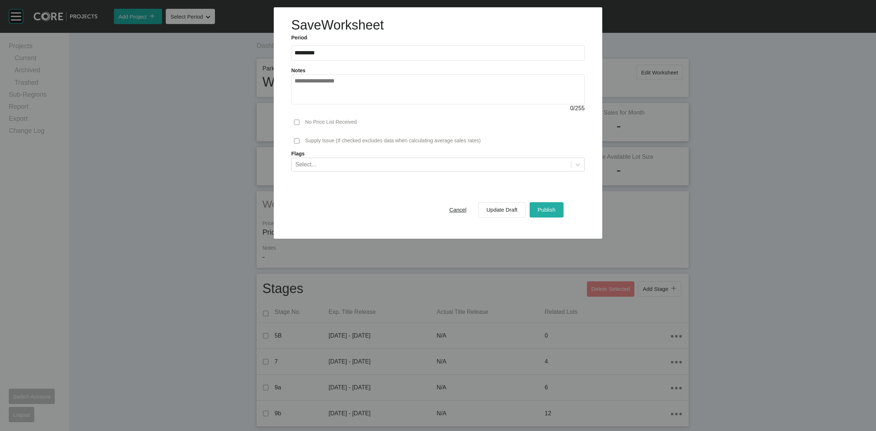
click at [540, 212] on span "Publish" at bounding box center [547, 210] width 18 height 6
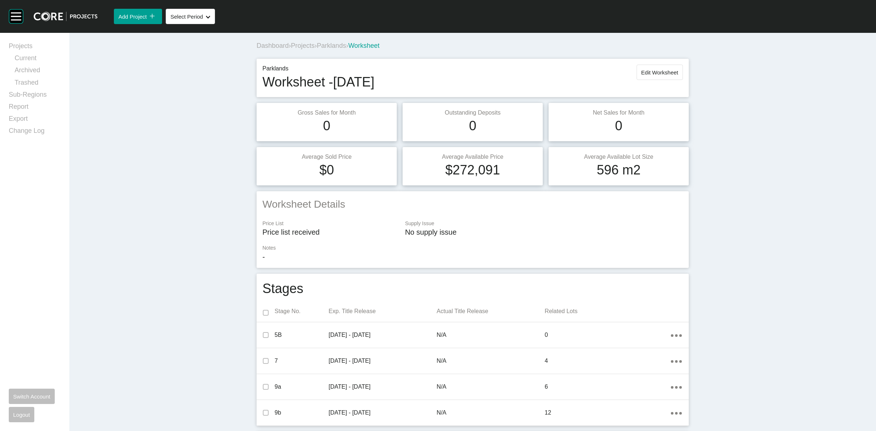
click at [301, 44] on span "Projects" at bounding box center [303, 45] width 24 height 7
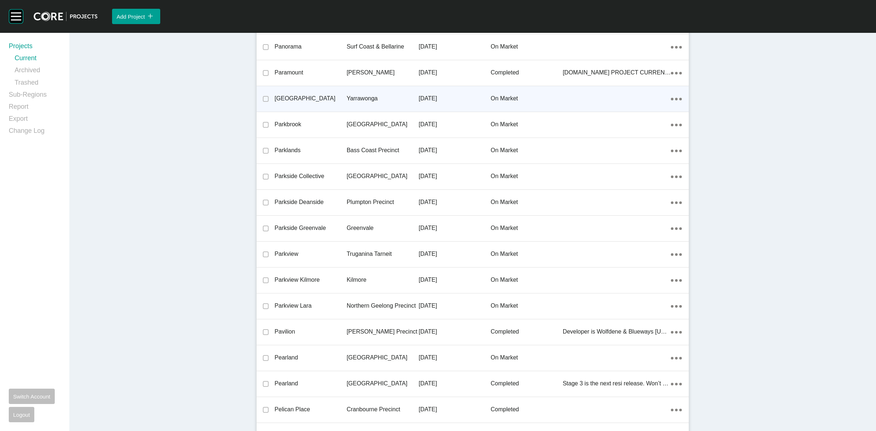
scroll to position [11219, 0]
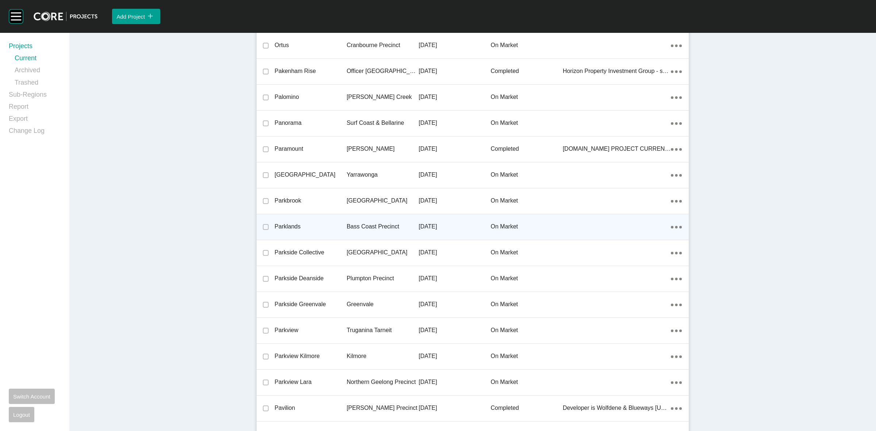
click at [357, 223] on p "Bass Coast Precinct" at bounding box center [383, 227] width 72 height 8
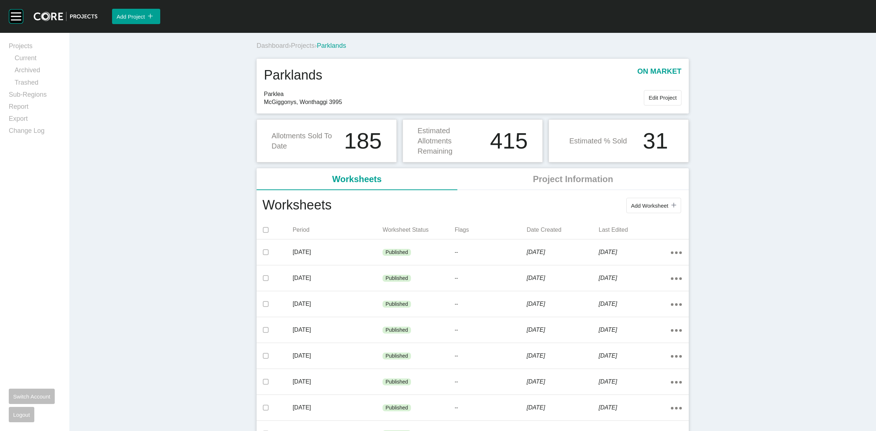
click at [299, 45] on span "Projects" at bounding box center [303, 45] width 24 height 7
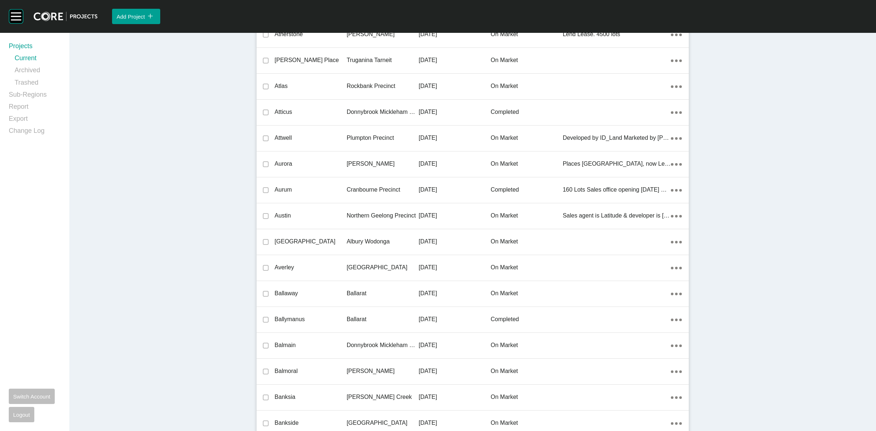
scroll to position [10398, 0]
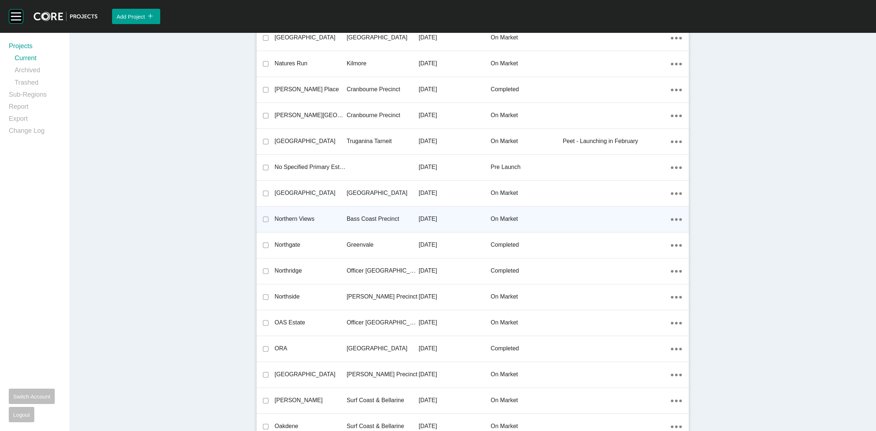
click at [365, 215] on p "Bass Coast Precinct" at bounding box center [383, 219] width 72 height 8
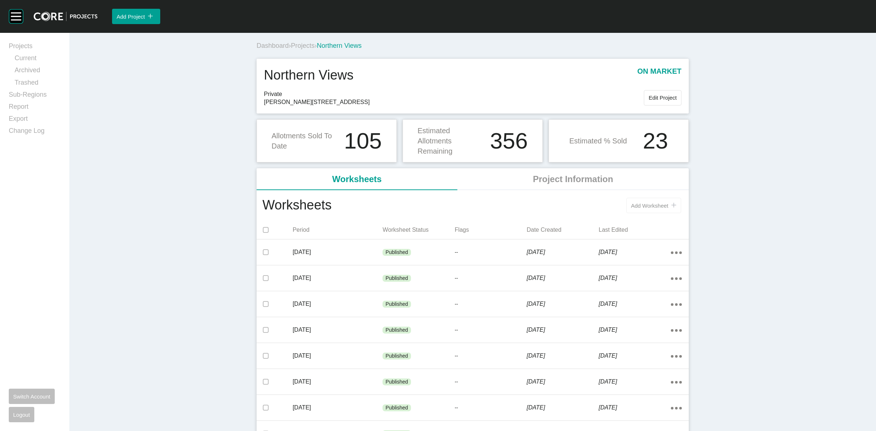
click at [643, 204] on span "Add Worksheet" at bounding box center [649, 206] width 37 height 6
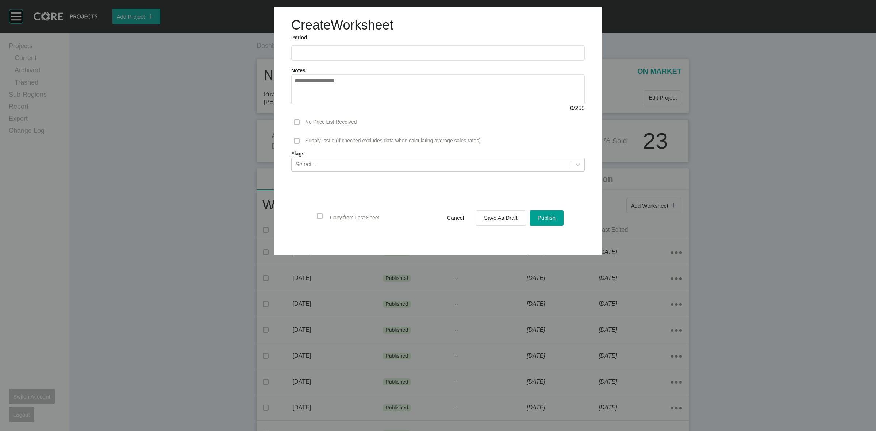
click at [342, 57] on label at bounding box center [437, 52] width 293 height 15
click at [342, 56] on input "text" at bounding box center [437, 53] width 287 height 6
drag, startPoint x: 298, startPoint y: 102, endPoint x: 504, endPoint y: 212, distance: 233.1
click at [299, 102] on li "[DATE]" at bounding box center [305, 106] width 24 height 12
type input "*********"
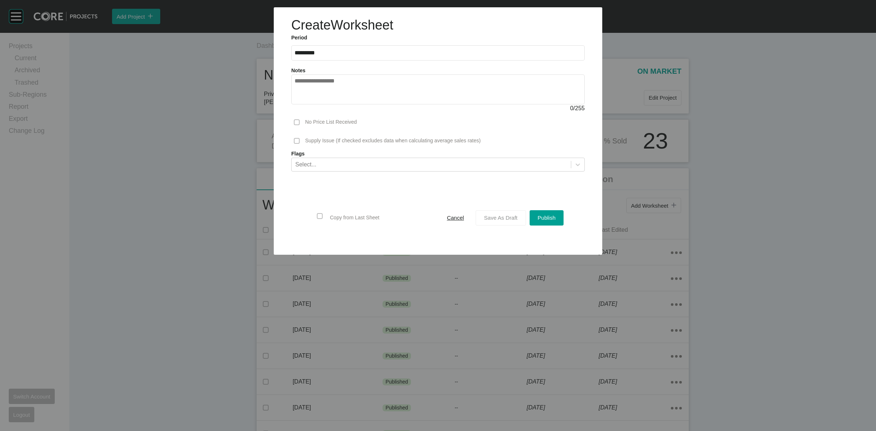
click at [508, 222] on div "Save As Draft" at bounding box center [500, 218] width 37 height 10
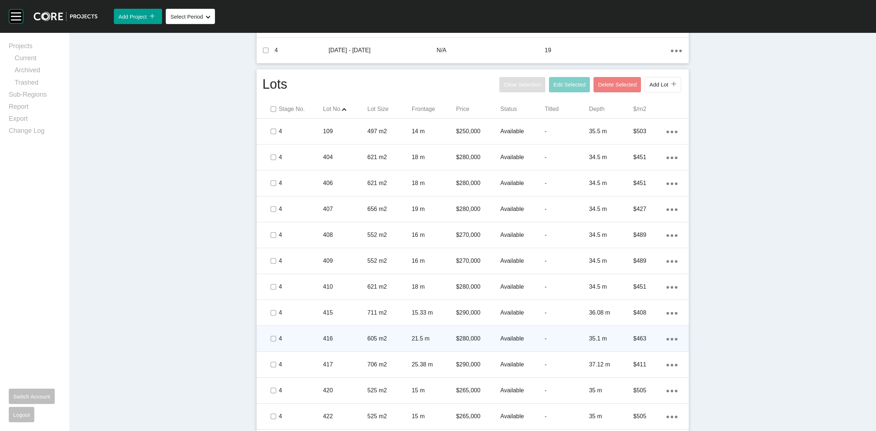
scroll to position [240, 0]
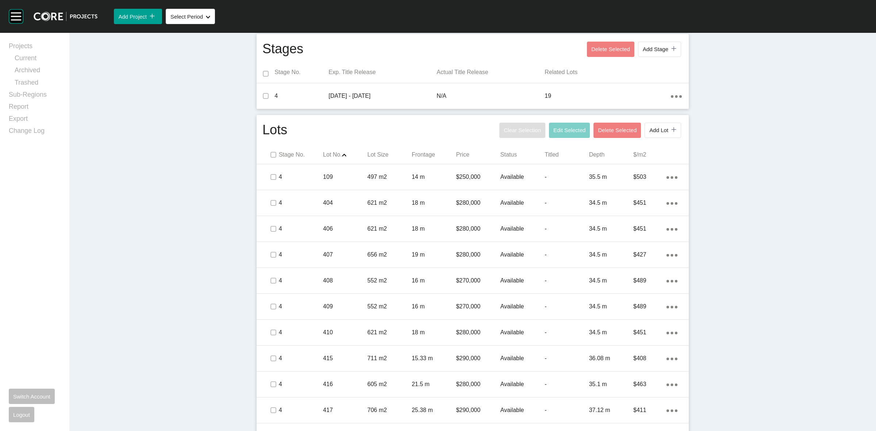
click at [760, 220] on div "Dashboard › Projects › Northern Views › Worksheet Northern Views Worksheet - Ju…" at bounding box center [472, 226] width 806 height 866
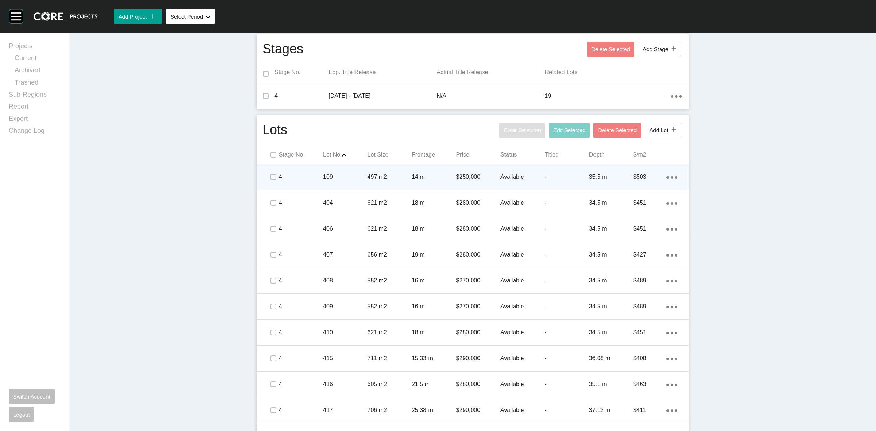
click at [444, 186] on div "14 m" at bounding box center [434, 177] width 44 height 23
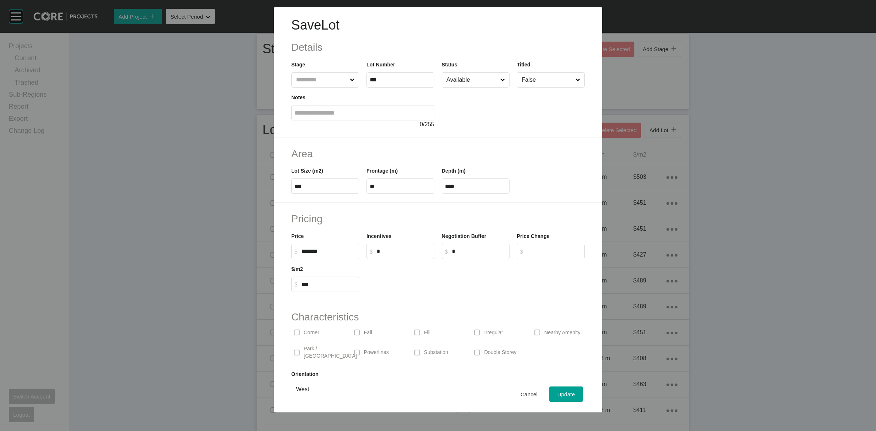
click at [461, 82] on input "Available" at bounding box center [472, 80] width 54 height 15
click at [557, 392] on span "Update" at bounding box center [566, 394] width 18 height 6
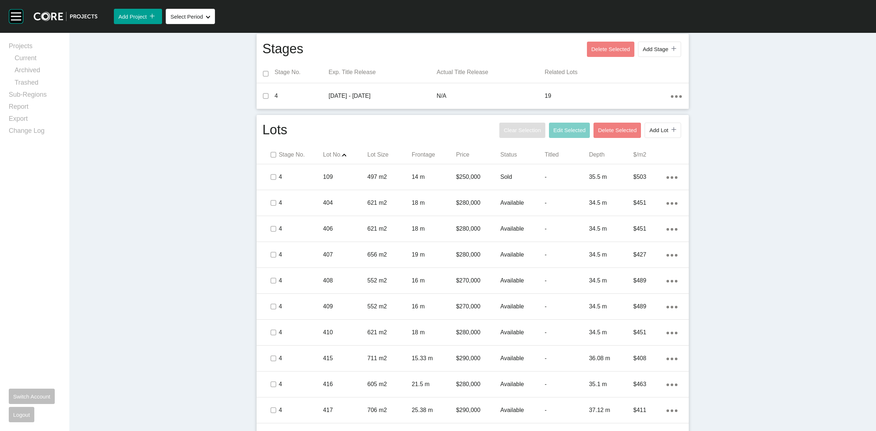
drag, startPoint x: 715, startPoint y: 216, endPoint x: 701, endPoint y: 208, distance: 16.0
click at [715, 216] on div "Dashboard › Projects › Northern Views › Worksheet Northern Views Worksheet - Ju…" at bounding box center [472, 226] width 806 height 866
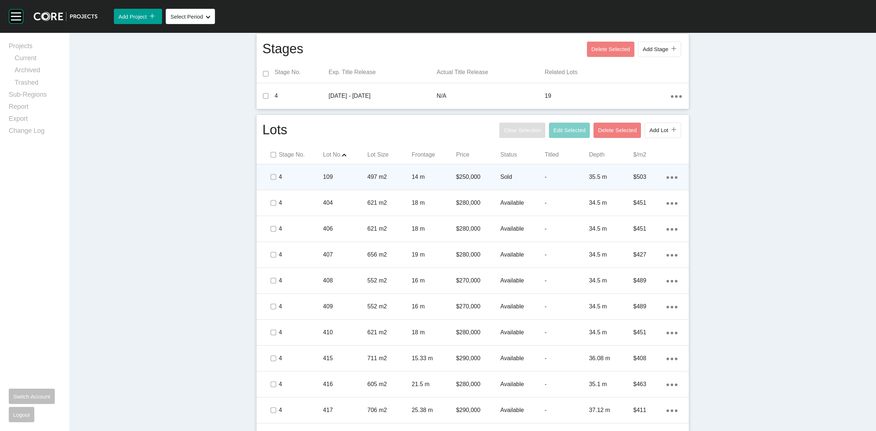
scroll to position [0, 0]
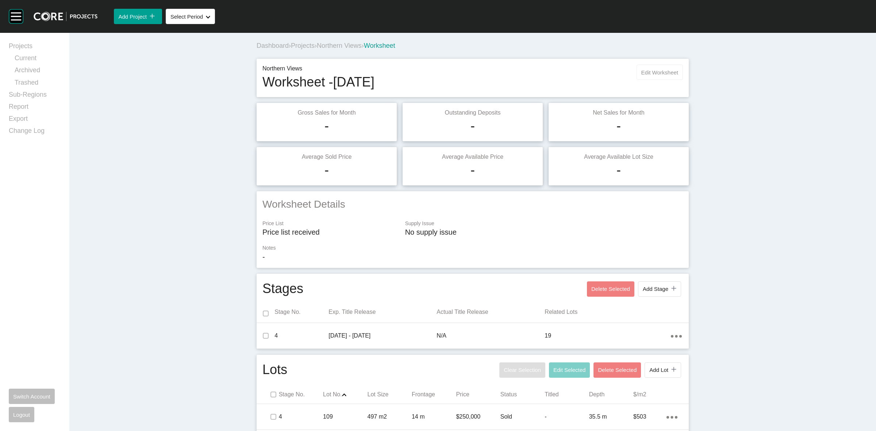
click at [641, 70] on span "Edit Worksheet" at bounding box center [659, 72] width 37 height 6
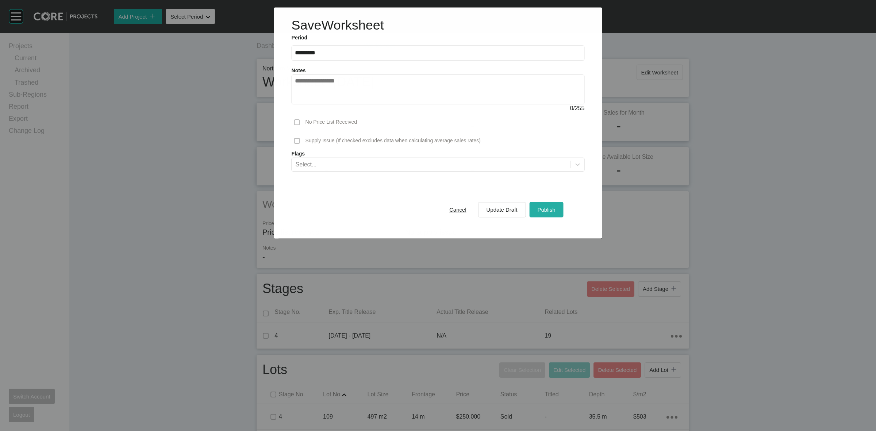
click at [544, 209] on span "Publish" at bounding box center [546, 210] width 18 height 6
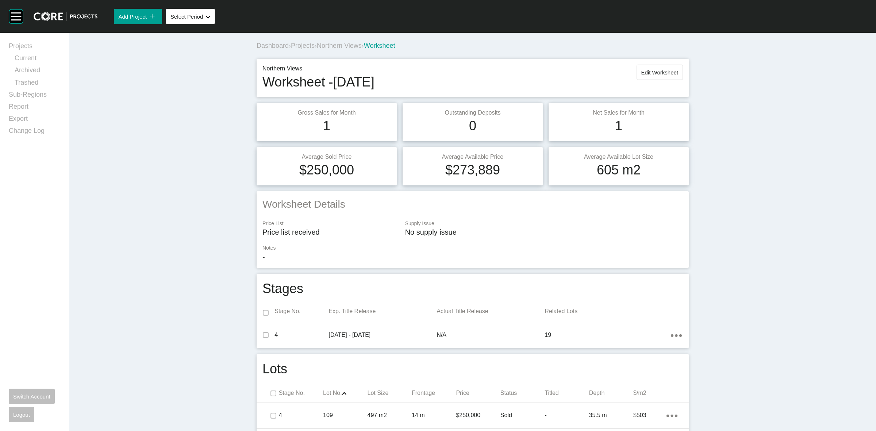
click at [359, 46] on span "Northern Views" at bounding box center [339, 45] width 45 height 7
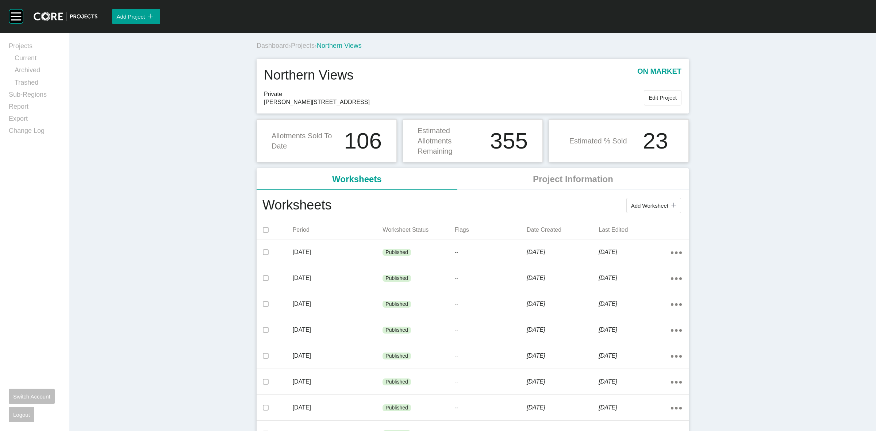
click at [302, 44] on span "Projects" at bounding box center [303, 45] width 24 height 7
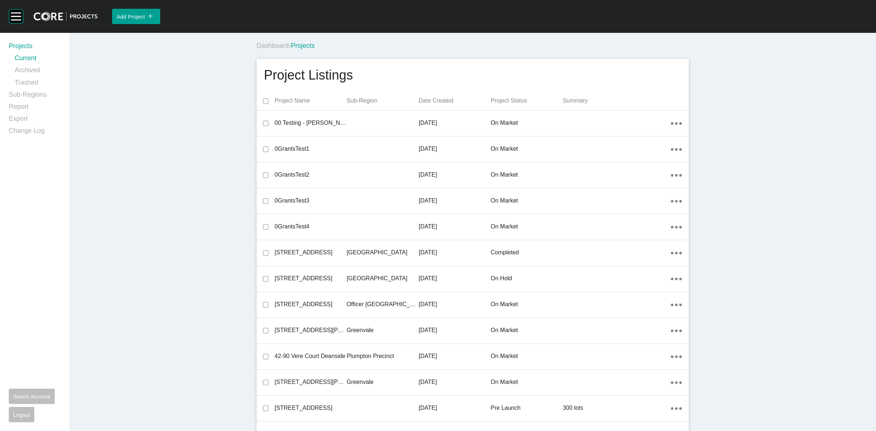
scroll to position [11744, 0]
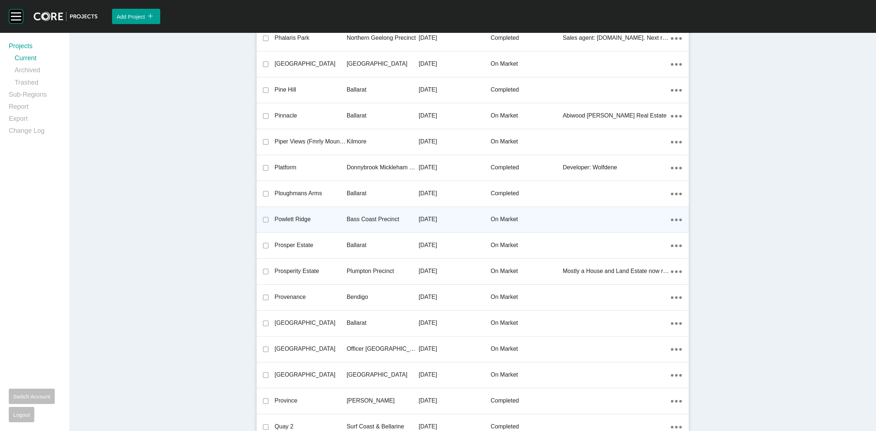
click at [358, 215] on p "Bass Coast Precinct" at bounding box center [383, 219] width 72 height 8
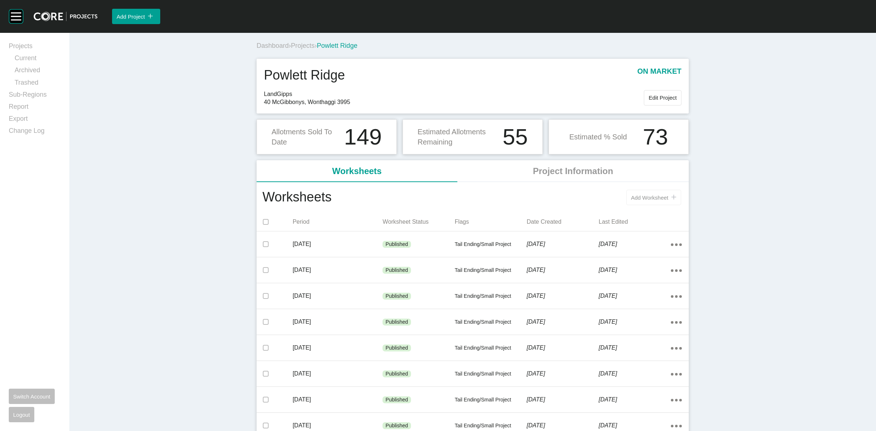
click at [659, 201] on span "Add Worksheet" at bounding box center [649, 198] width 37 height 6
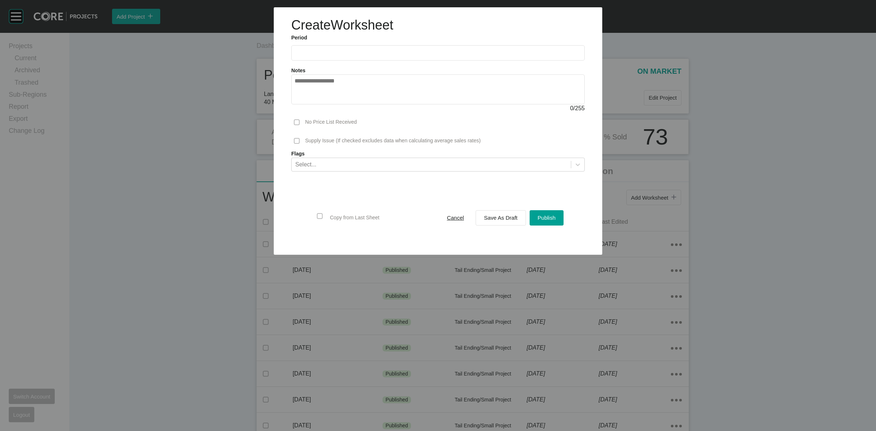
click at [308, 53] on input "text" at bounding box center [437, 53] width 287 height 6
click at [307, 107] on li "[DATE]" at bounding box center [305, 106] width 24 height 12
type input "*********"
click at [482, 217] on div "Save As Draft" at bounding box center [500, 218] width 37 height 10
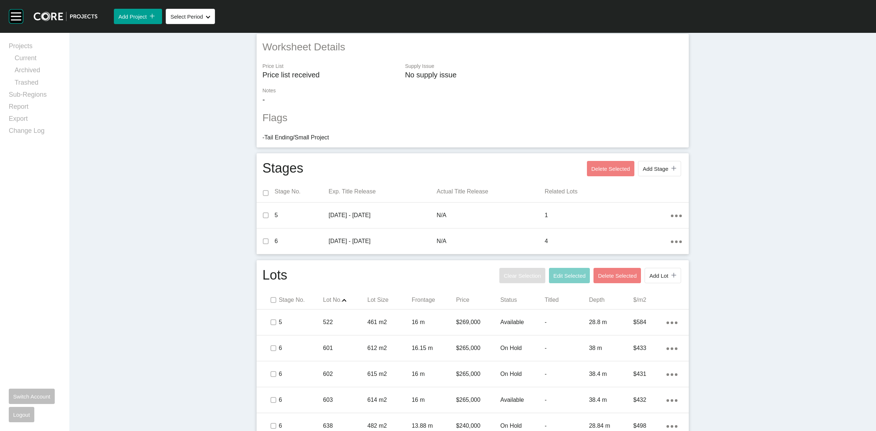
scroll to position [168, 0]
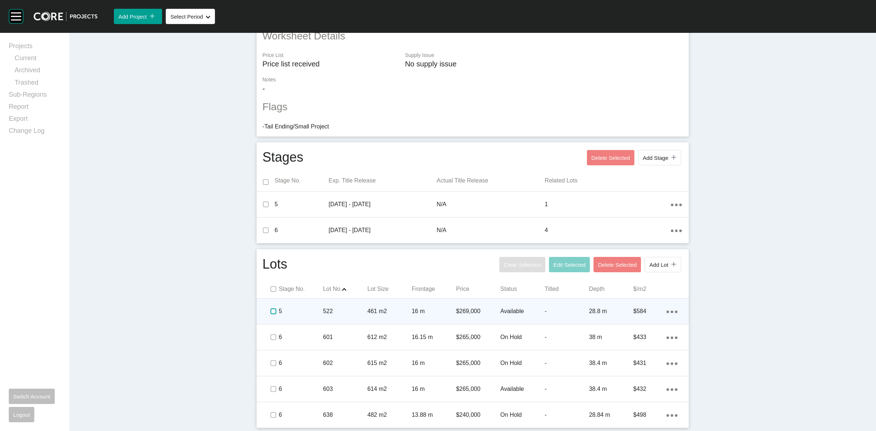
click at [270, 311] on label at bounding box center [273, 311] width 6 height 6
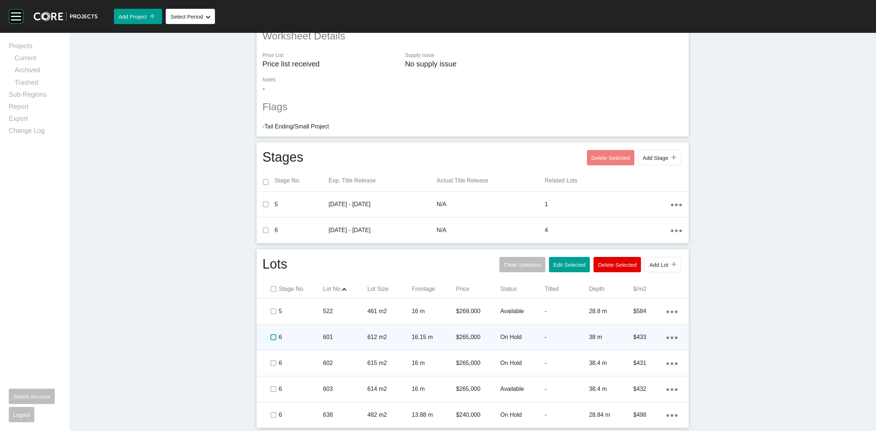
click at [270, 338] on label at bounding box center [273, 337] width 6 height 6
click at [302, 340] on p "6" at bounding box center [301, 337] width 44 height 8
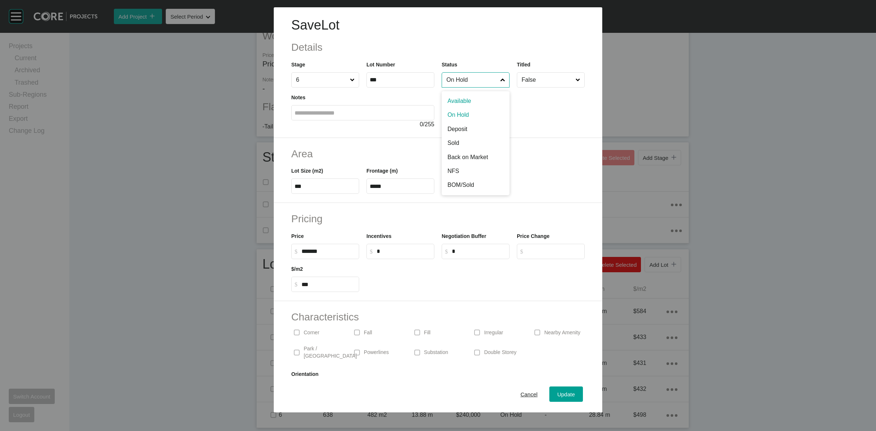
click at [475, 83] on input "On Hold" at bounding box center [472, 80] width 54 height 15
click at [557, 395] on span "Update" at bounding box center [566, 394] width 18 height 6
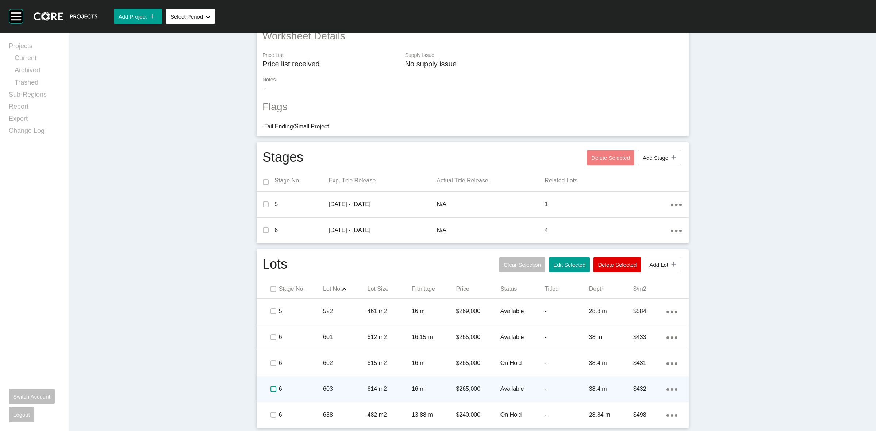
drag, startPoint x: 269, startPoint y: 389, endPoint x: 297, endPoint y: 386, distance: 28.3
click at [270, 389] on label at bounding box center [273, 389] width 6 height 6
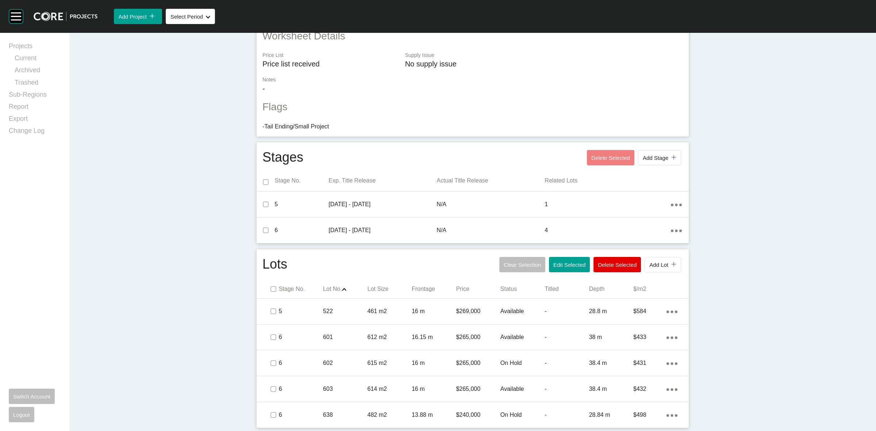
click at [297, 385] on p "6" at bounding box center [301, 389] width 44 height 8
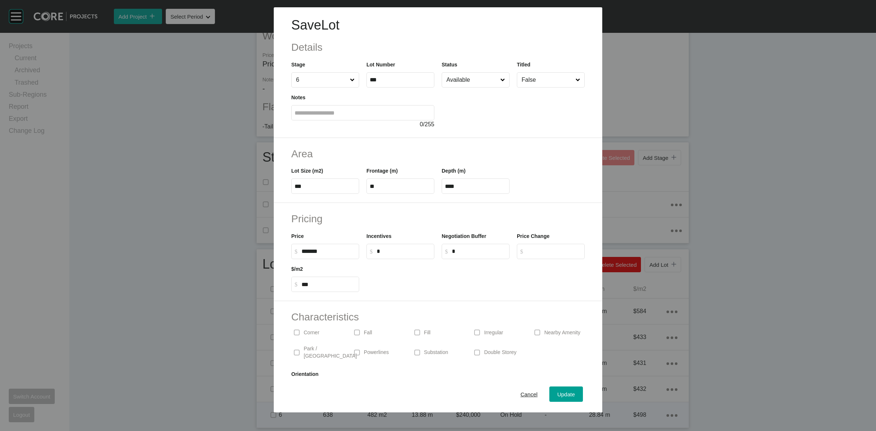
drag, startPoint x: 524, startPoint y: 395, endPoint x: 613, endPoint y: 421, distance: 93.4
click at [523, 395] on span "Cancel" at bounding box center [528, 394] width 17 height 6
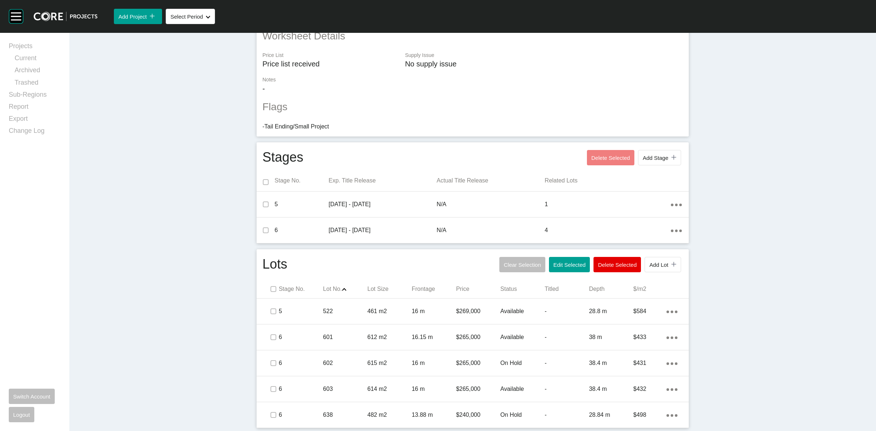
click at [725, 246] on div "Dashboard › Projects › Powlett Ridge › Worksheet Powlett Ridge Worksheet - July…" at bounding box center [472, 148] width 806 height 566
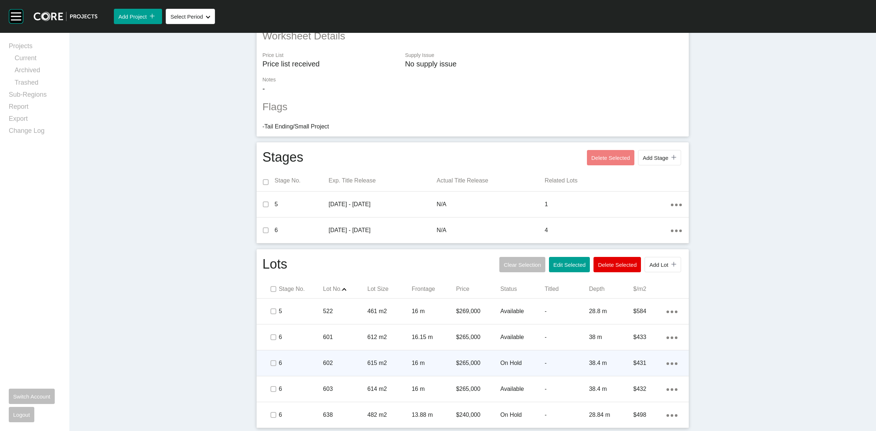
click at [420, 358] on div "16 m" at bounding box center [434, 363] width 44 height 23
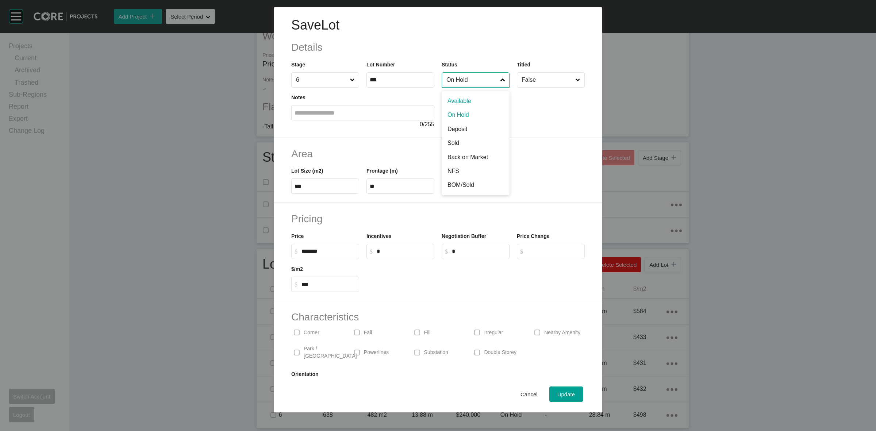
click at [469, 81] on input "On Hold" at bounding box center [472, 80] width 54 height 15
drag, startPoint x: 463, startPoint y: 143, endPoint x: 481, endPoint y: 161, distance: 25.3
drag, startPoint x: 555, startPoint y: 397, endPoint x: 501, endPoint y: 412, distance: 56.5
click at [557, 397] on span "Update" at bounding box center [566, 394] width 18 height 6
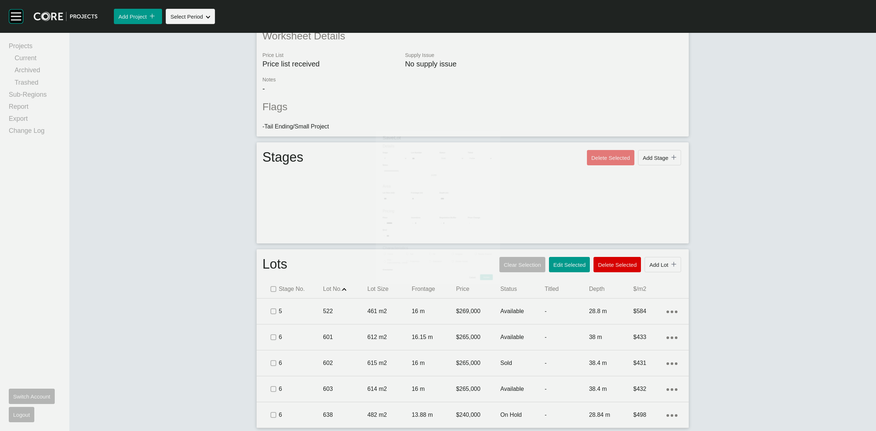
drag, startPoint x: 460, startPoint y: 416, endPoint x: 462, endPoint y: 385, distance: 30.7
click at [460, 413] on p "$240,000" at bounding box center [478, 415] width 44 height 8
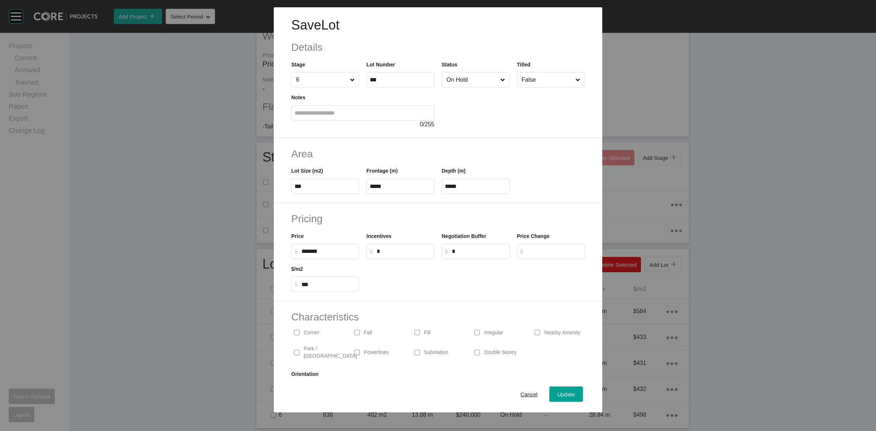
click at [469, 85] on input "On Hold" at bounding box center [472, 80] width 54 height 15
drag, startPoint x: 457, startPoint y: 139, endPoint x: 475, endPoint y: 151, distance: 21.6
click at [561, 394] on span "Update" at bounding box center [566, 394] width 18 height 6
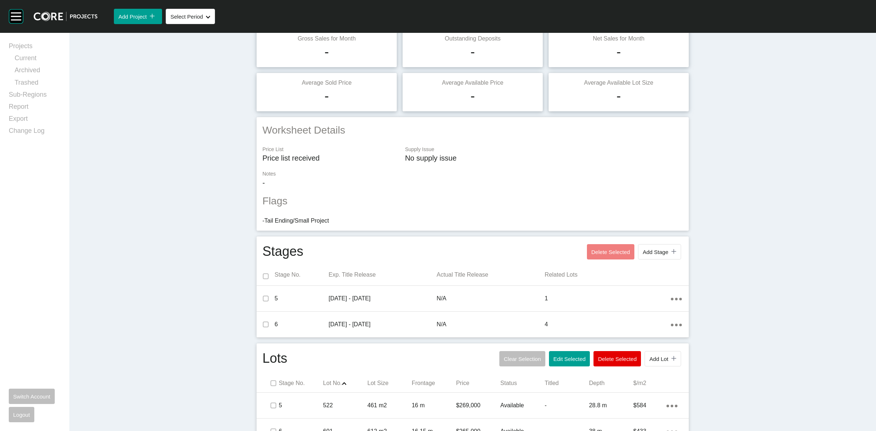
scroll to position [0, 0]
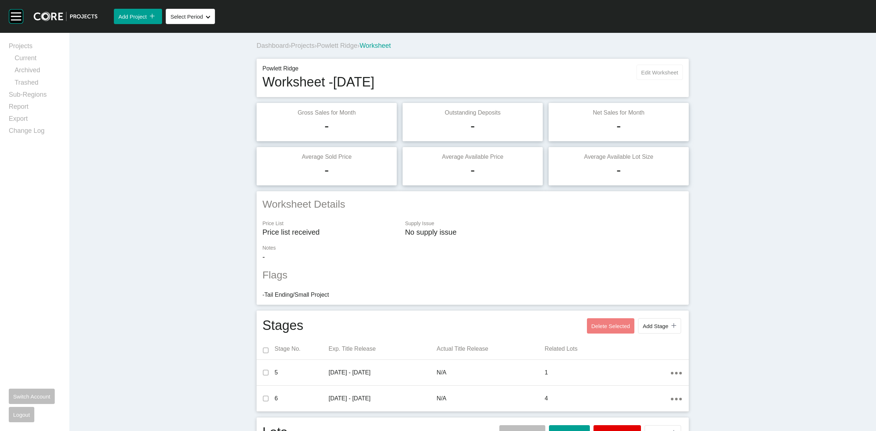
click at [650, 65] on button "Edit Worksheet" at bounding box center [659, 72] width 46 height 15
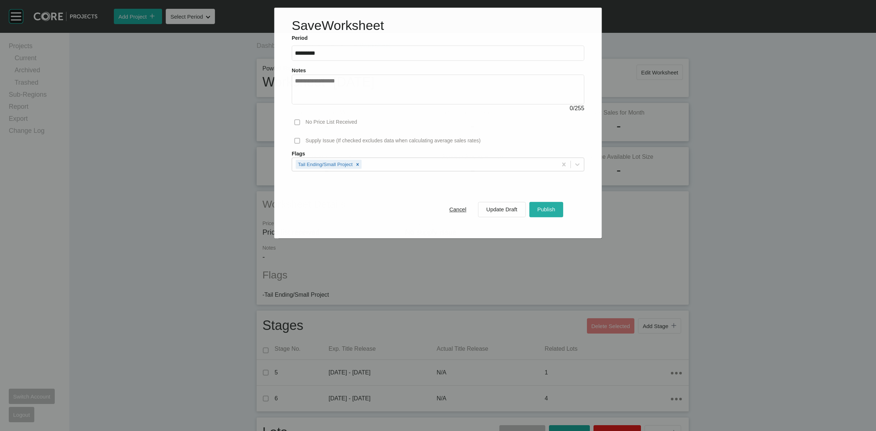
click at [547, 203] on button "Publish" at bounding box center [546, 209] width 34 height 15
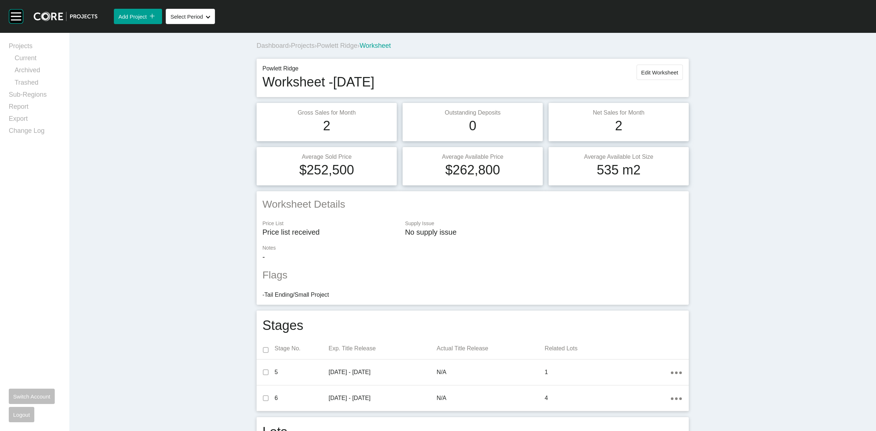
click at [334, 47] on span "Powlett Ridge" at bounding box center [337, 45] width 41 height 7
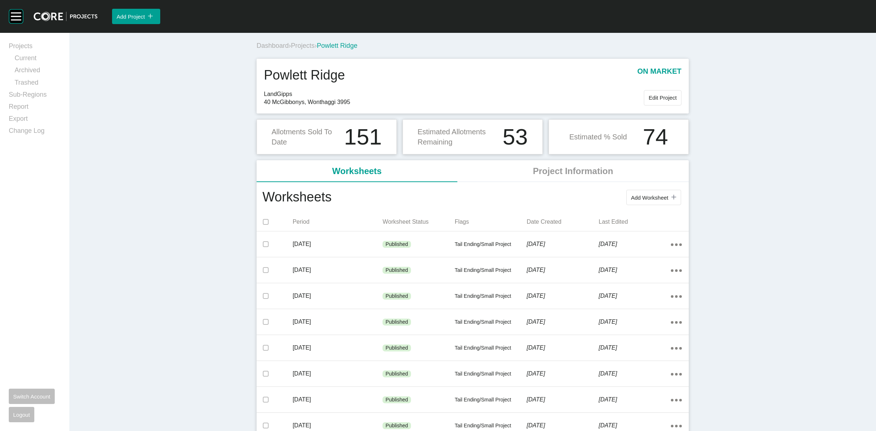
click at [305, 43] on span "Projects" at bounding box center [303, 45] width 24 height 7
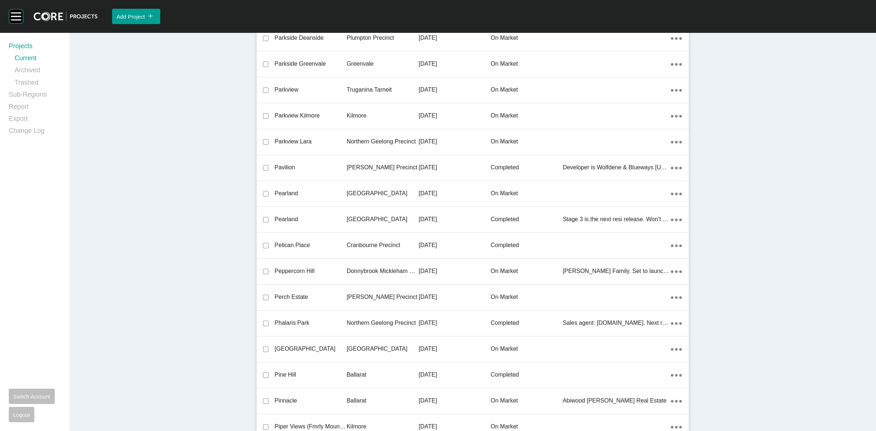
scroll to position [15319, 0]
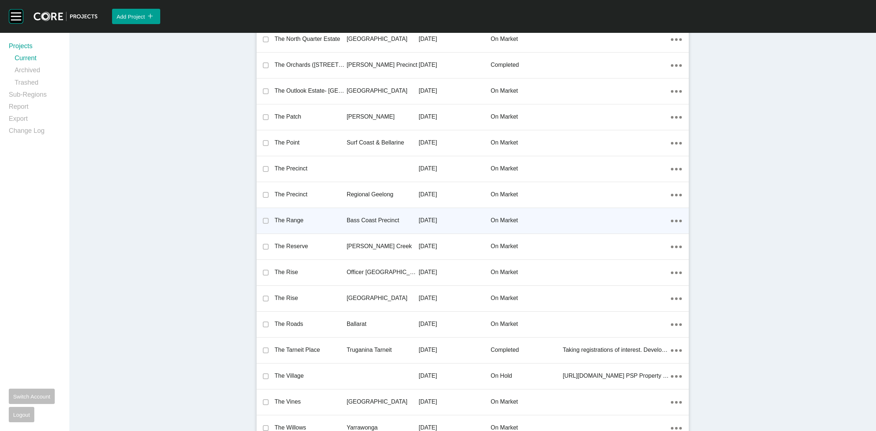
click at [355, 218] on p "Bass Coast Precinct" at bounding box center [383, 220] width 72 height 8
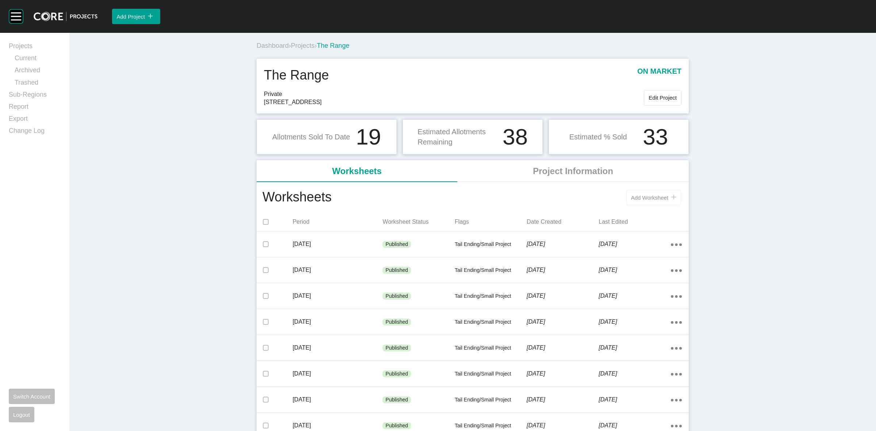
click at [642, 196] on span "Add Worksheet" at bounding box center [649, 198] width 37 height 6
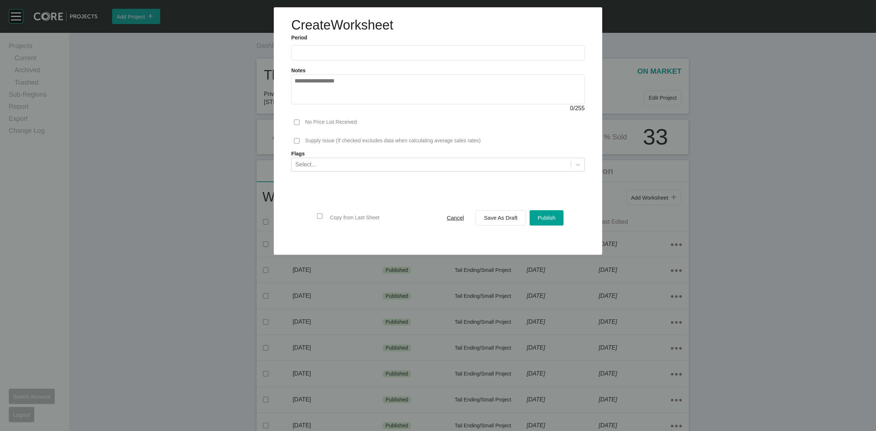
click at [353, 52] on input "text" at bounding box center [437, 53] width 287 height 6
click at [306, 104] on li "[DATE]" at bounding box center [305, 106] width 24 height 12
type input "*********"
click at [493, 218] on span "Save As Draft" at bounding box center [501, 218] width 34 height 6
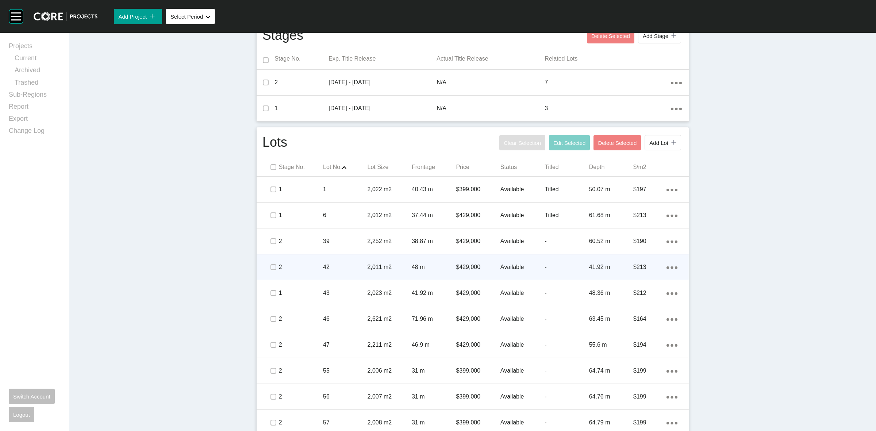
scroll to position [298, 0]
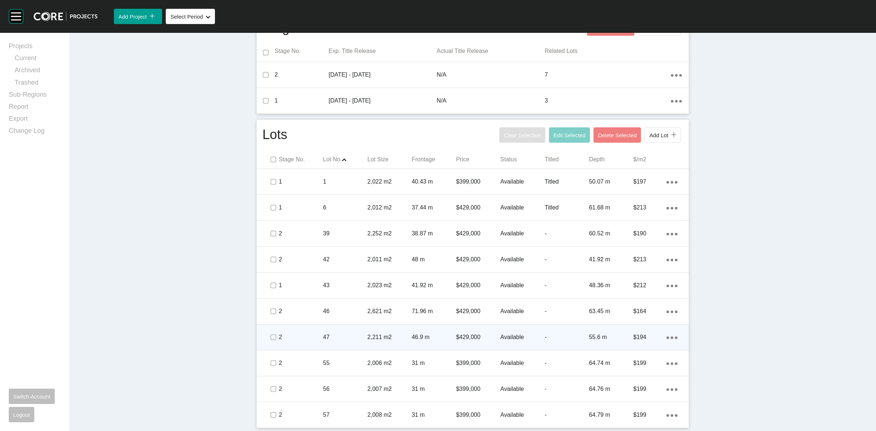
click at [343, 330] on div "47" at bounding box center [345, 337] width 44 height 23
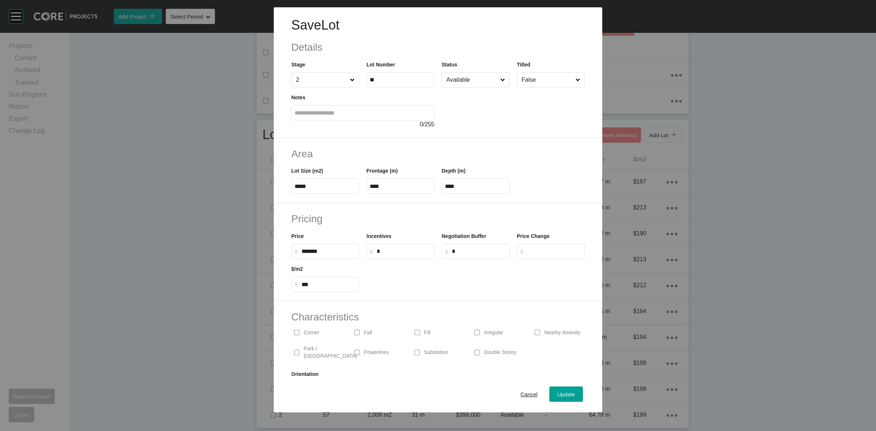
click at [481, 79] on input "Available" at bounding box center [472, 80] width 54 height 15
click at [559, 389] on button "Update" at bounding box center [566, 393] width 34 height 15
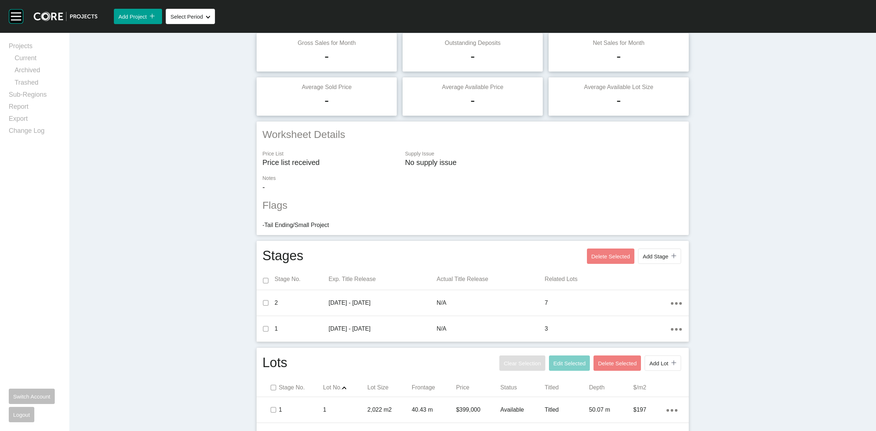
scroll to position [0, 0]
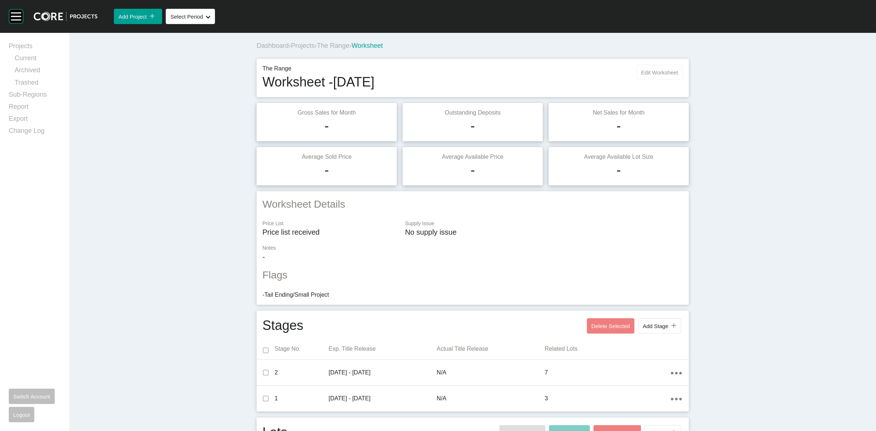
click at [660, 70] on span "Edit Worksheet" at bounding box center [659, 72] width 37 height 6
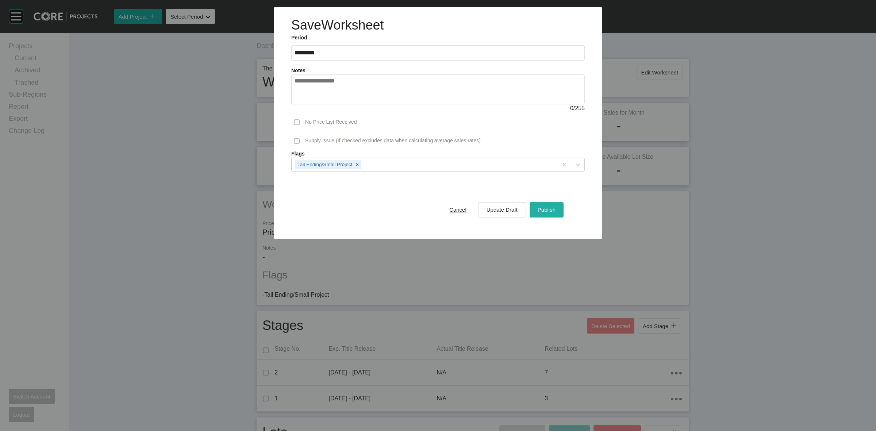
click at [546, 211] on span "Publish" at bounding box center [547, 210] width 18 height 6
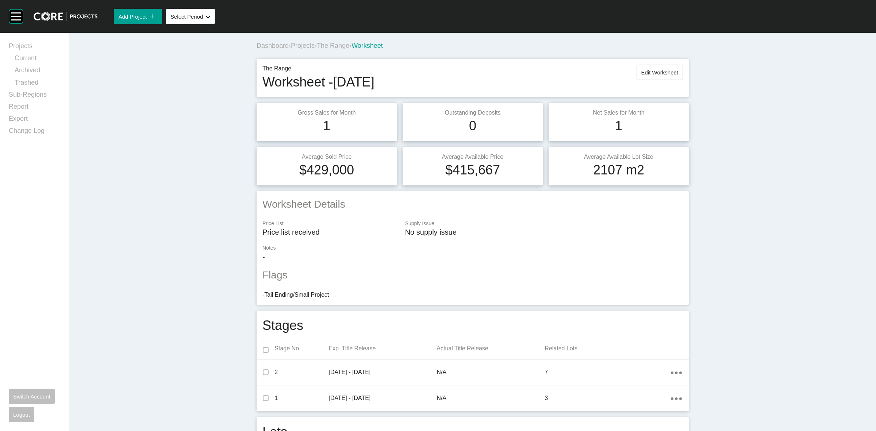
click at [333, 46] on span "The Range" at bounding box center [333, 45] width 32 height 7
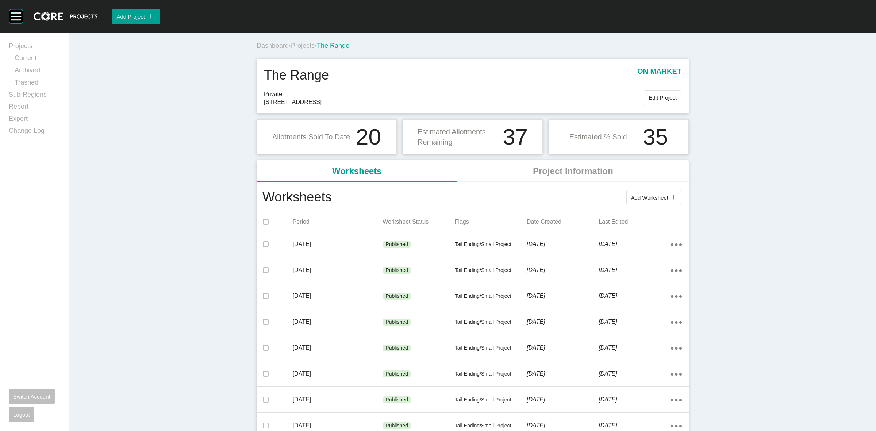
click at [303, 44] on span "Projects" at bounding box center [303, 45] width 24 height 7
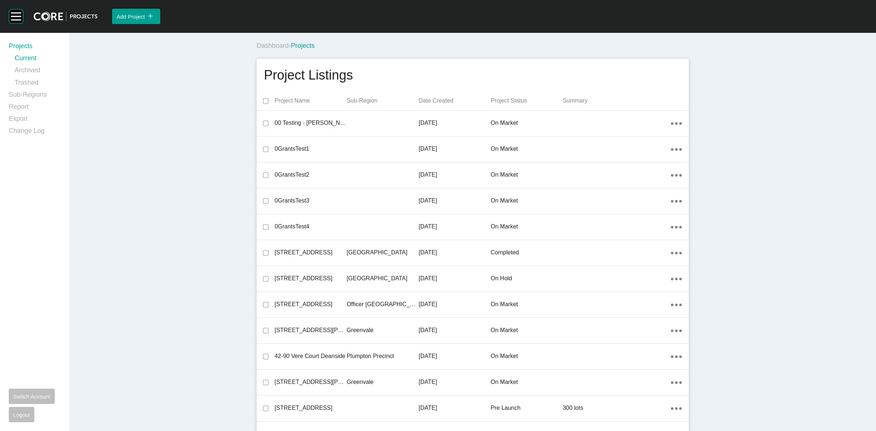
scroll to position [13091, 0]
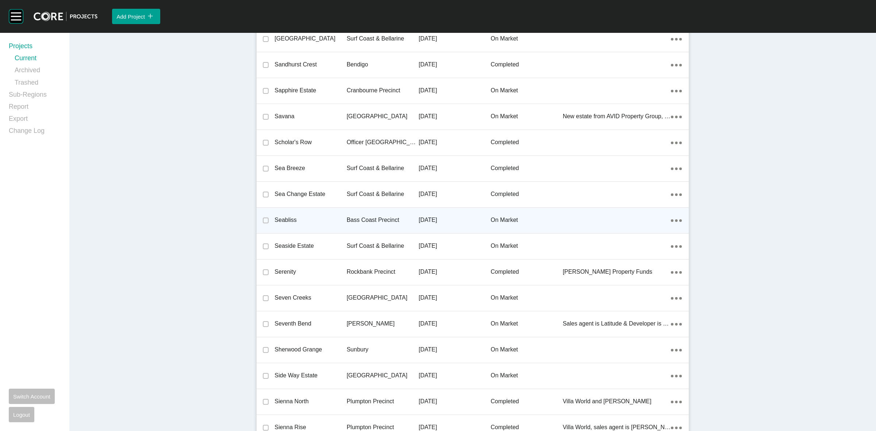
click at [369, 216] on p "Bass Coast Precinct" at bounding box center [383, 220] width 72 height 8
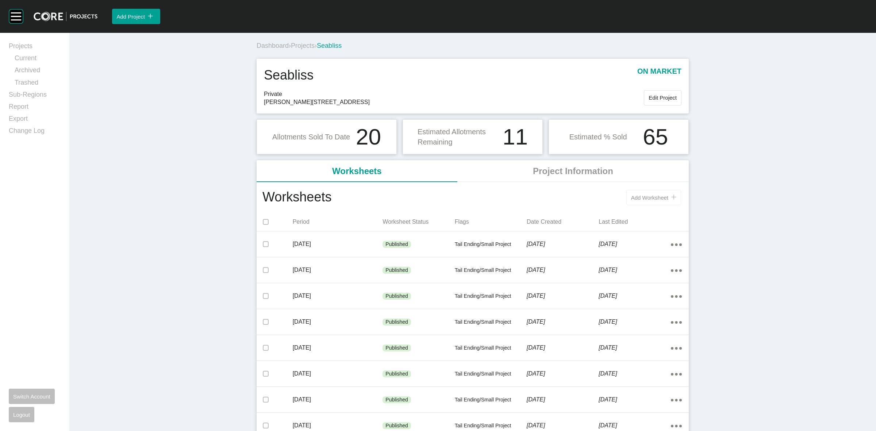
click at [648, 198] on span "Add Worksheet" at bounding box center [649, 198] width 37 height 6
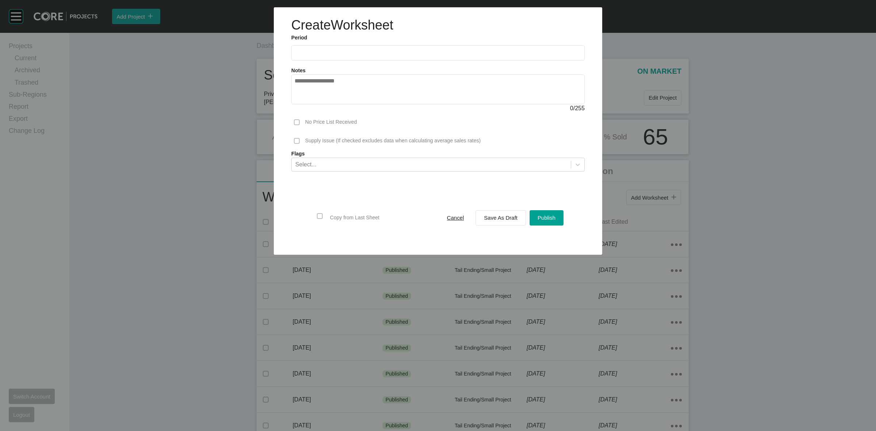
click at [399, 55] on input "text" at bounding box center [437, 53] width 287 height 6
click at [307, 102] on li "[DATE]" at bounding box center [305, 106] width 24 height 12
type input "*********"
click at [521, 216] on button "Save As Draft" at bounding box center [501, 217] width 50 height 15
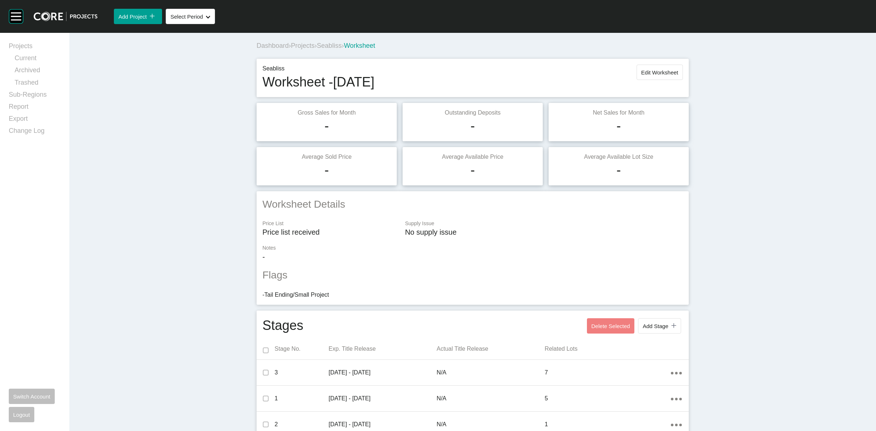
click at [303, 42] on span "Projects" at bounding box center [303, 45] width 24 height 7
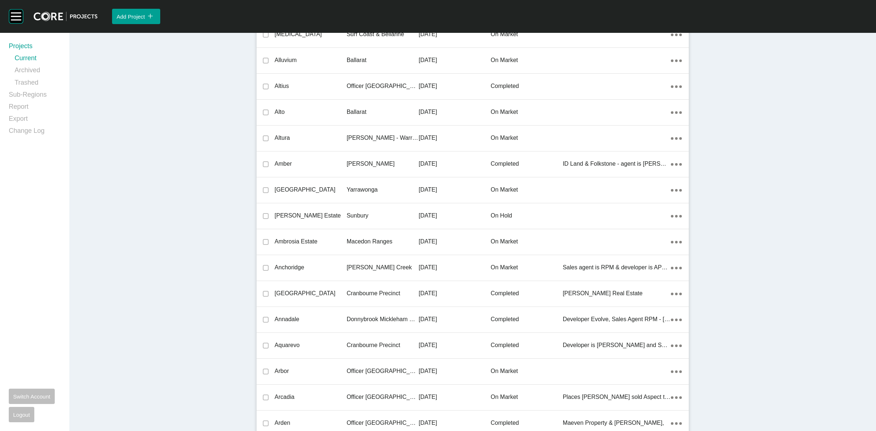
scroll to position [12651, 0]
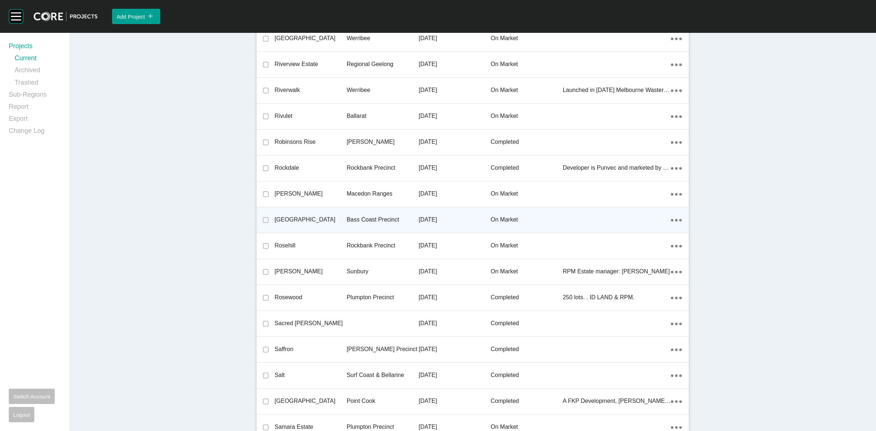
click at [375, 216] on p "Bass Coast Precinct" at bounding box center [383, 220] width 72 height 8
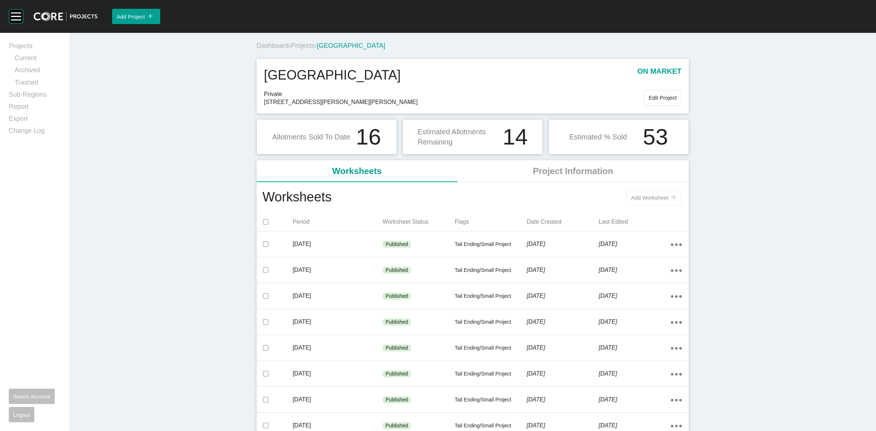
click at [634, 203] on button "Add Worksheet icon/tick copy 11 Created with Sketch." at bounding box center [653, 197] width 55 height 15
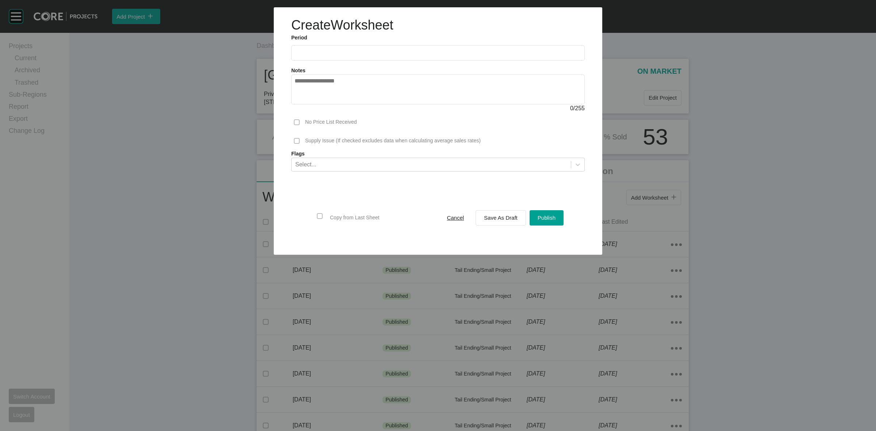
click at [351, 55] on input "text" at bounding box center [437, 53] width 287 height 6
drag, startPoint x: 311, startPoint y: 101, endPoint x: 484, endPoint y: 196, distance: 198.0
click at [310, 101] on li "[DATE]" at bounding box center [305, 106] width 24 height 12
type input "*********"
click at [499, 219] on span "Save As Draft" at bounding box center [501, 218] width 34 height 6
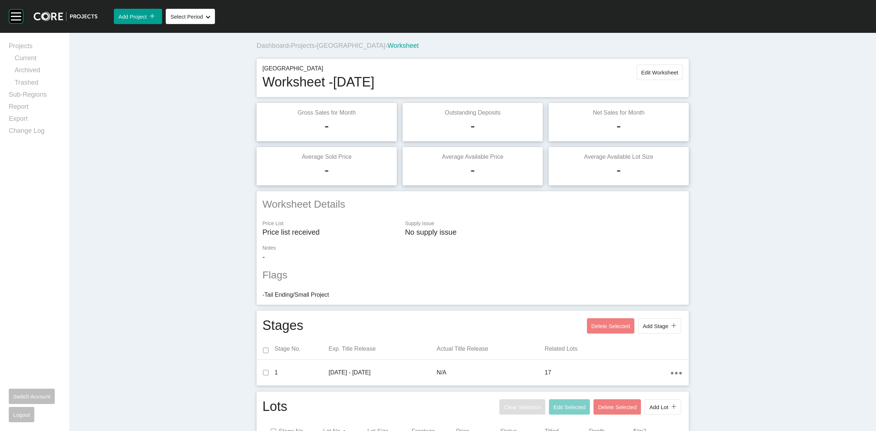
click at [307, 45] on span "Projects" at bounding box center [303, 45] width 24 height 7
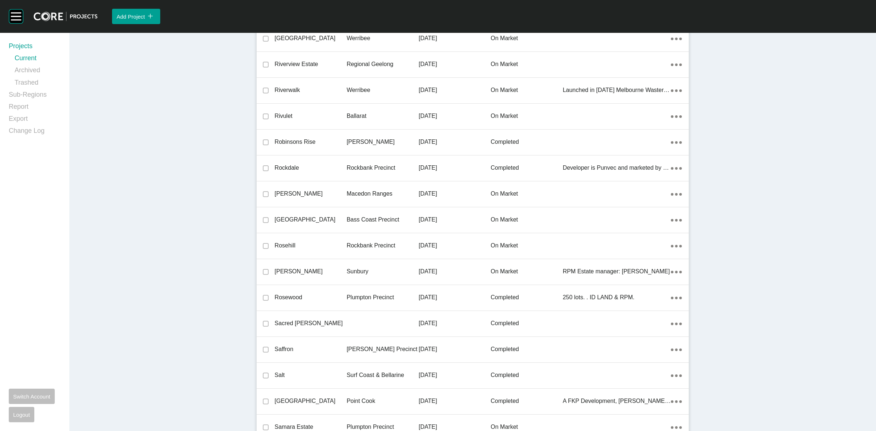
scroll to position [11978, 0]
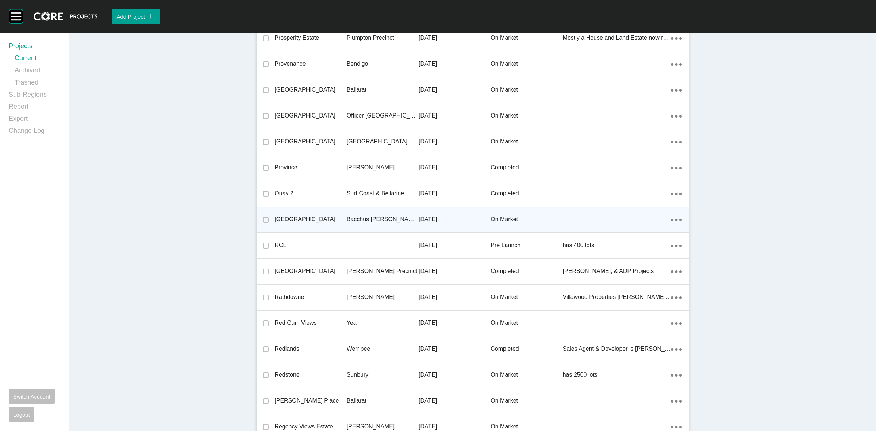
click at [398, 211] on div "Bacchus [PERSON_NAME] Precinct" at bounding box center [383, 219] width 72 height 23
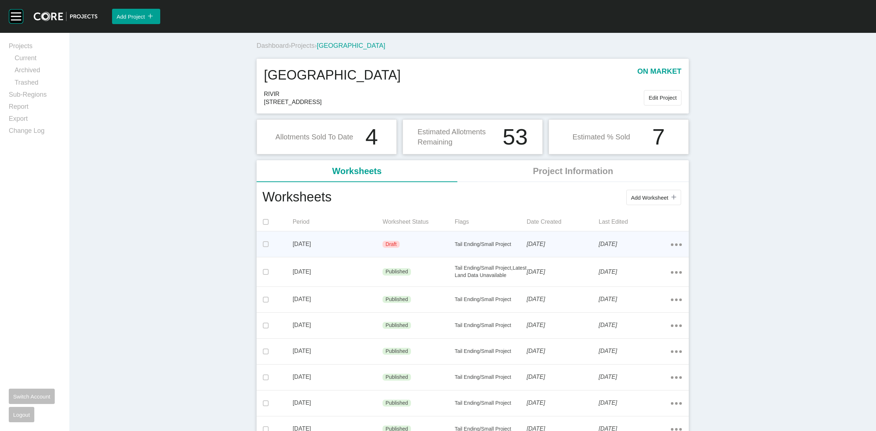
click at [671, 242] on div "Action Menu Dots Copy 6 Created with Sketch." at bounding box center [676, 244] width 11 height 8
click at [641, 245] on link "Edit" at bounding box center [646, 245] width 20 height 11
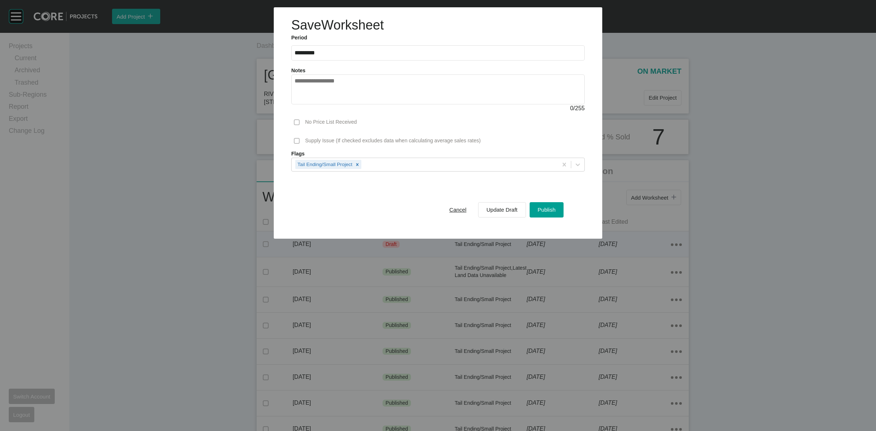
click at [298, 121] on label at bounding box center [297, 122] width 6 height 6
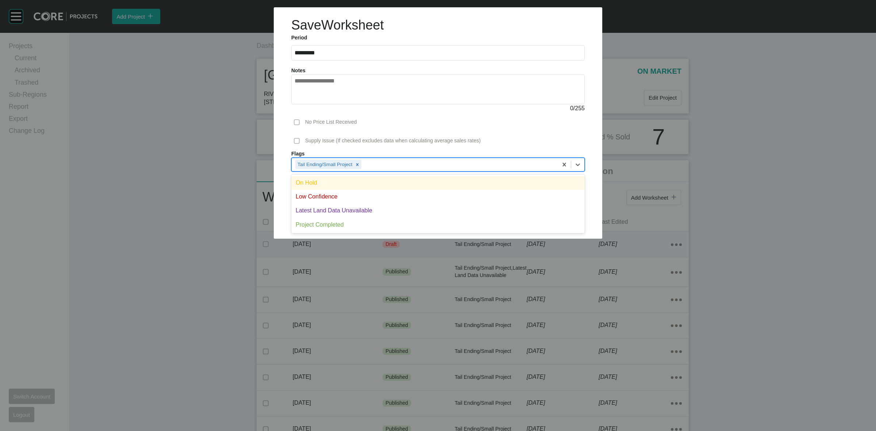
click at [386, 165] on div "Tail Ending/Small Project" at bounding box center [425, 164] width 266 height 12
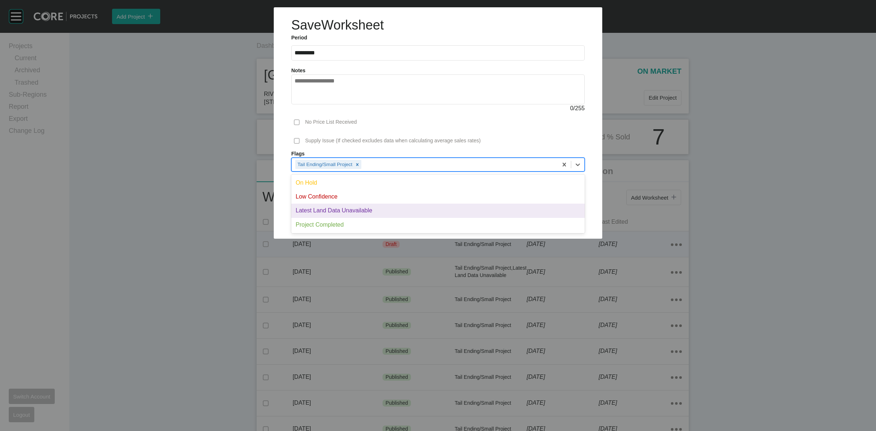
drag, startPoint x: 378, startPoint y: 210, endPoint x: 504, endPoint y: 199, distance: 127.1
click at [378, 210] on div "Latest Land Data Unavailable" at bounding box center [437, 211] width 293 height 14
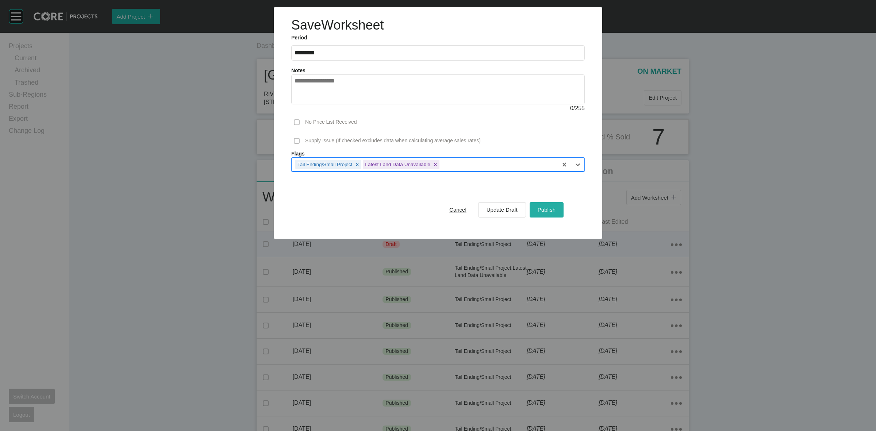
click at [544, 205] on div "Publish" at bounding box center [547, 210] width 22 height 10
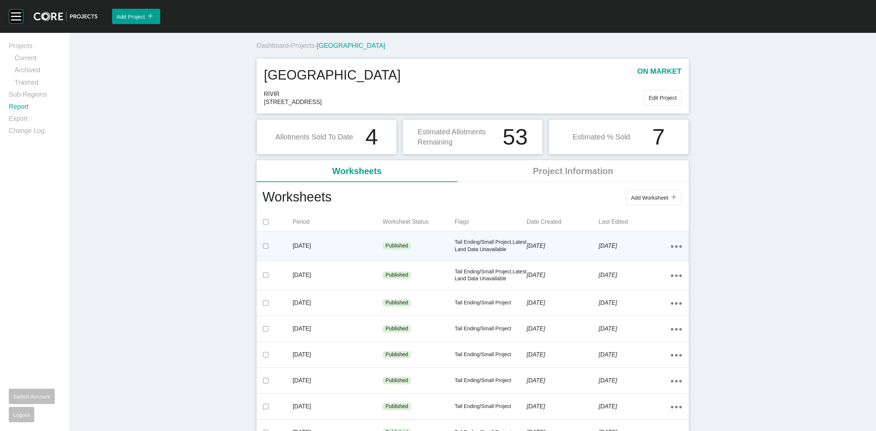
click at [23, 105] on link "Report" at bounding box center [35, 108] width 52 height 12
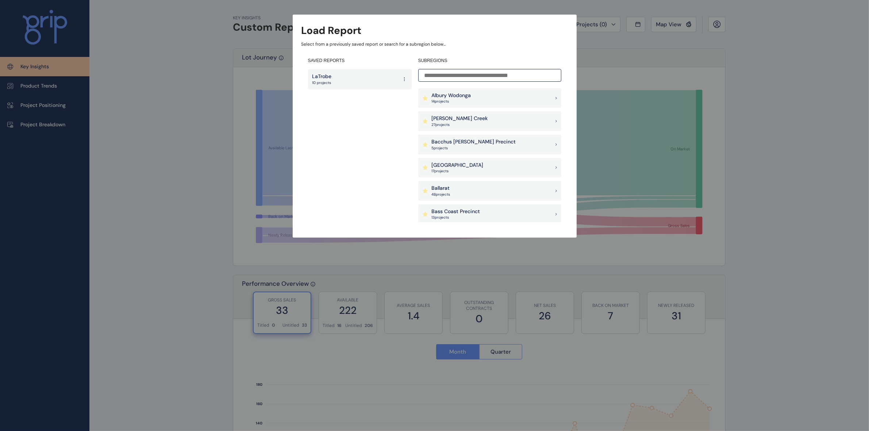
click at [509, 76] on input at bounding box center [489, 75] width 143 height 13
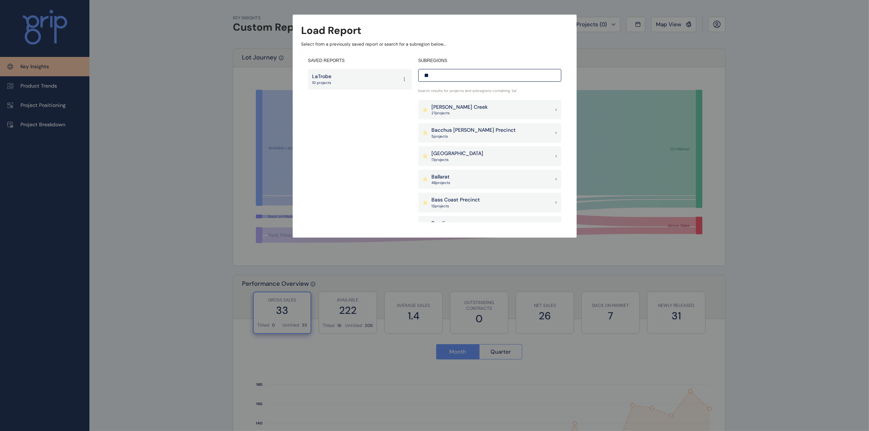
type input "**"
click at [469, 133] on p "Bacchus [PERSON_NAME] Precinct" at bounding box center [474, 130] width 84 height 7
